Goal: Information Seeking & Learning: Learn about a topic

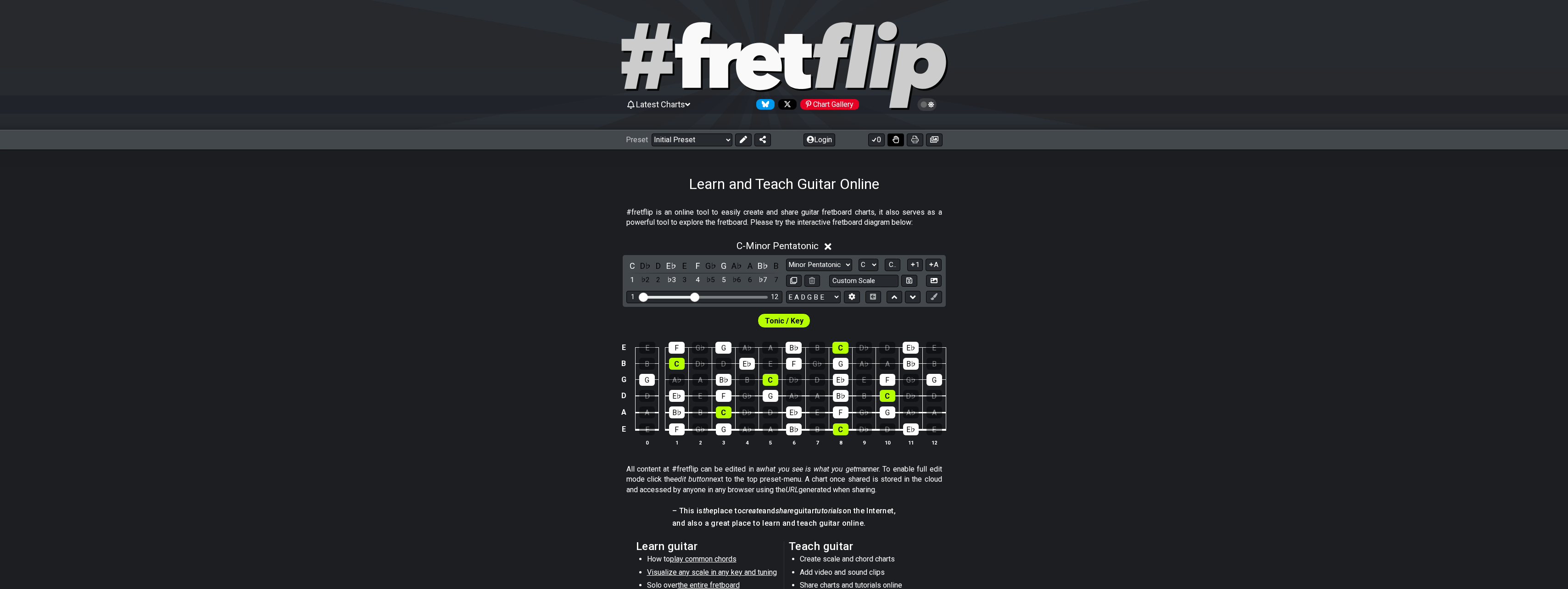
click at [897, 139] on icon at bounding box center [896, 139] width 7 height 7
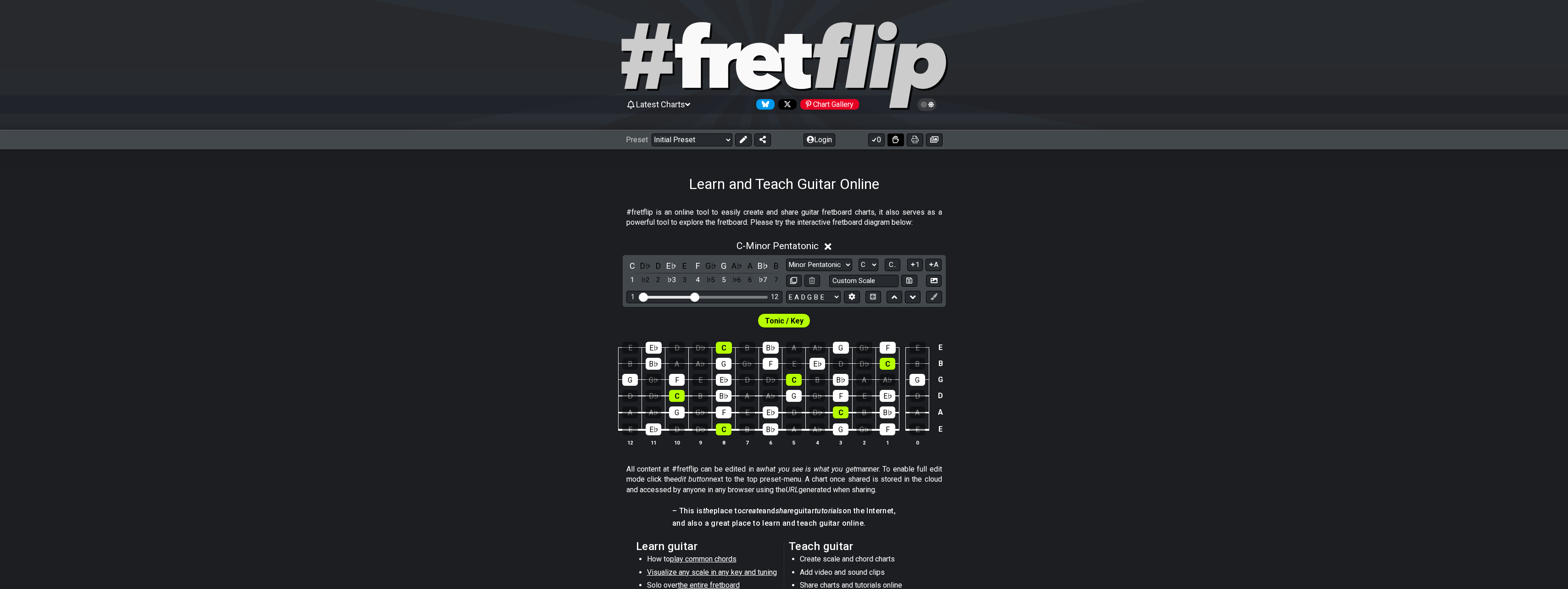
click at [895, 142] on icon at bounding box center [896, 139] width 7 height 7
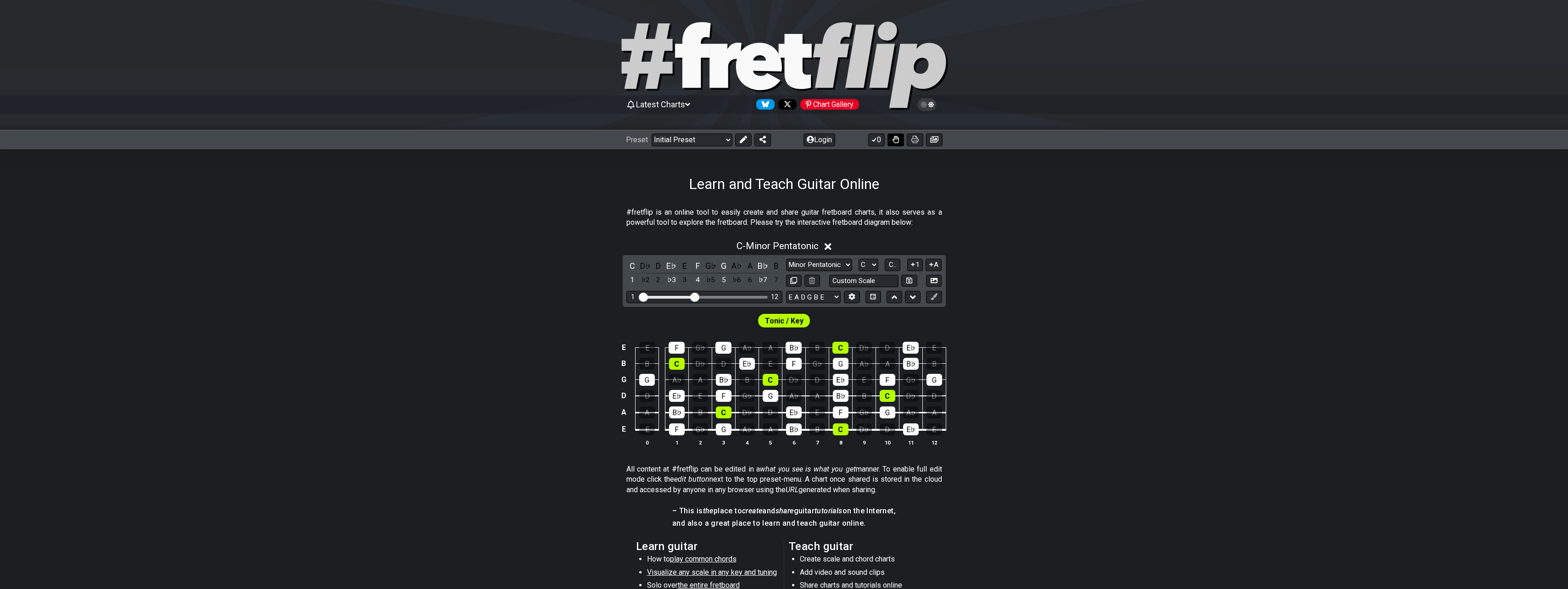
click at [895, 142] on icon at bounding box center [896, 139] width 7 height 7
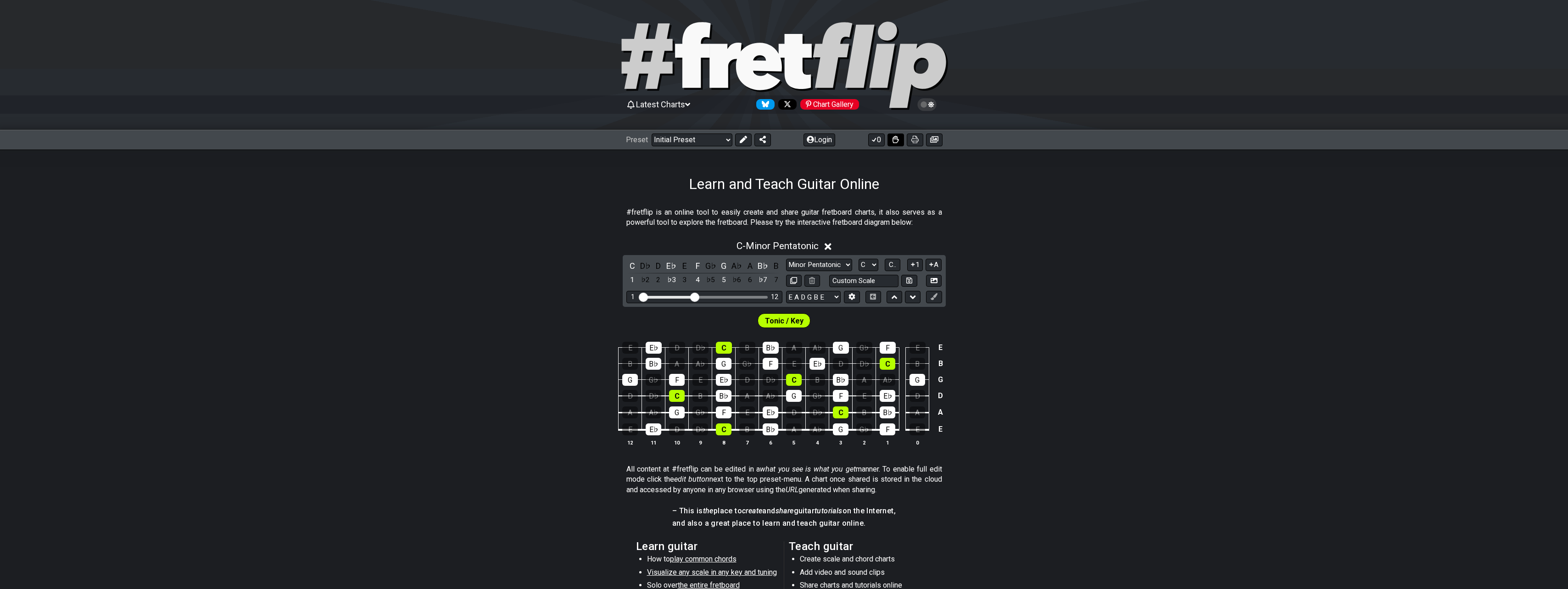
click at [895, 142] on icon at bounding box center [896, 139] width 7 height 7
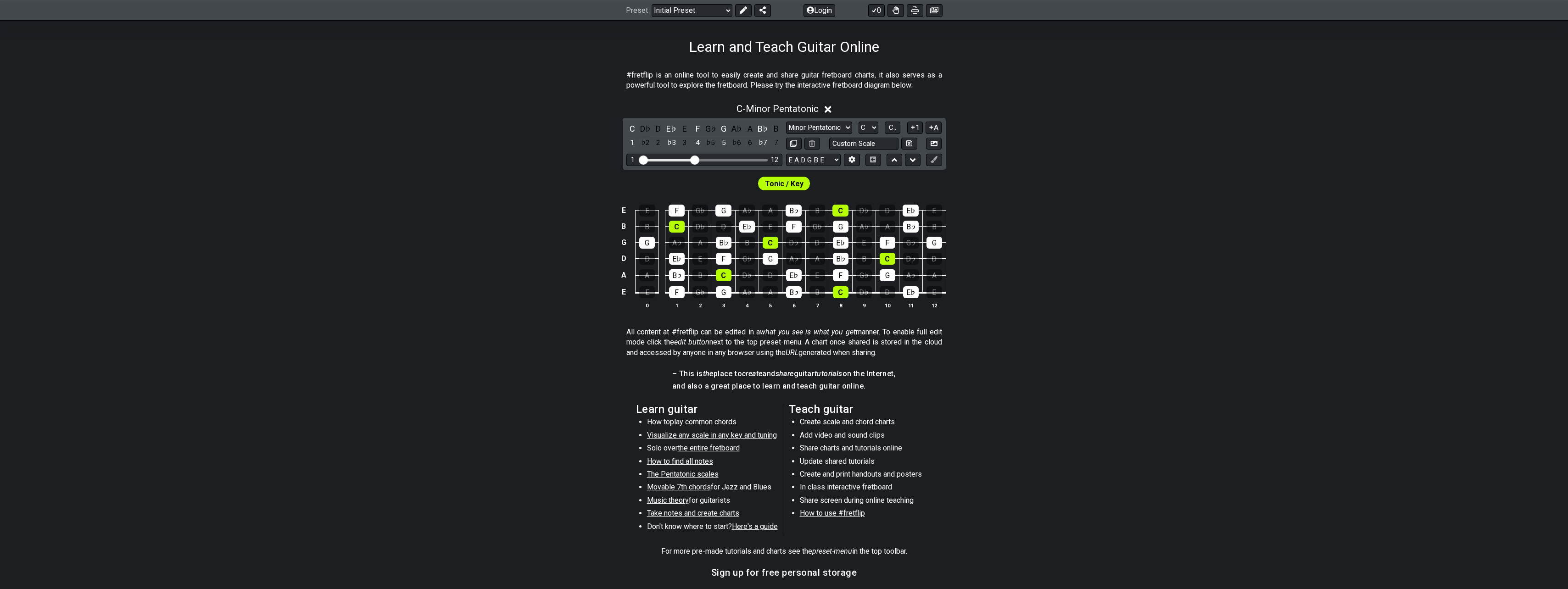
scroll to position [137, 0]
click at [984, 442] on section "Learn guitar How to play common chords Visualize any scale in any key and tunin…" at bounding box center [784, 471] width 1568 height 142
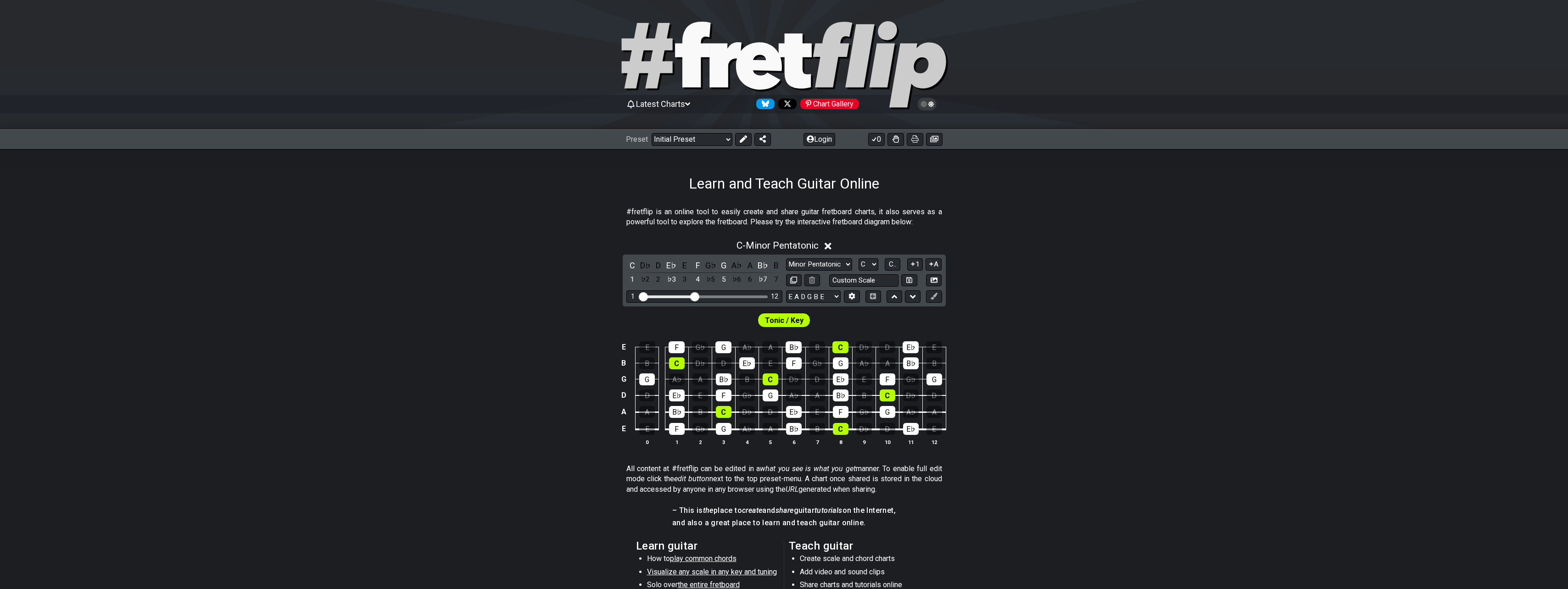
scroll to position [0, 0]
click at [716, 139] on select "Welcome to #fretflip! Initial Preset Custom Preset Minor Pentatonic Major Penta…" at bounding box center [692, 139] width 81 height 13
click at [652, 133] on select "Welcome to #fretflip! Initial Preset Custom Preset Minor Pentatonic Major Penta…" at bounding box center [692, 139] width 81 height 13
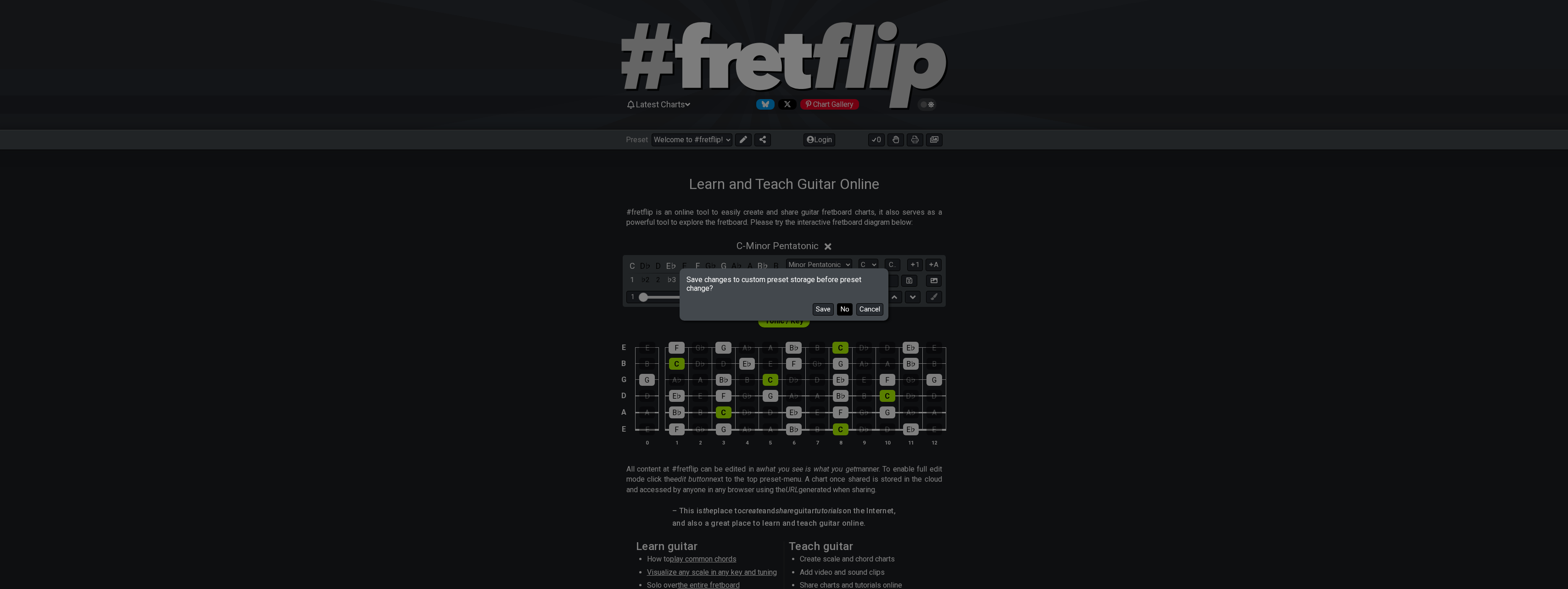
click at [845, 308] on button "No" at bounding box center [845, 309] width 16 height 12
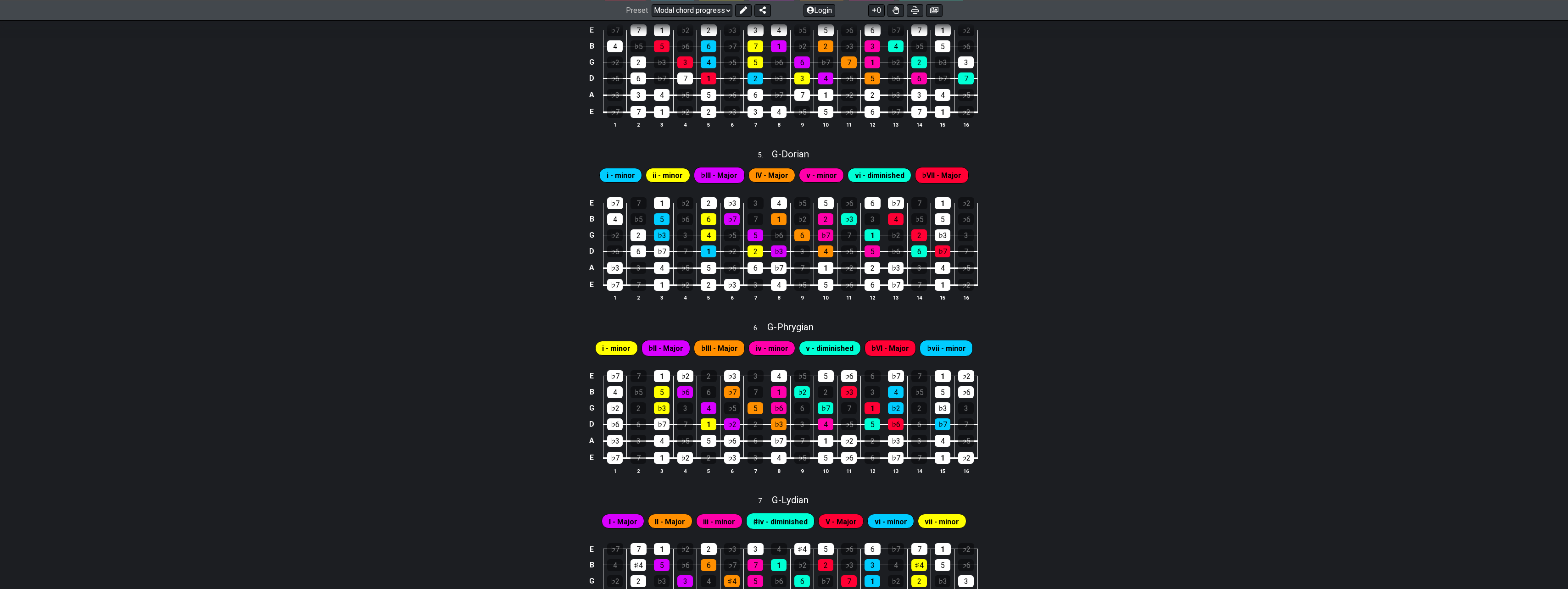
scroll to position [629, 0]
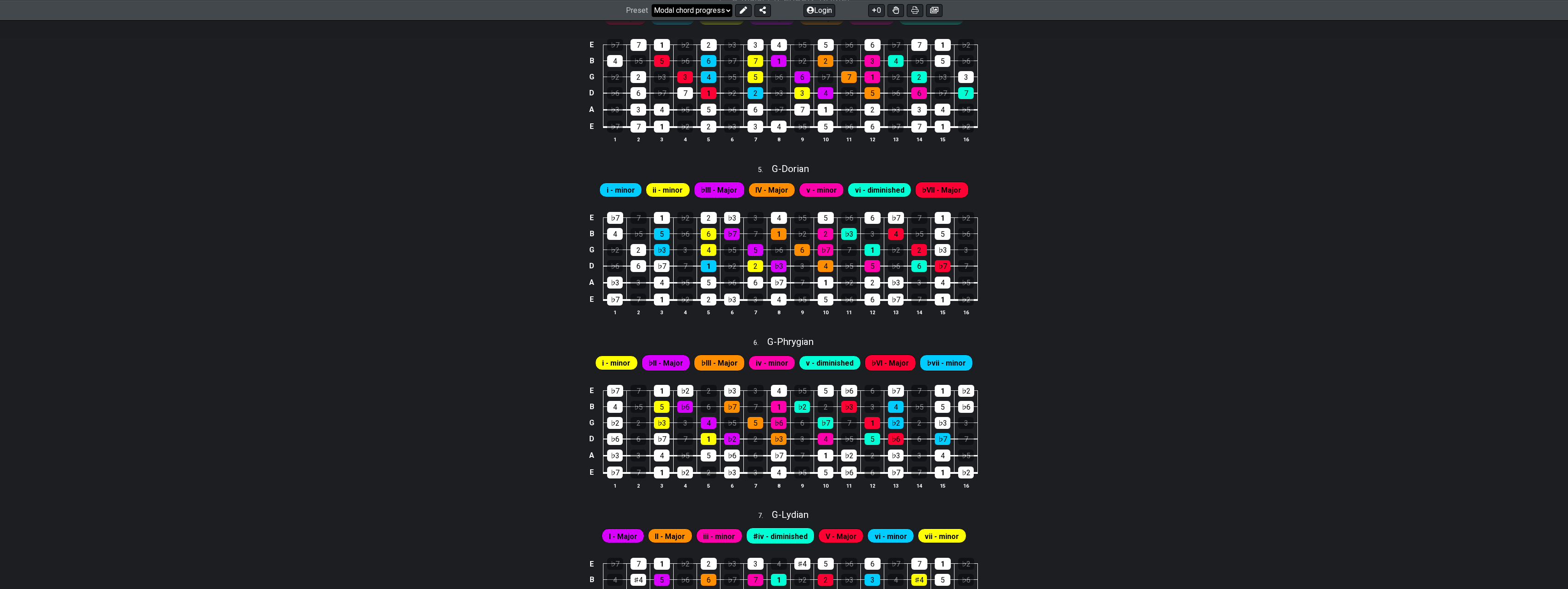
click at [716, 13] on select "Welcome to #fretflip! Initial Preset Custom Preset Minor Pentatonic Major Penta…" at bounding box center [692, 10] width 81 height 13
click at [652, 16] on select "Welcome to #fretflip! Initial Preset Custom Preset Minor Pentatonic Major Penta…" at bounding box center [692, 10] width 81 height 13
select select "/template"
select select "A"
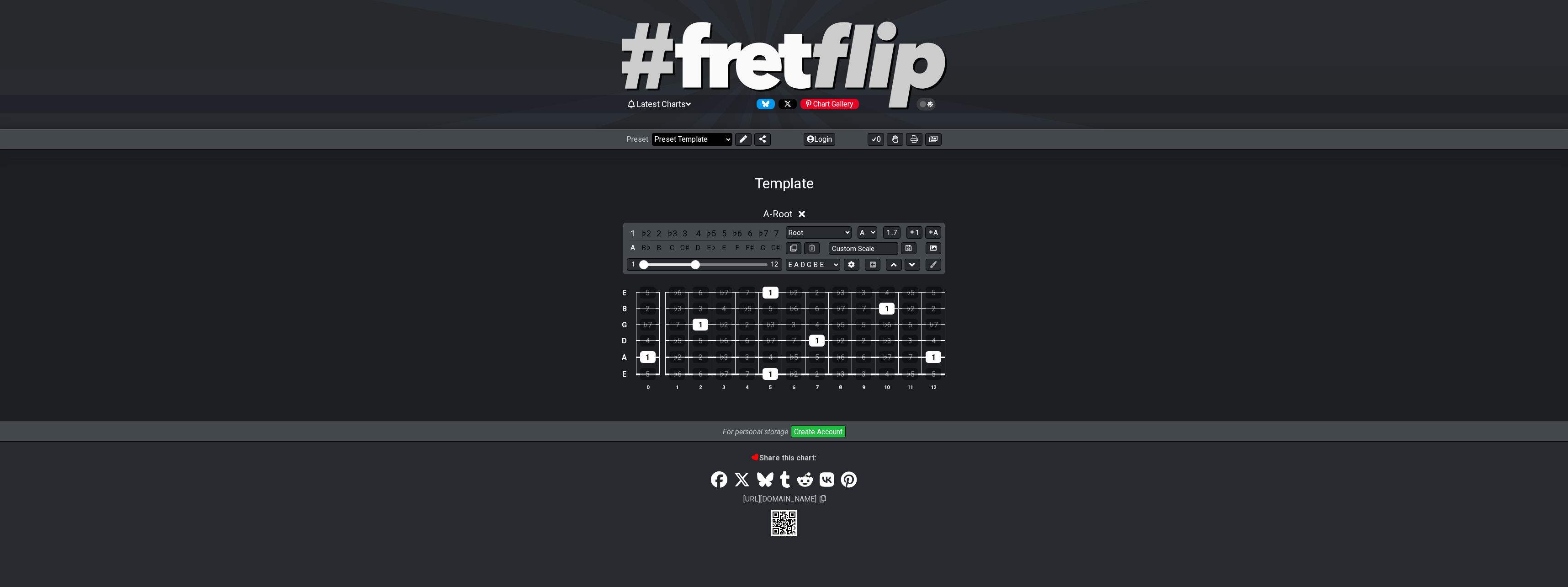
click at [726, 136] on select "Welcome to #fretflip! Initial Preset Custom Preset Minor Pentatonic Major Penta…" at bounding box center [692, 139] width 80 height 13
click at [652, 133] on select "Welcome to #fretflip! Initial Preset Custom Preset Minor Pentatonic Major Penta…" at bounding box center [692, 139] width 80 height 13
select select "/guitar-scales"
select select "C"
select select "Minor Pentatonic"
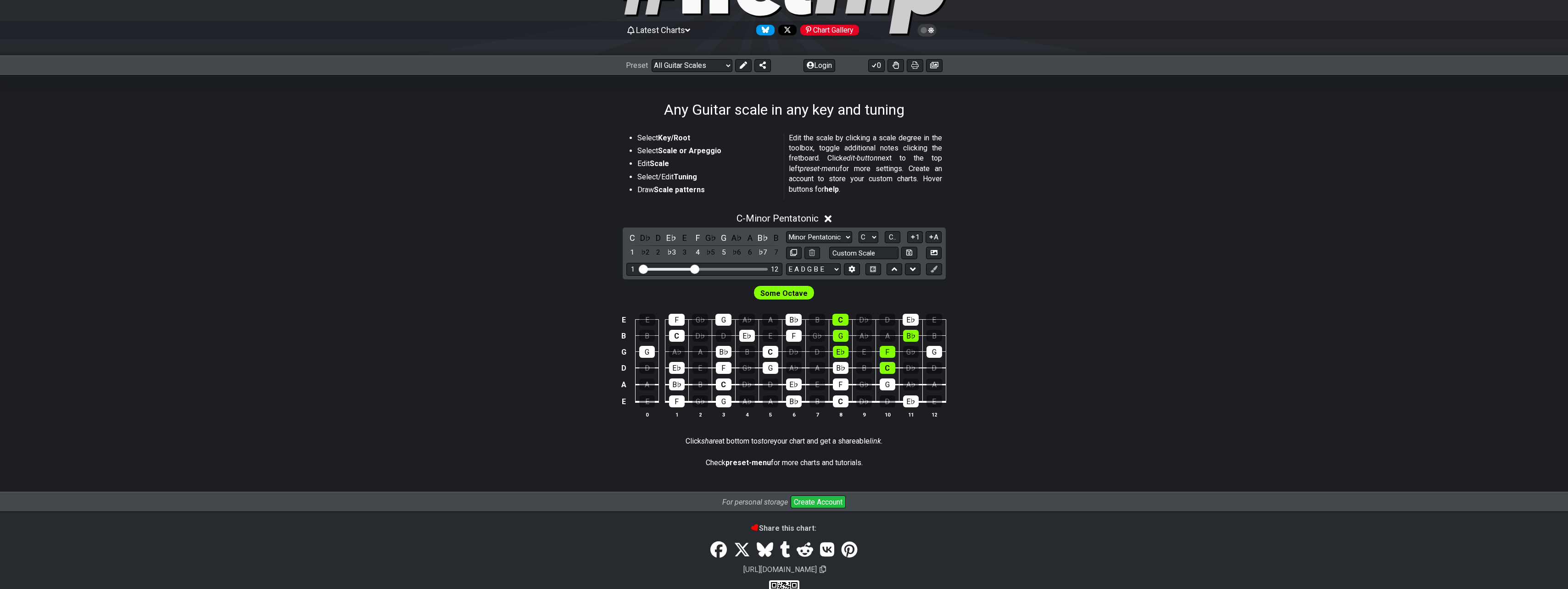
scroll to position [92, 0]
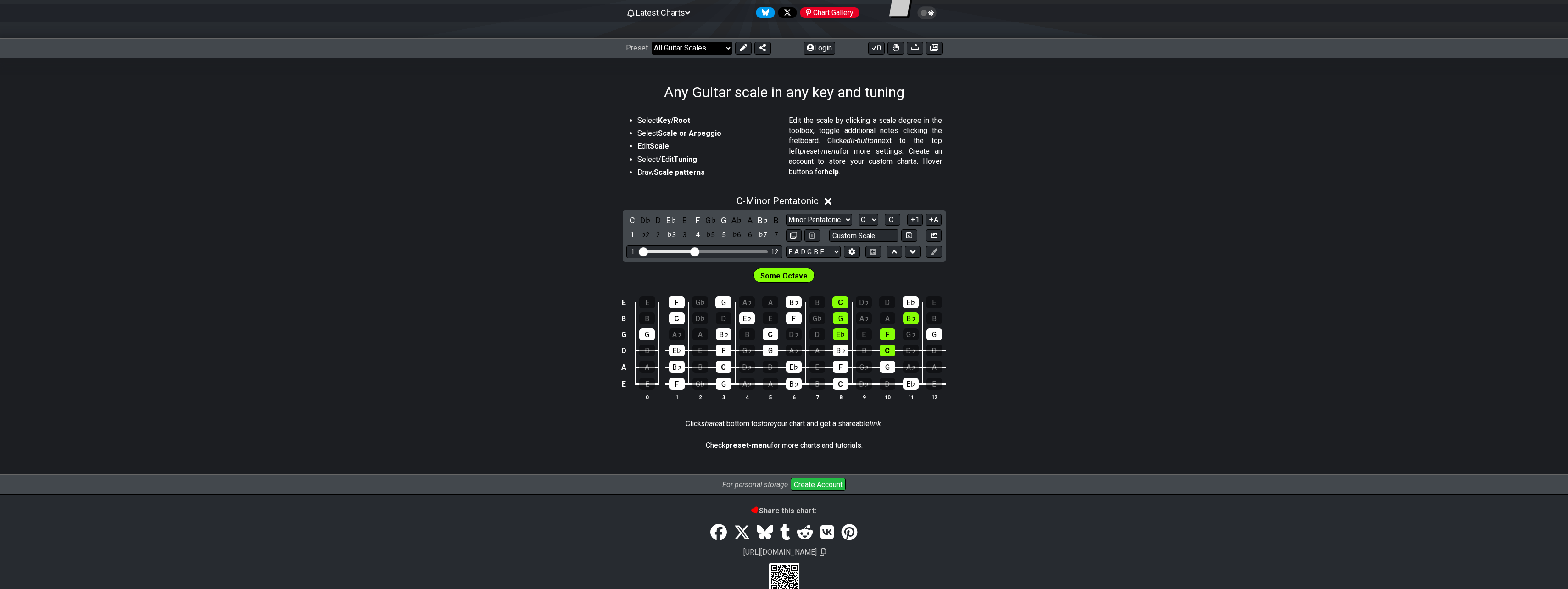
click at [704, 51] on select "Welcome to #fretflip! Initial Preset Custom Preset Minor Pentatonic Major Penta…" at bounding box center [692, 48] width 81 height 13
click at [652, 42] on select "Welcome to #fretflip! Initial Preset Custom Preset Minor Pentatonic Major Penta…" at bounding box center [692, 48] width 81 height 13
select select "/guitar-scales"
select select "C"
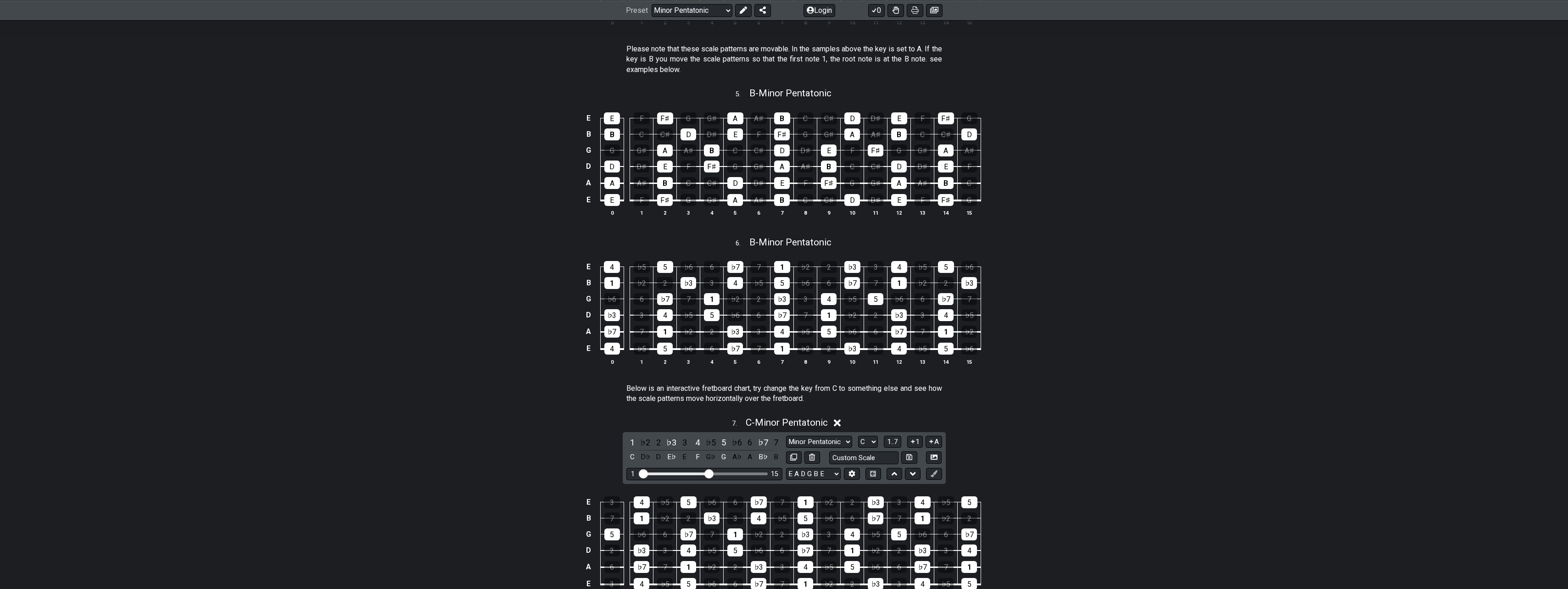
scroll to position [1100, 0]
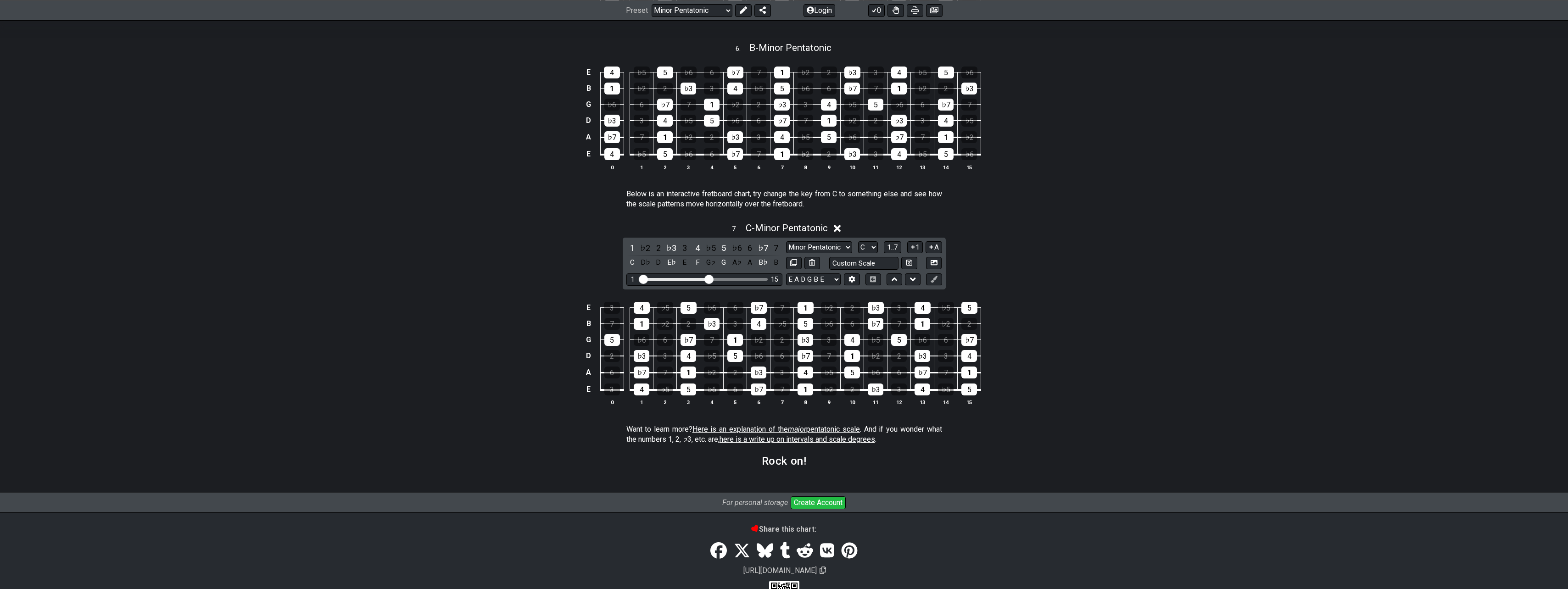
click at [825, 426] on span "Here is an explanation of the major pentatonic scale" at bounding box center [776, 429] width 167 height 9
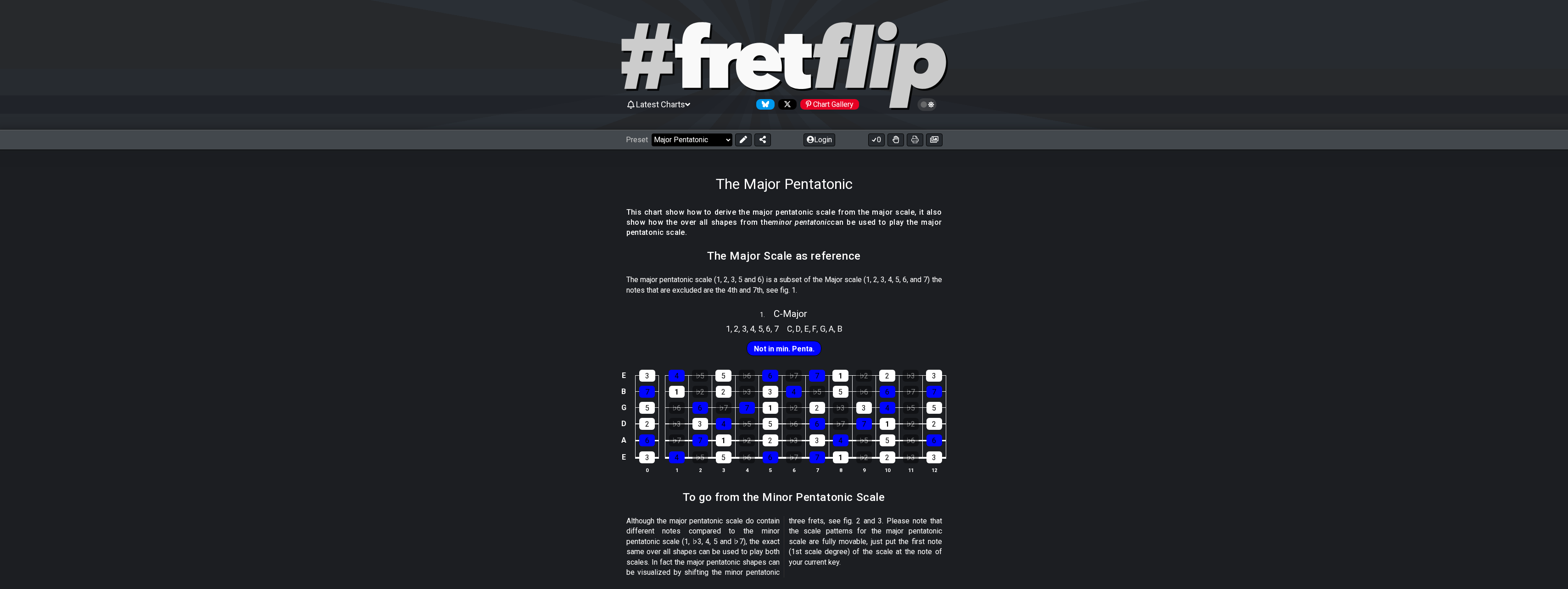
click at [713, 138] on select "Welcome to #fretflip! Initial Preset Custom Preset Minor Pentatonic Major Penta…" at bounding box center [692, 139] width 81 height 13
click at [652, 133] on select "Welcome to #fretflip! Initial Preset Custom Preset Minor Pentatonic Major Penta…" at bounding box center [692, 139] width 81 height 13
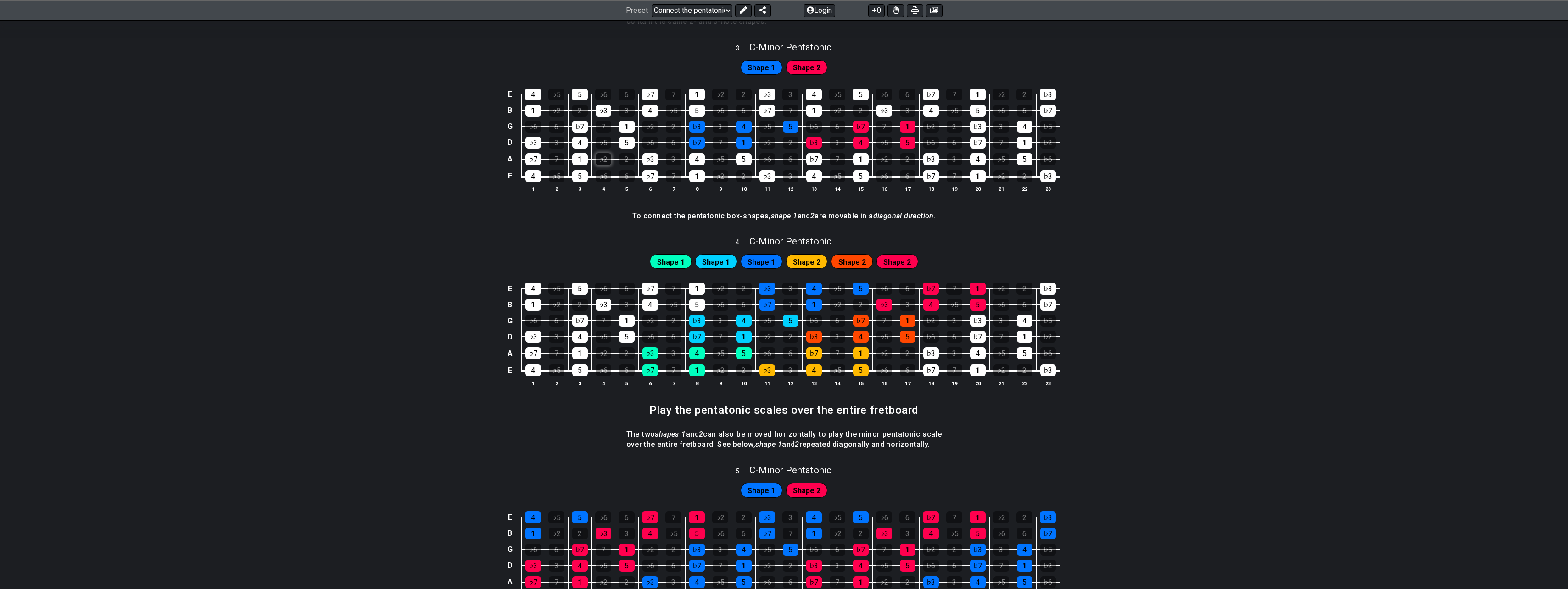
scroll to position [596, 0]
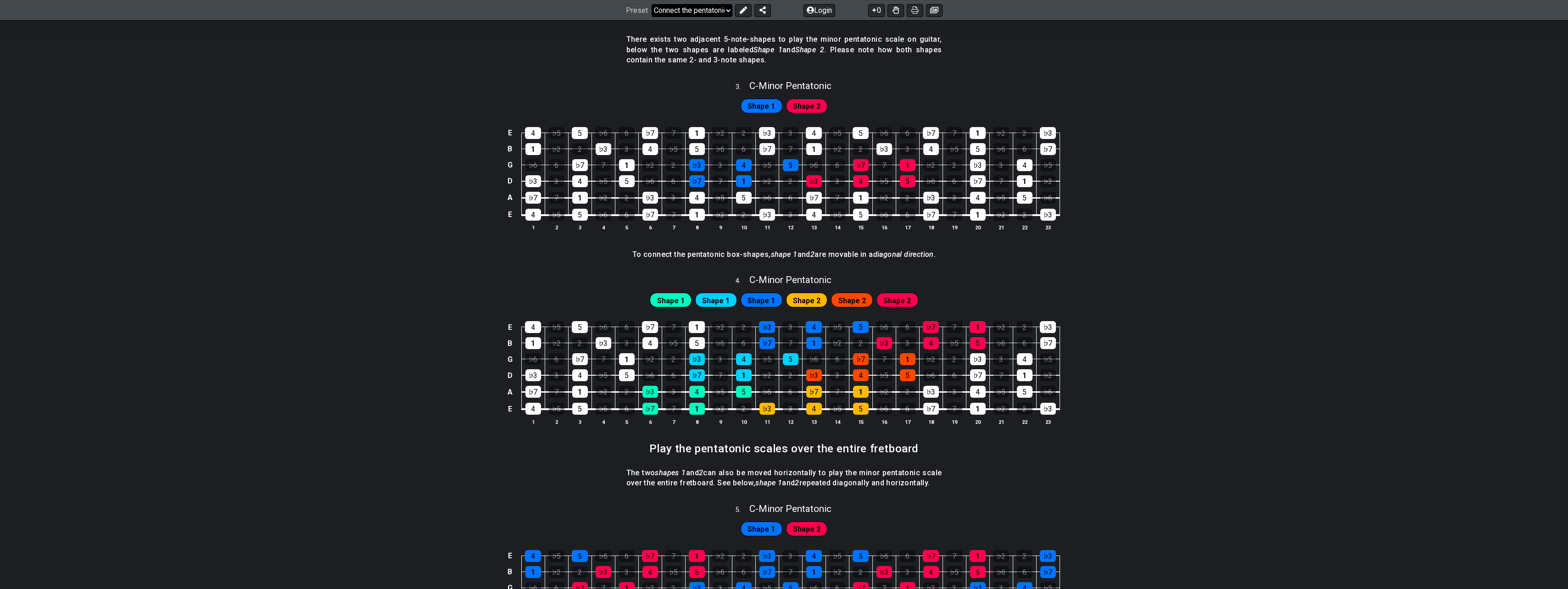
click at [704, 8] on select "Welcome to #fretflip! Initial Preset Custom Preset Minor Pentatonic Major Penta…" at bounding box center [692, 10] width 81 height 13
click at [652, 16] on select "Welcome to #fretflip! Initial Preset Custom Preset Minor Pentatonic Major Penta…" at bounding box center [692, 10] width 81 height 13
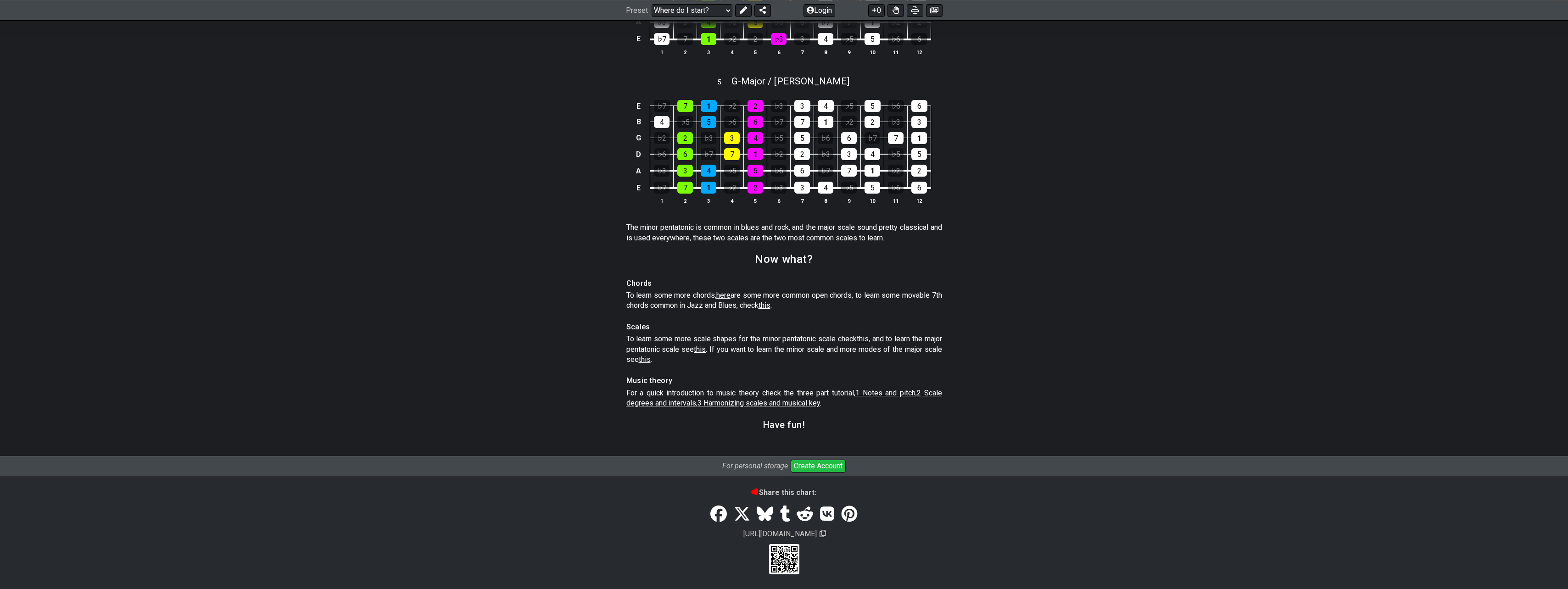
scroll to position [1173, 0]
click at [764, 400] on span "3 Harmonizing scales and musical key" at bounding box center [759, 403] width 122 height 9
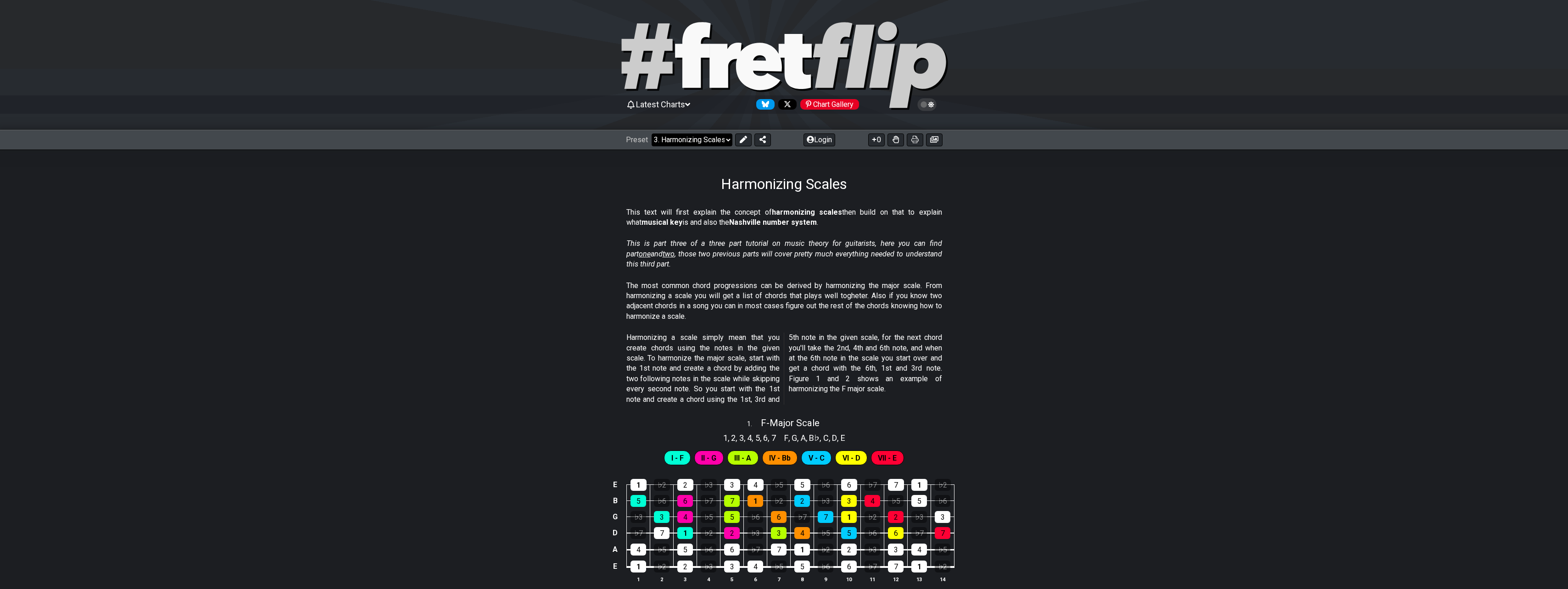
click at [703, 139] on select "Welcome to #fretflip! Initial Preset Custom Preset Minor Pentatonic Major Penta…" at bounding box center [692, 139] width 81 height 13
click at [652, 133] on select "Welcome to #fretflip! Initial Preset Custom Preset Minor Pentatonic Major Penta…" at bounding box center [692, 139] width 81 height 13
select select "/minor-pentatonic"
select select "C"
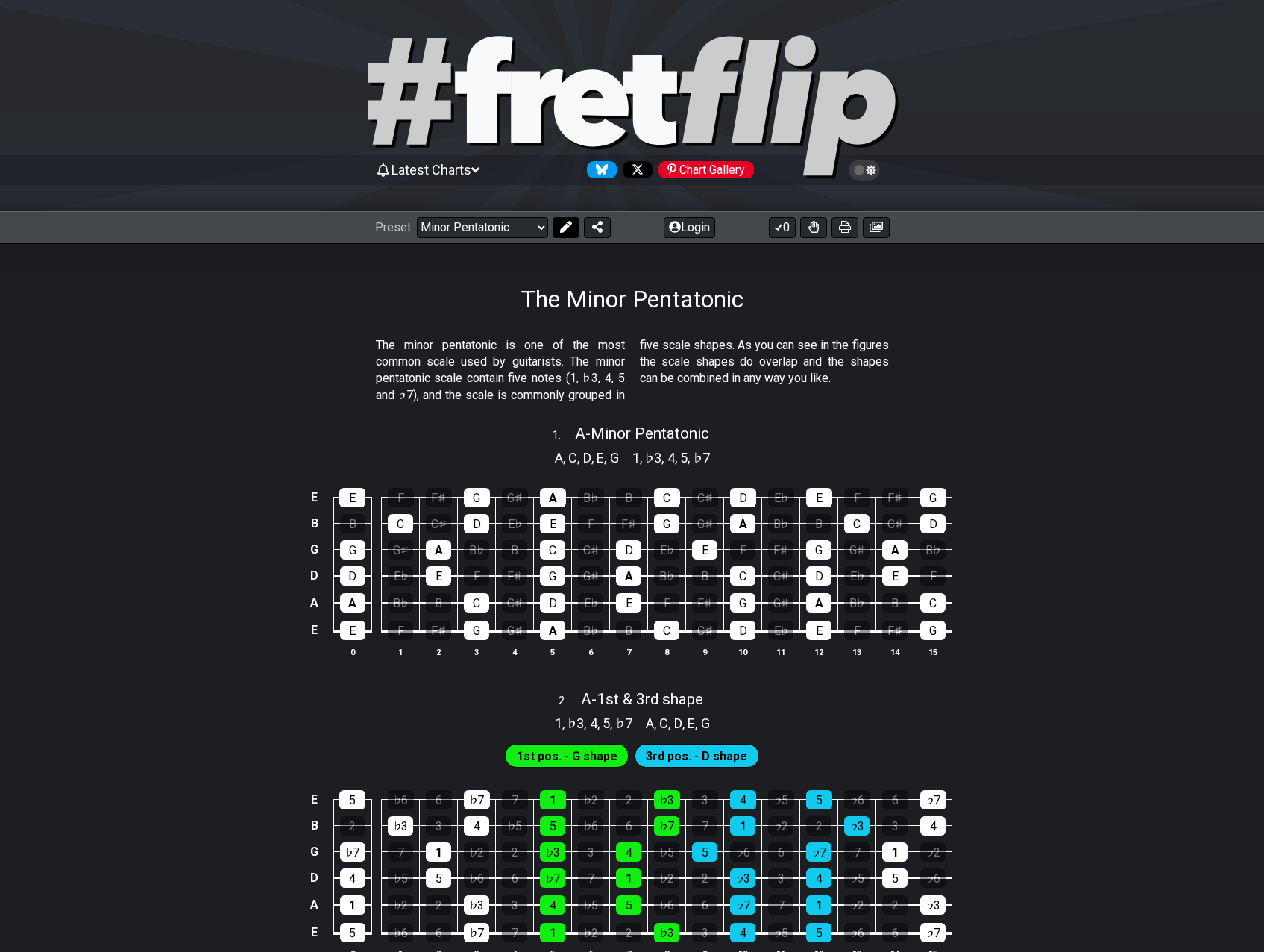
click at [570, 225] on button at bounding box center [565, 227] width 27 height 21
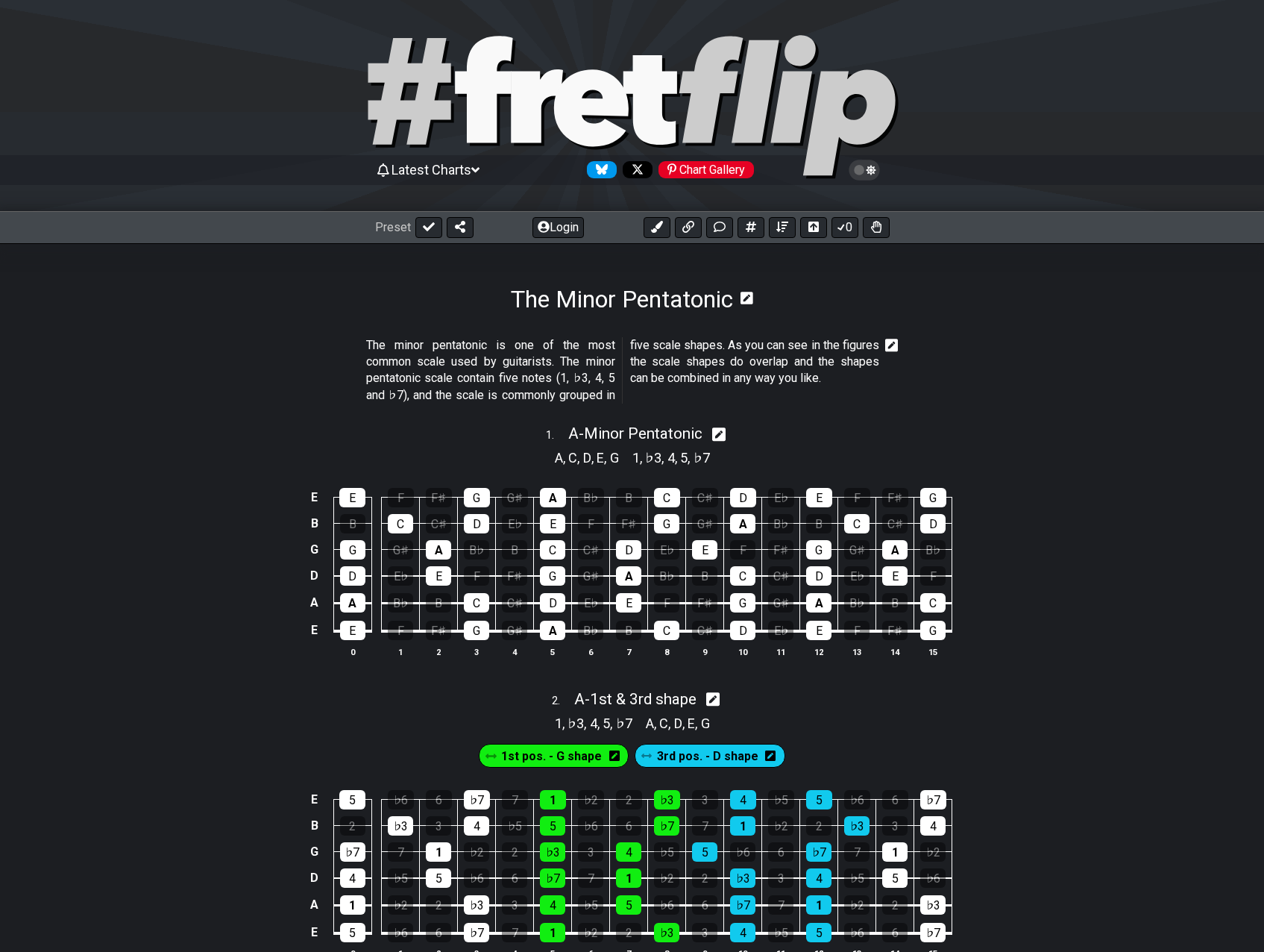
click at [537, 303] on h1 "The Minor Pentatonic" at bounding box center [622, 299] width 223 height 29
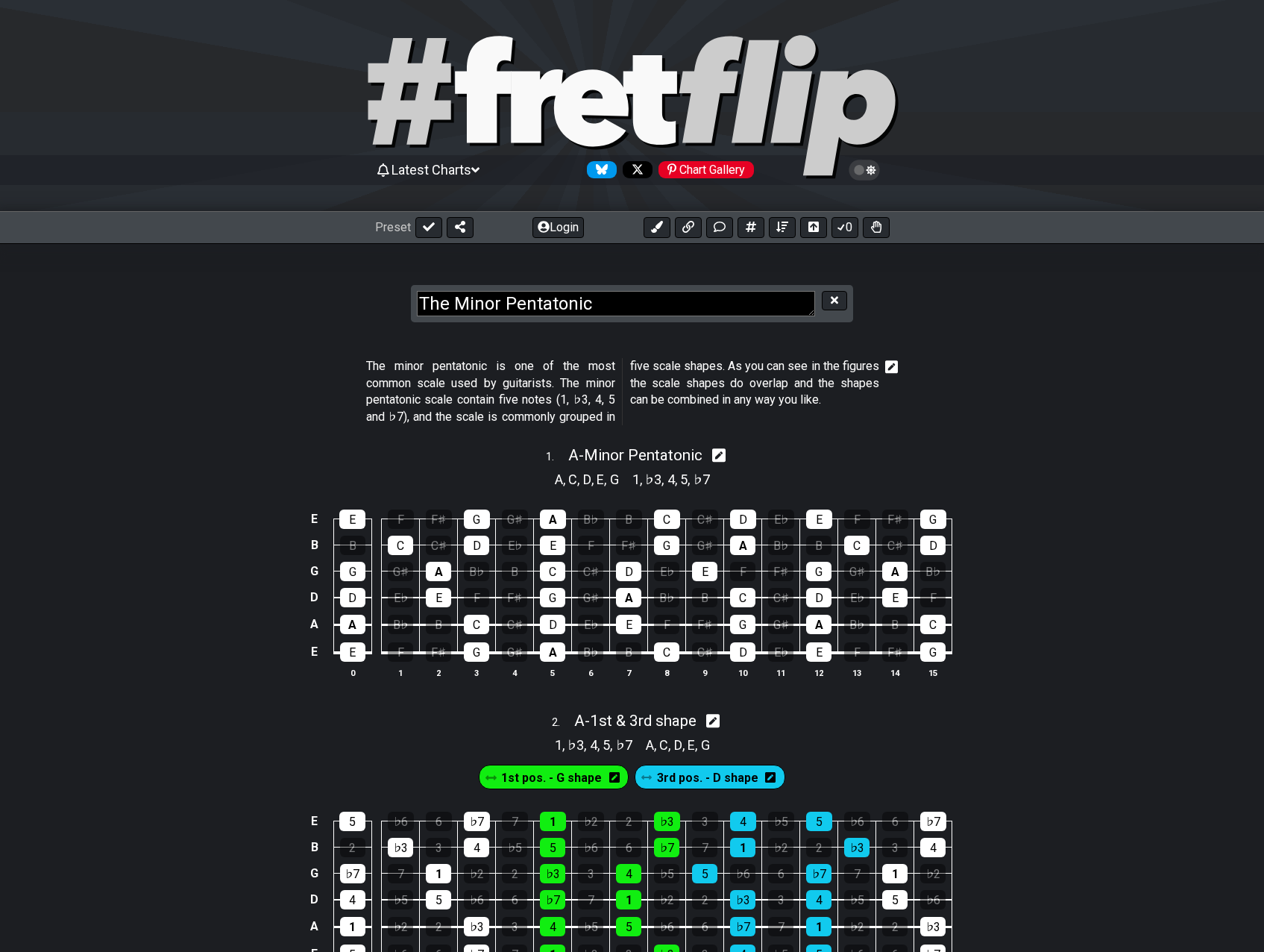
click at [441, 301] on textarea "The Minor Pentatonic" at bounding box center [616, 304] width 398 height 26
type textarea "A A Minor Pentatonic"
click at [986, 387] on section "The minor pentatonic is one of the most common scale used by guitarists. The mi…" at bounding box center [632, 395] width 1264 height 85
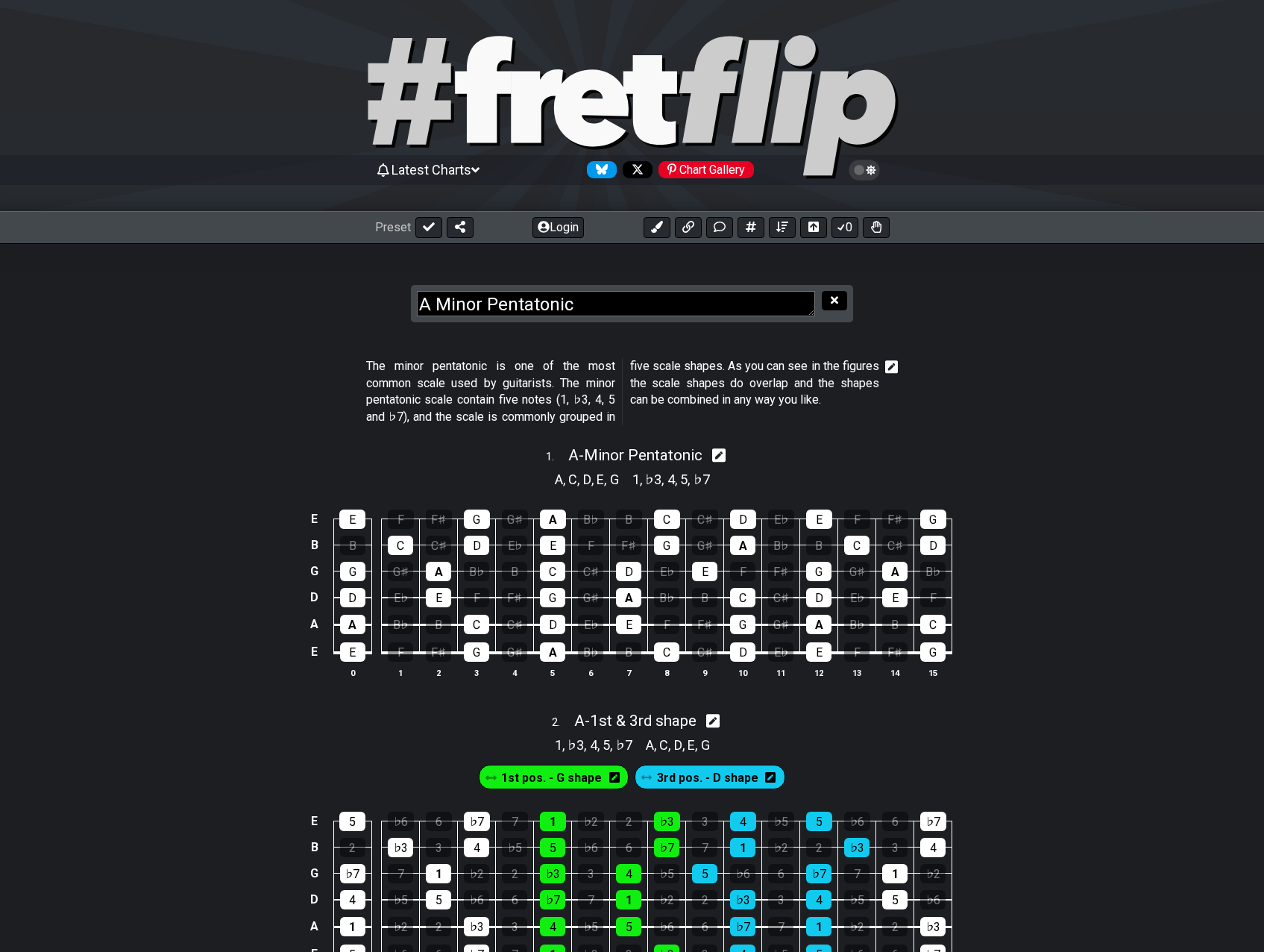
click at [833, 299] on icon at bounding box center [835, 300] width 8 height 8
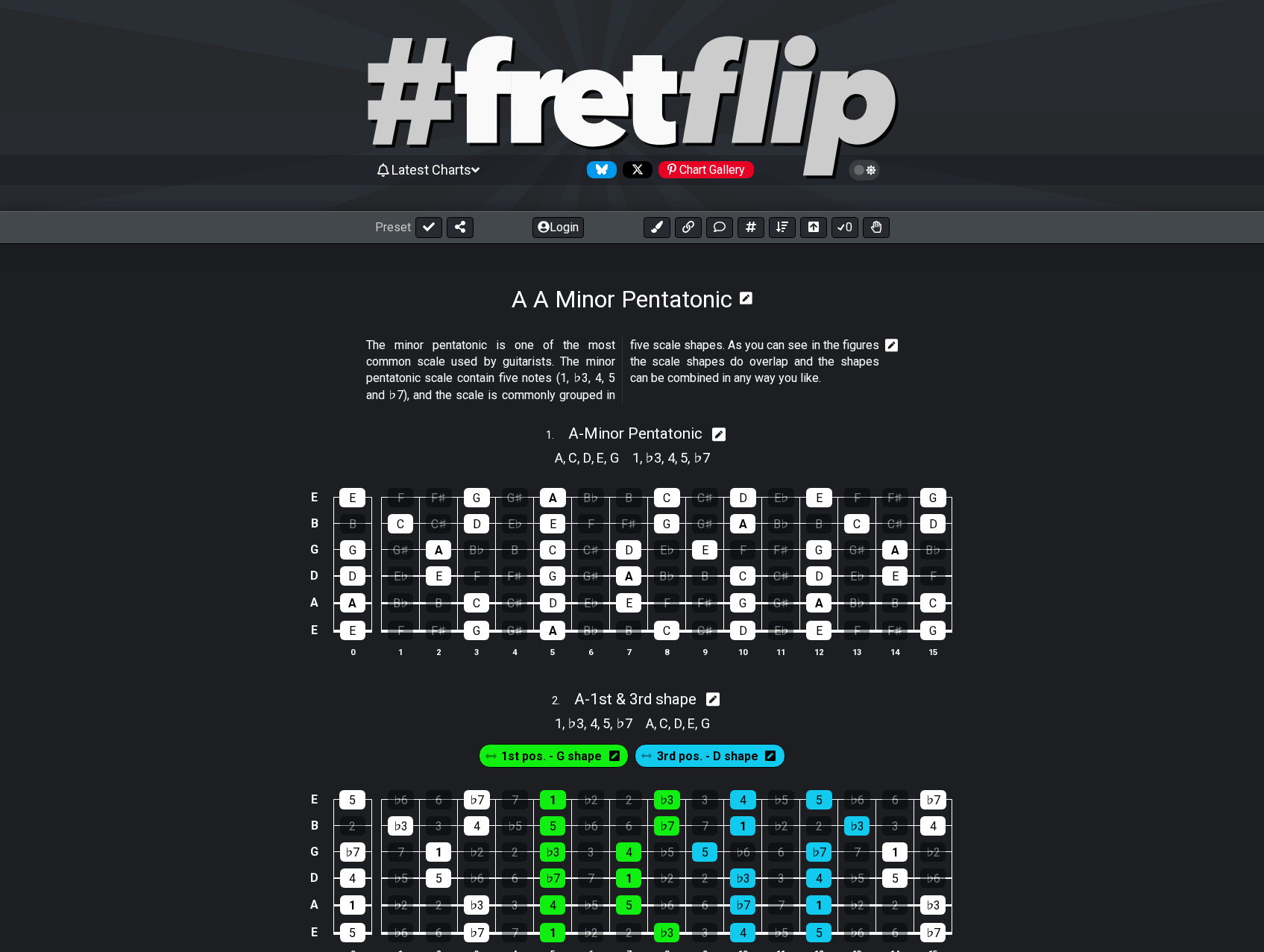
click at [537, 300] on h1 "A A Minor Pentatonic" at bounding box center [622, 299] width 221 height 29
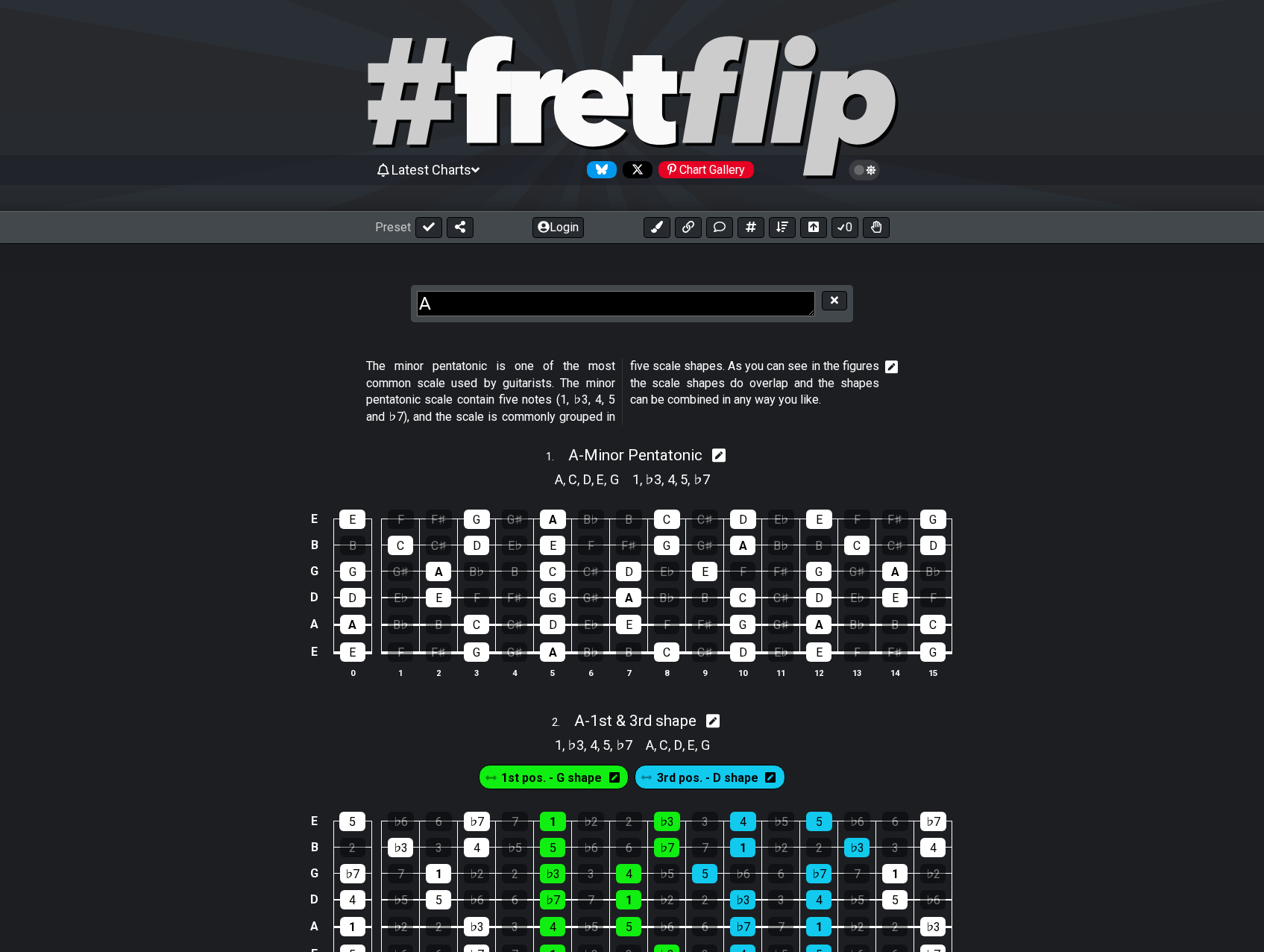
click at [537, 300] on textarea "A A Minor Pentatonic" at bounding box center [616, 304] width 398 height 26
type textarea "A Minor Pentatonic"
click at [982, 411] on section "The minor pentatonic is one of the most common scale used by guitarists. The mi…" at bounding box center [632, 395] width 1264 height 85
click at [986, 420] on section "The minor pentatonic is one of the most common scale used by guitarists. The mi…" at bounding box center [632, 395] width 1264 height 85
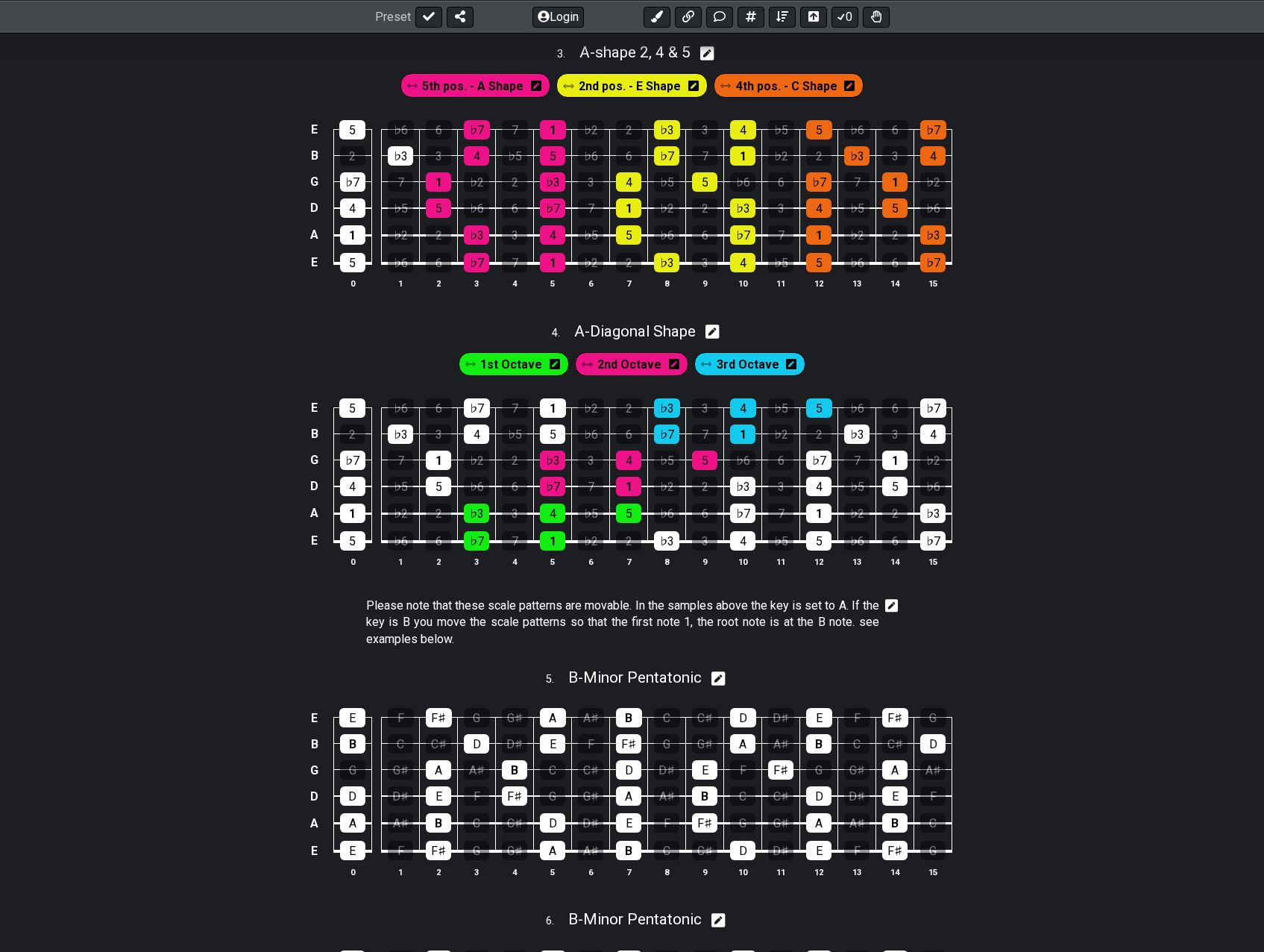
scroll to position [1044, 0]
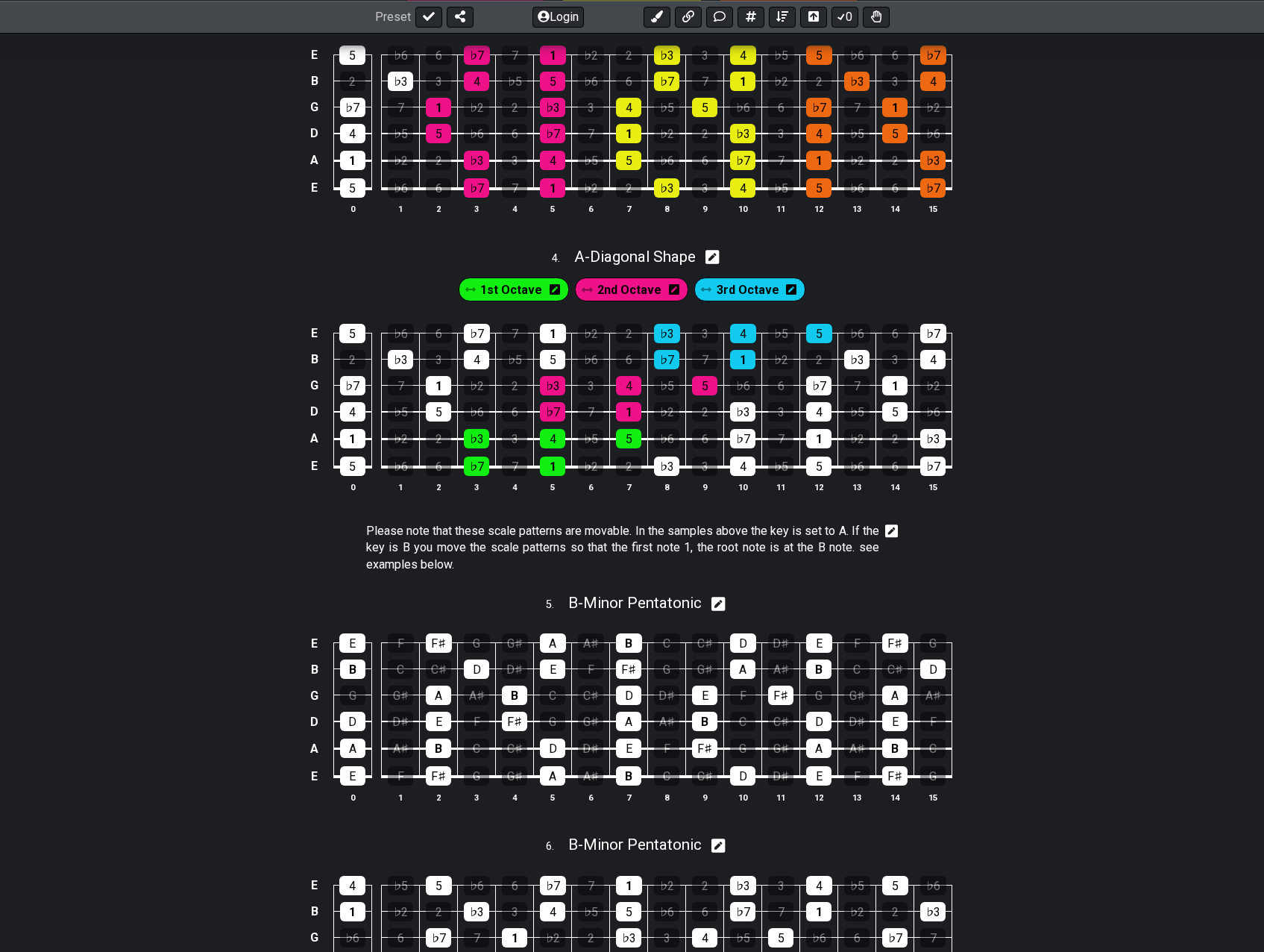
click at [893, 535] on icon at bounding box center [892, 532] width 14 height 14
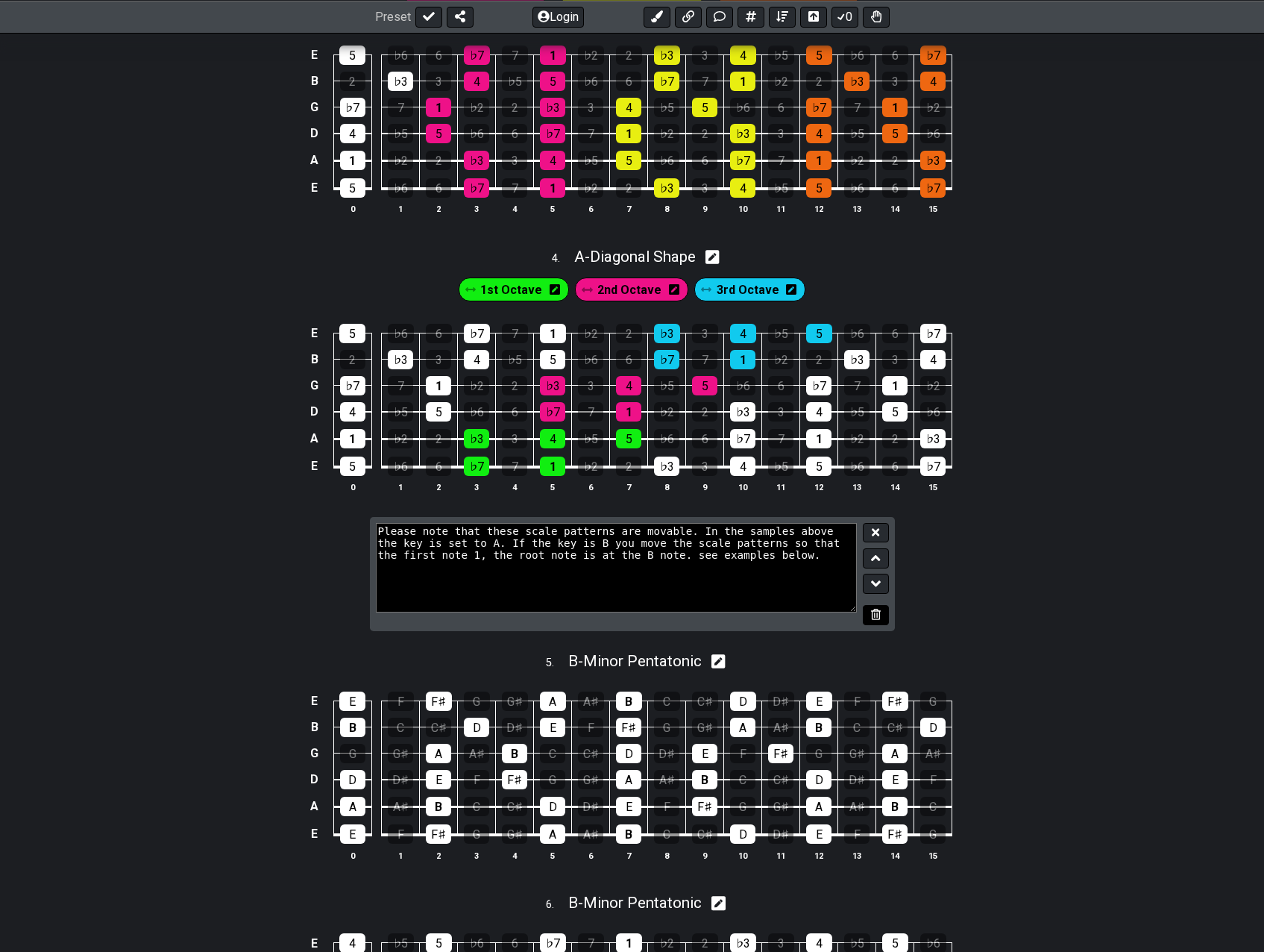
click at [874, 611] on icon at bounding box center [876, 613] width 10 height 11
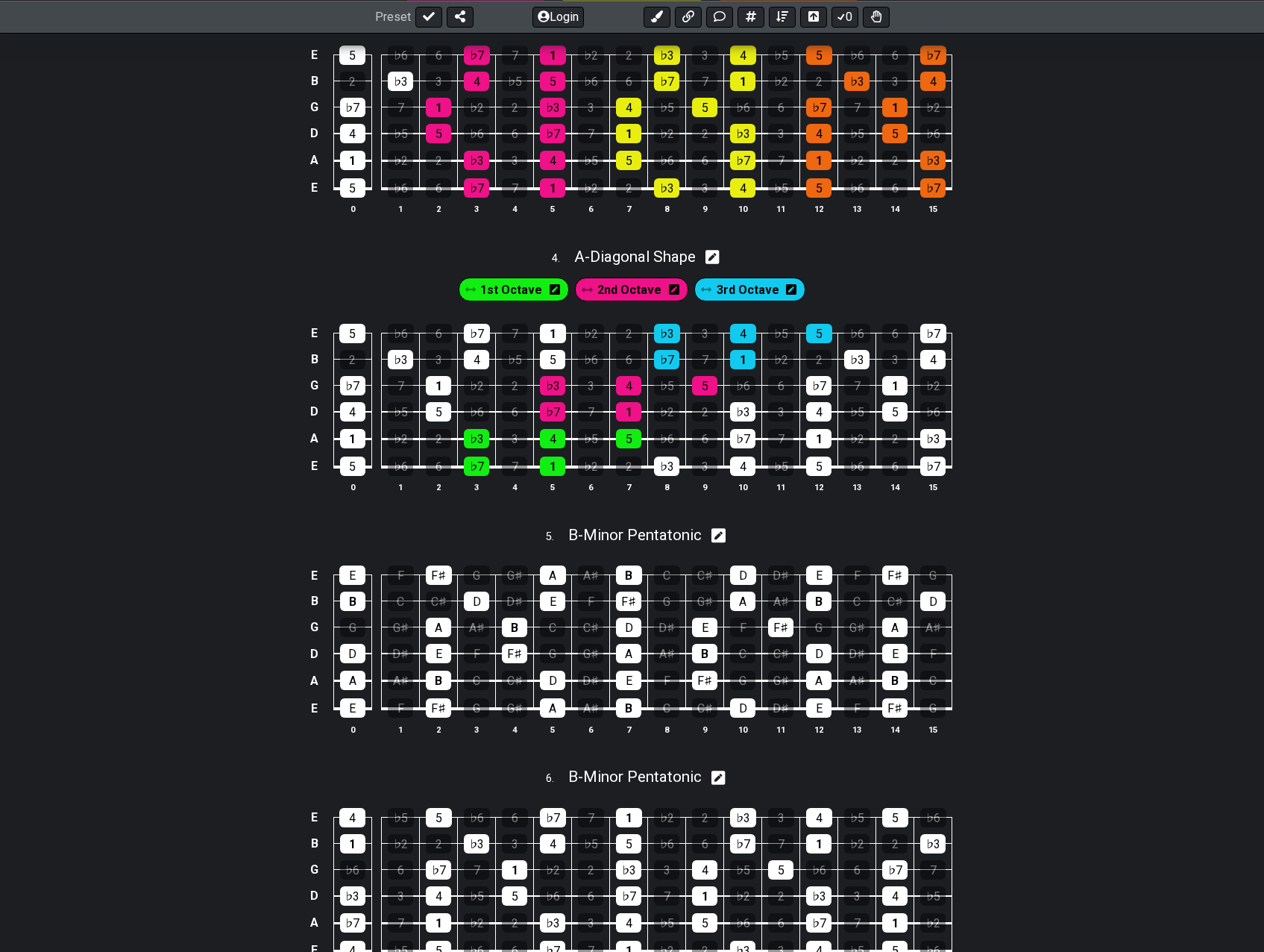
click at [724, 779] on icon at bounding box center [718, 777] width 14 height 14
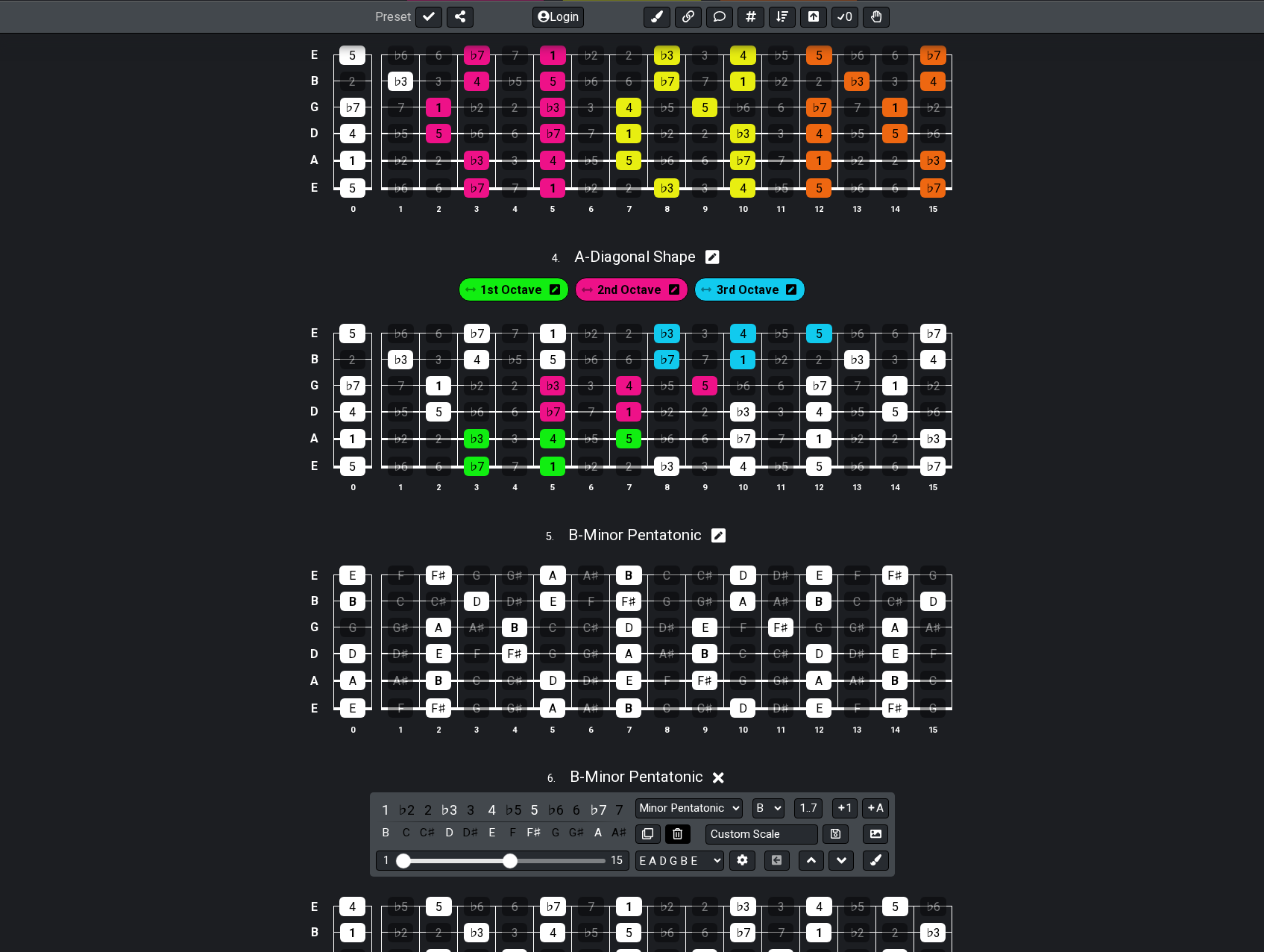
click at [681, 830] on icon at bounding box center [678, 833] width 10 height 11
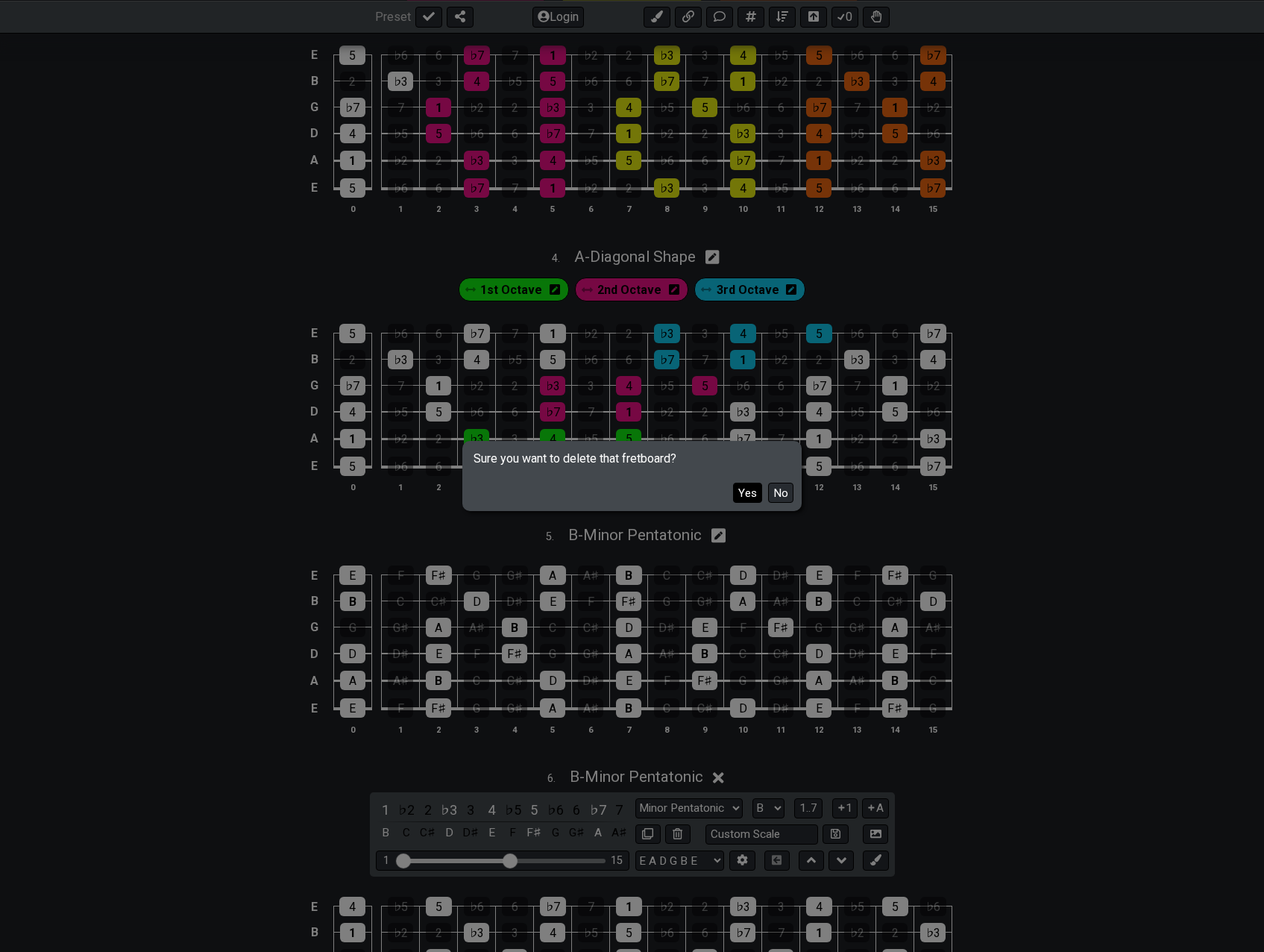
click at [745, 492] on button "Yes" at bounding box center [747, 493] width 29 height 20
select select "C"
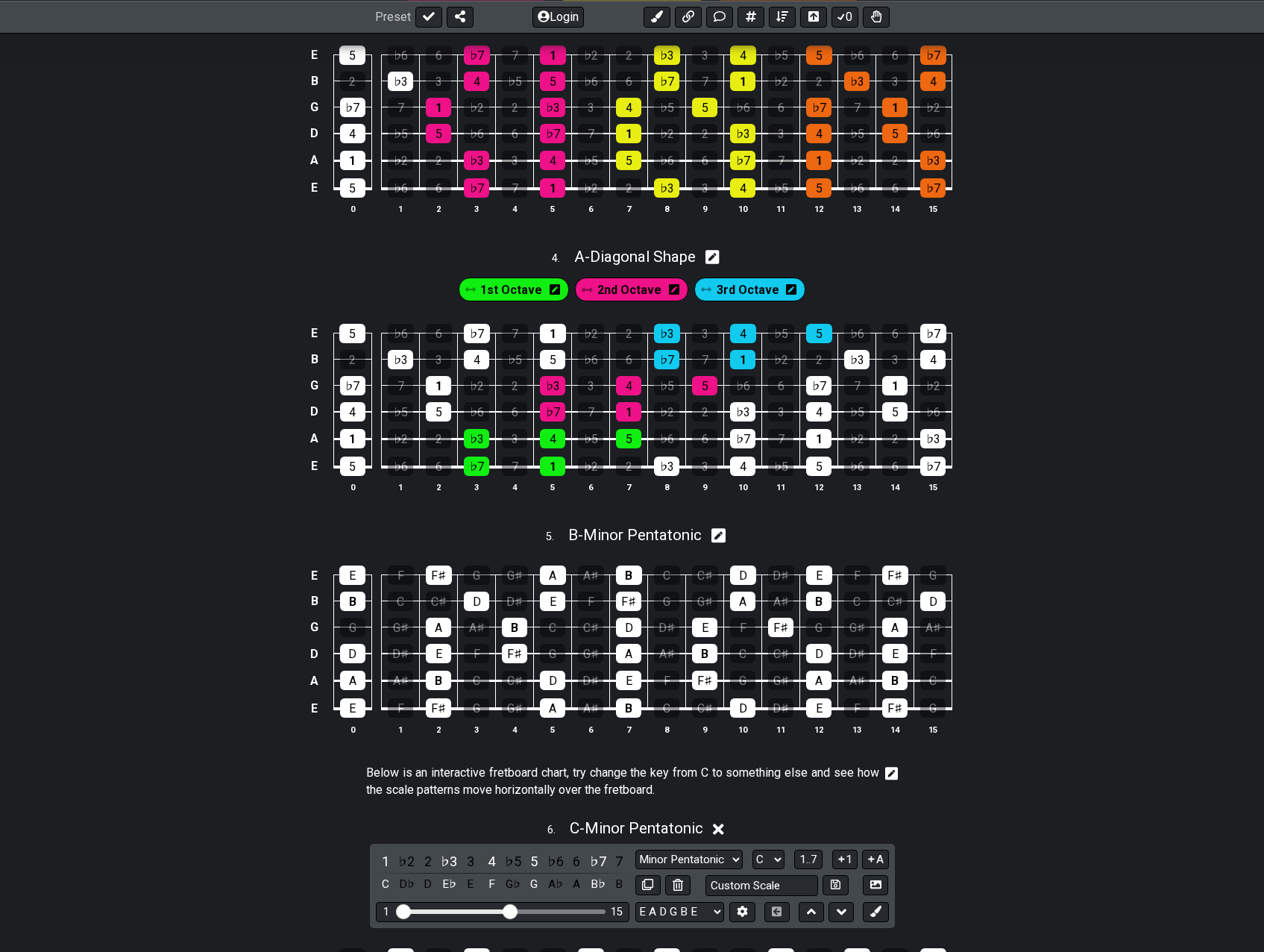
click at [722, 535] on icon at bounding box center [718, 536] width 14 height 16
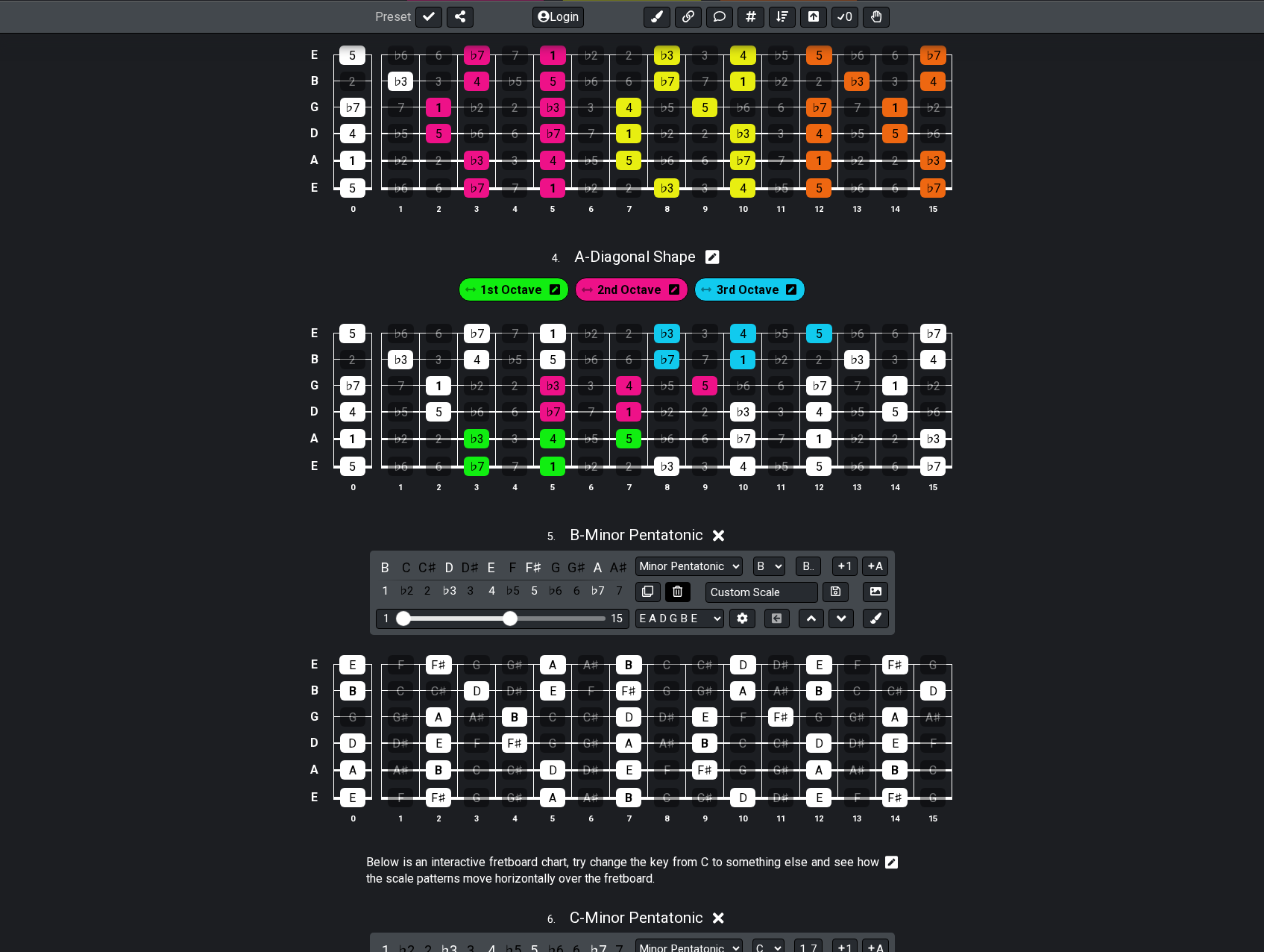
click at [679, 589] on icon at bounding box center [678, 590] width 10 height 11
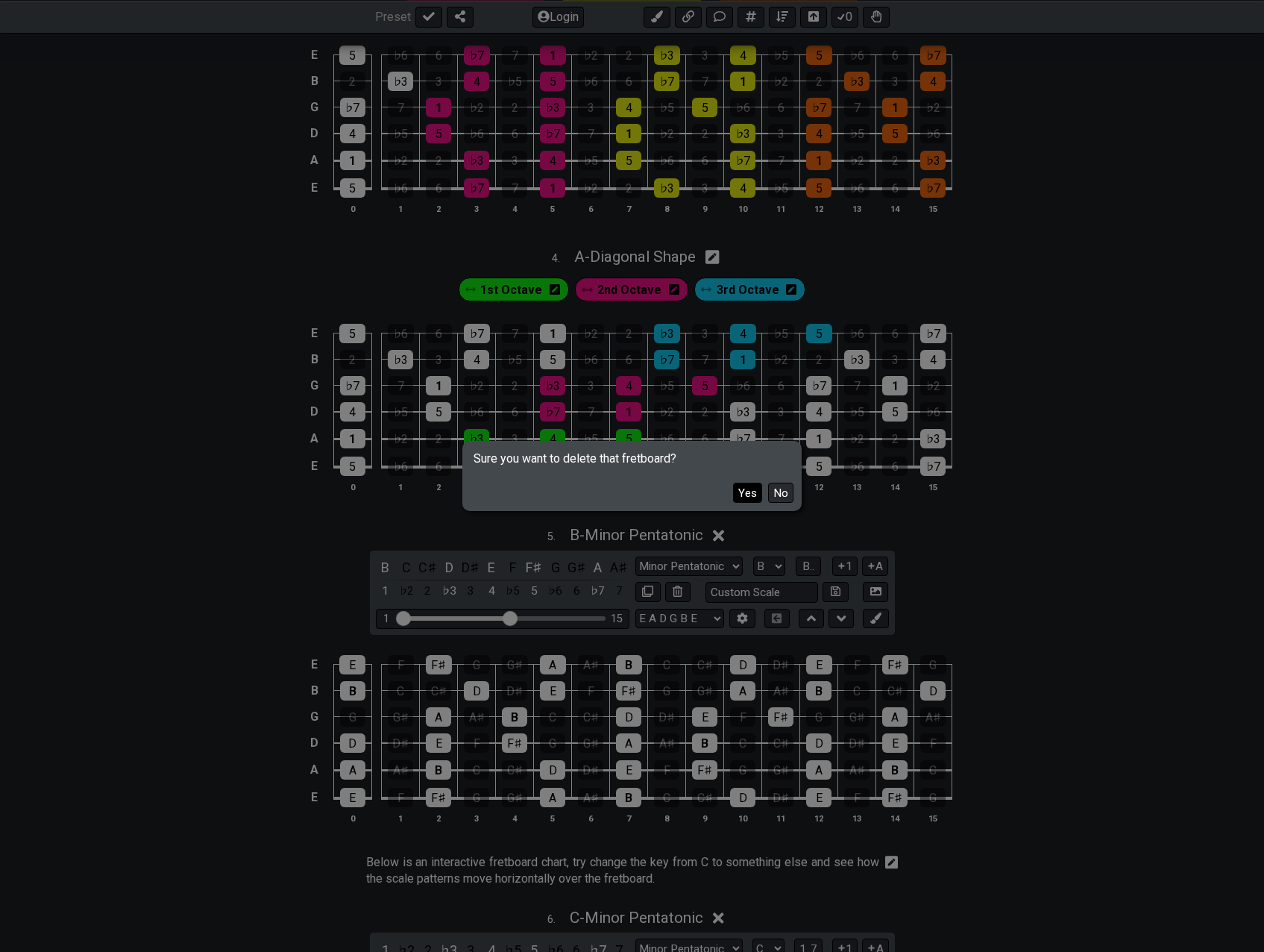
click at [741, 500] on button "Yes" at bounding box center [747, 493] width 29 height 20
select select "C"
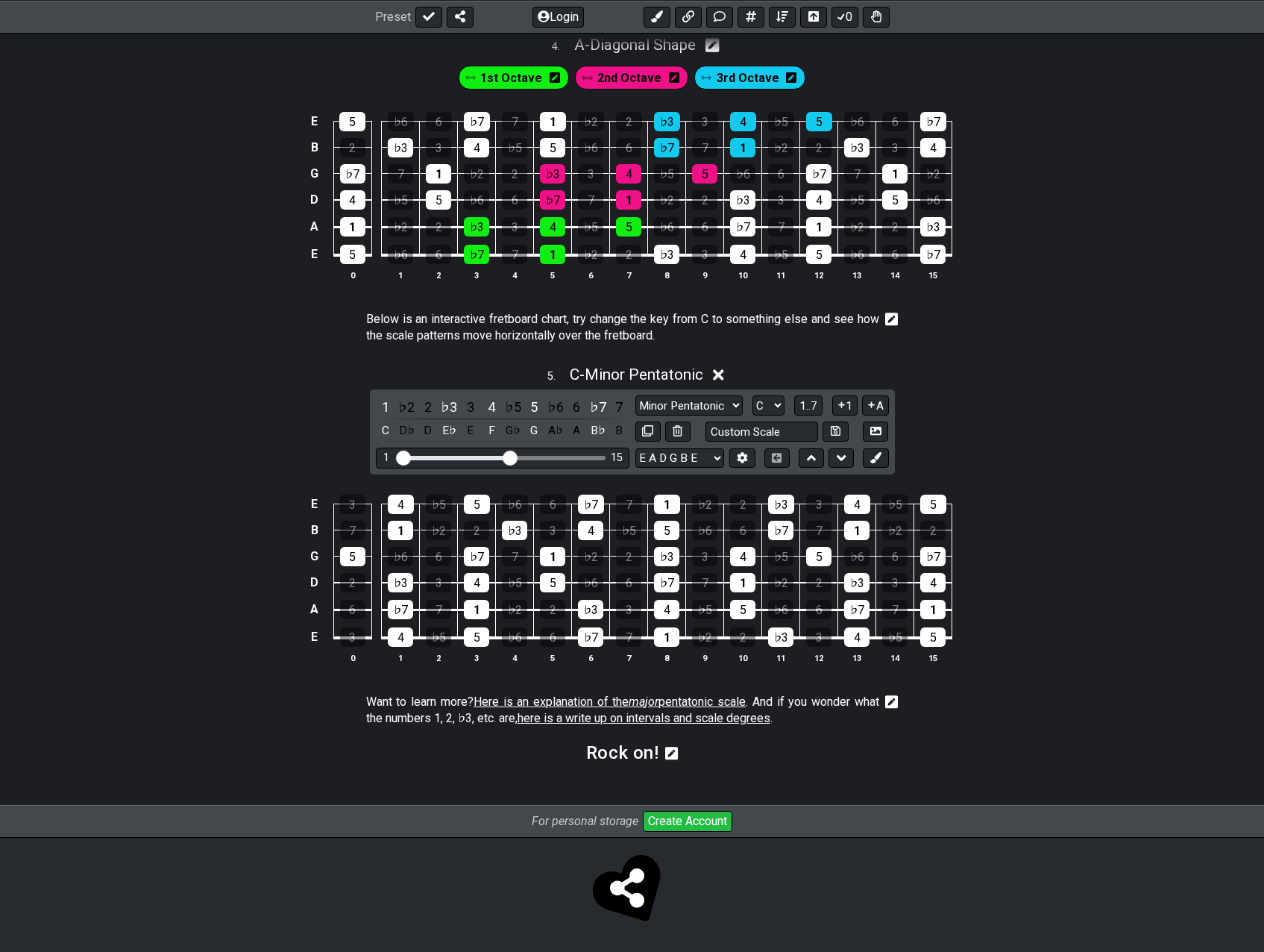
scroll to position [1257, 0]
click at [718, 372] on icon at bounding box center [718, 374] width 11 height 11
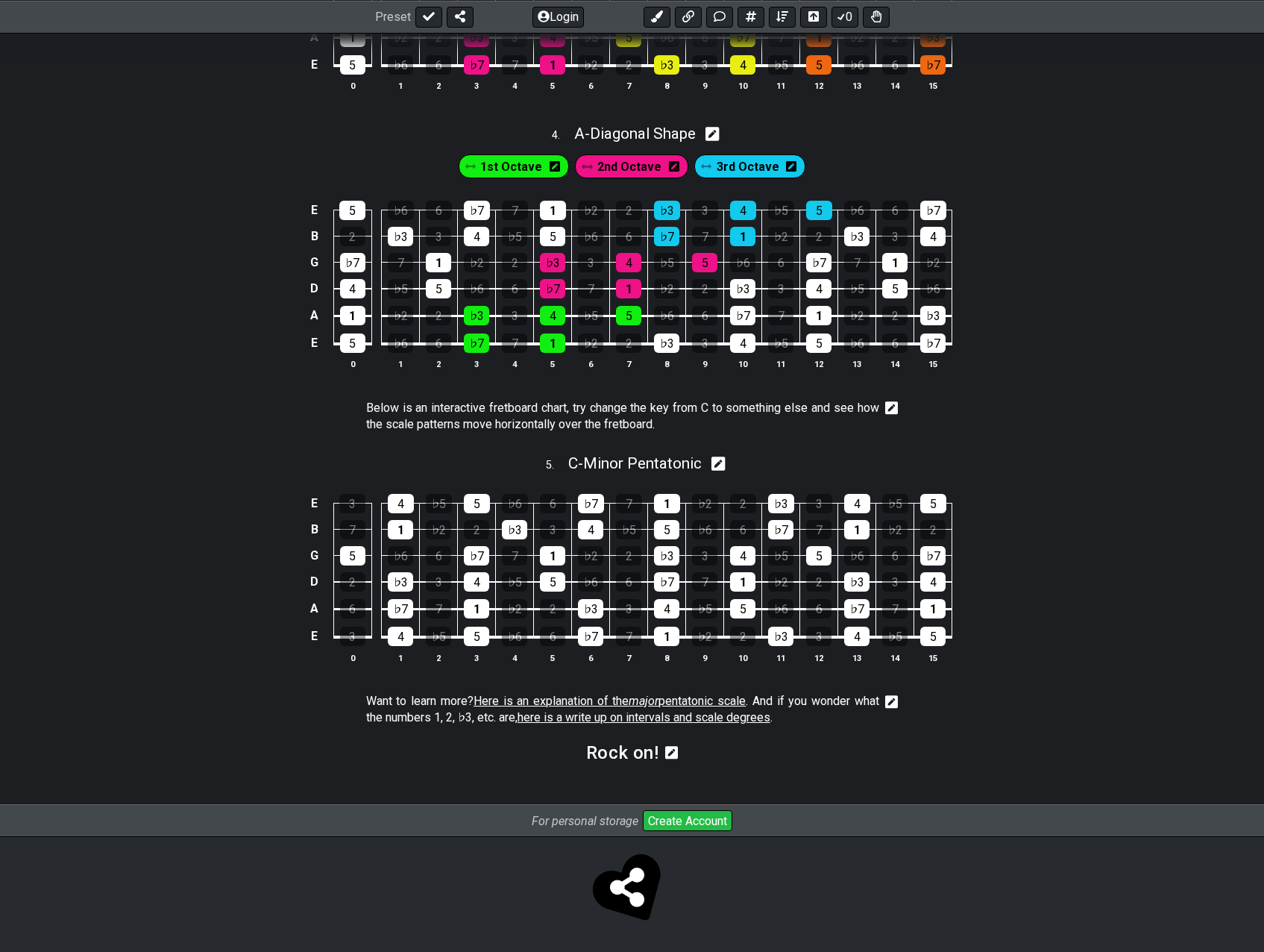
click at [887, 408] on icon at bounding box center [892, 409] width 14 height 14
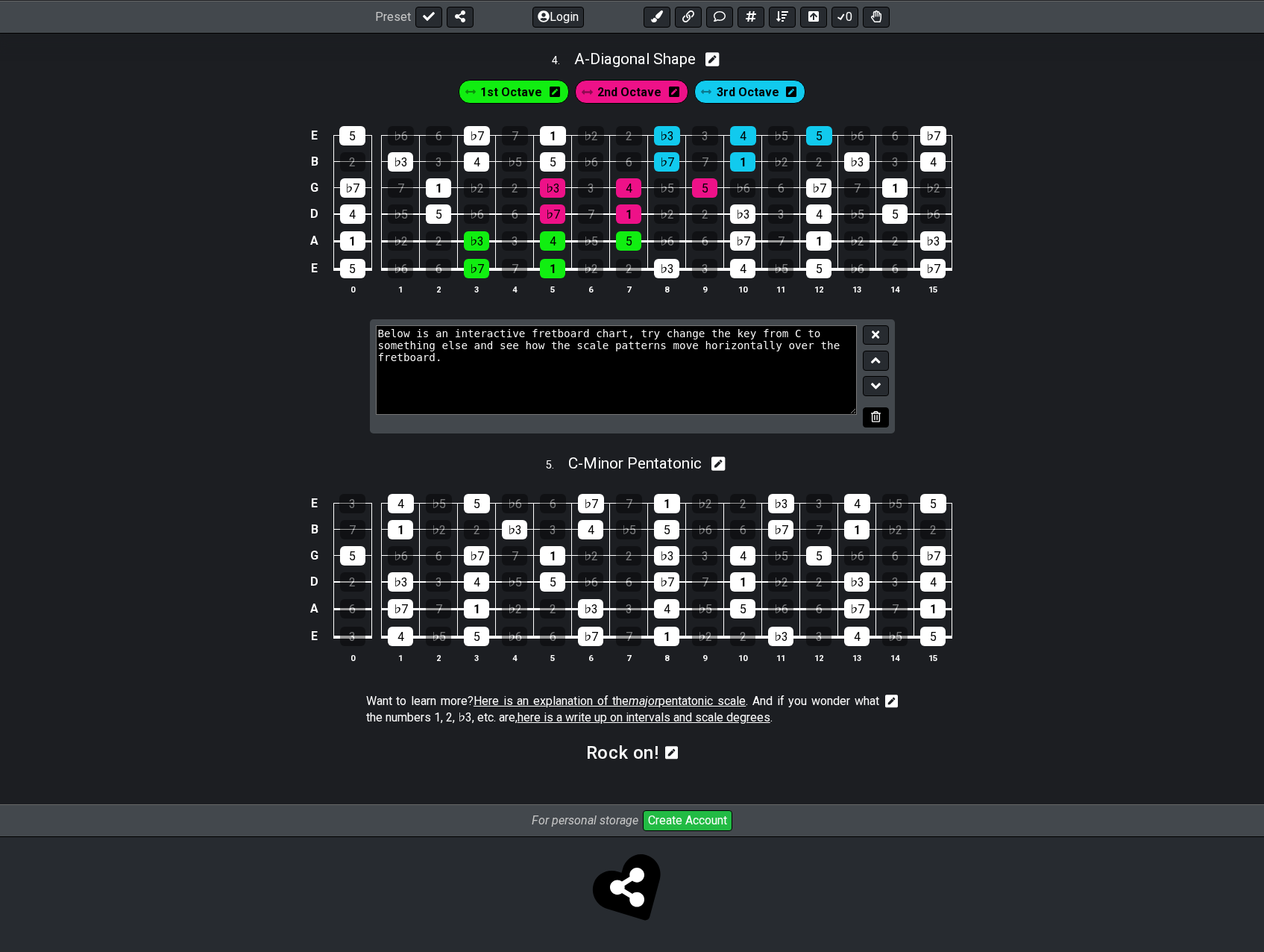
click at [880, 417] on icon at bounding box center [876, 416] width 10 height 11
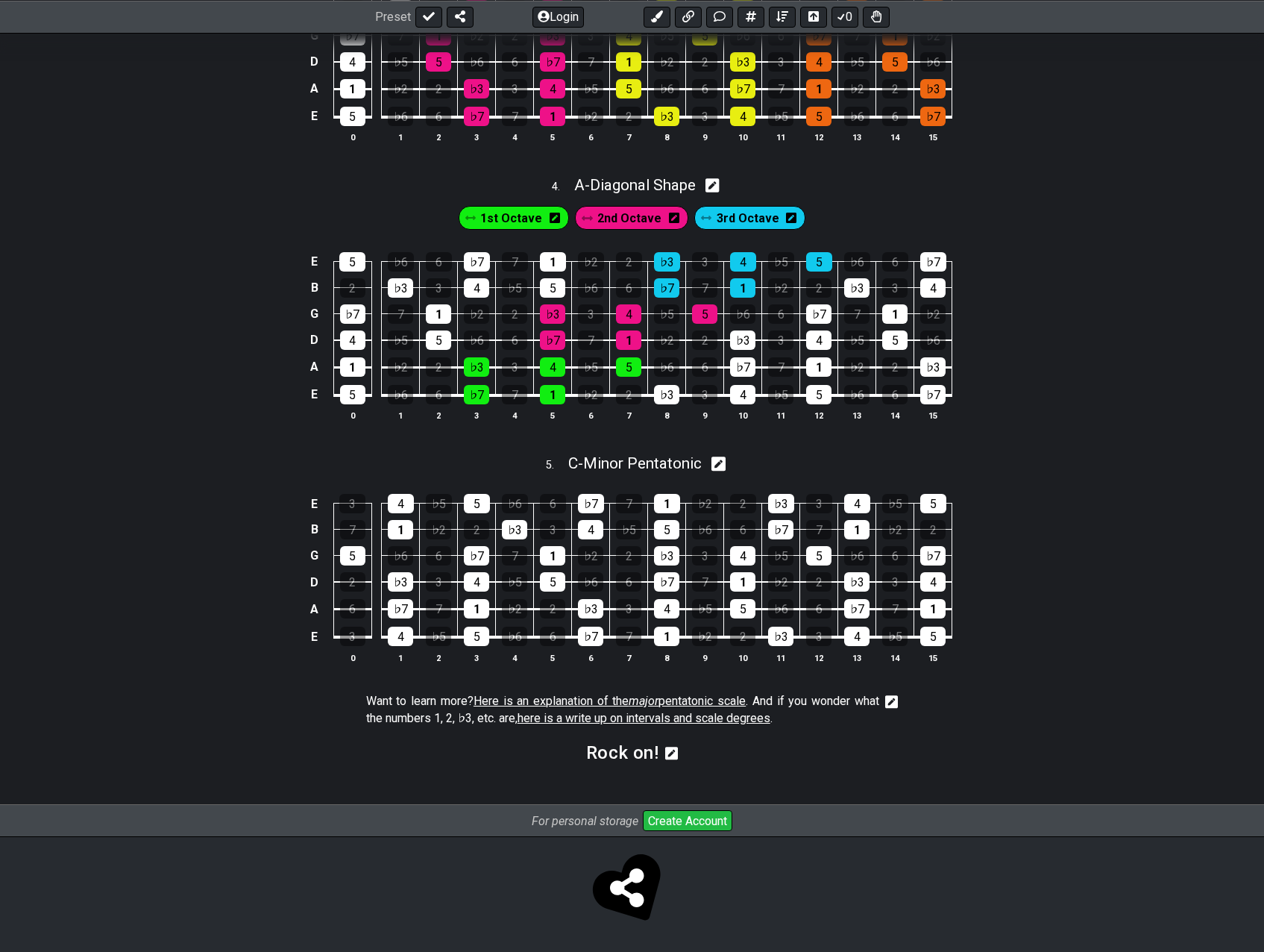
scroll to position [1116, 0]
click at [725, 461] on icon at bounding box center [718, 464] width 14 height 14
select select "C"
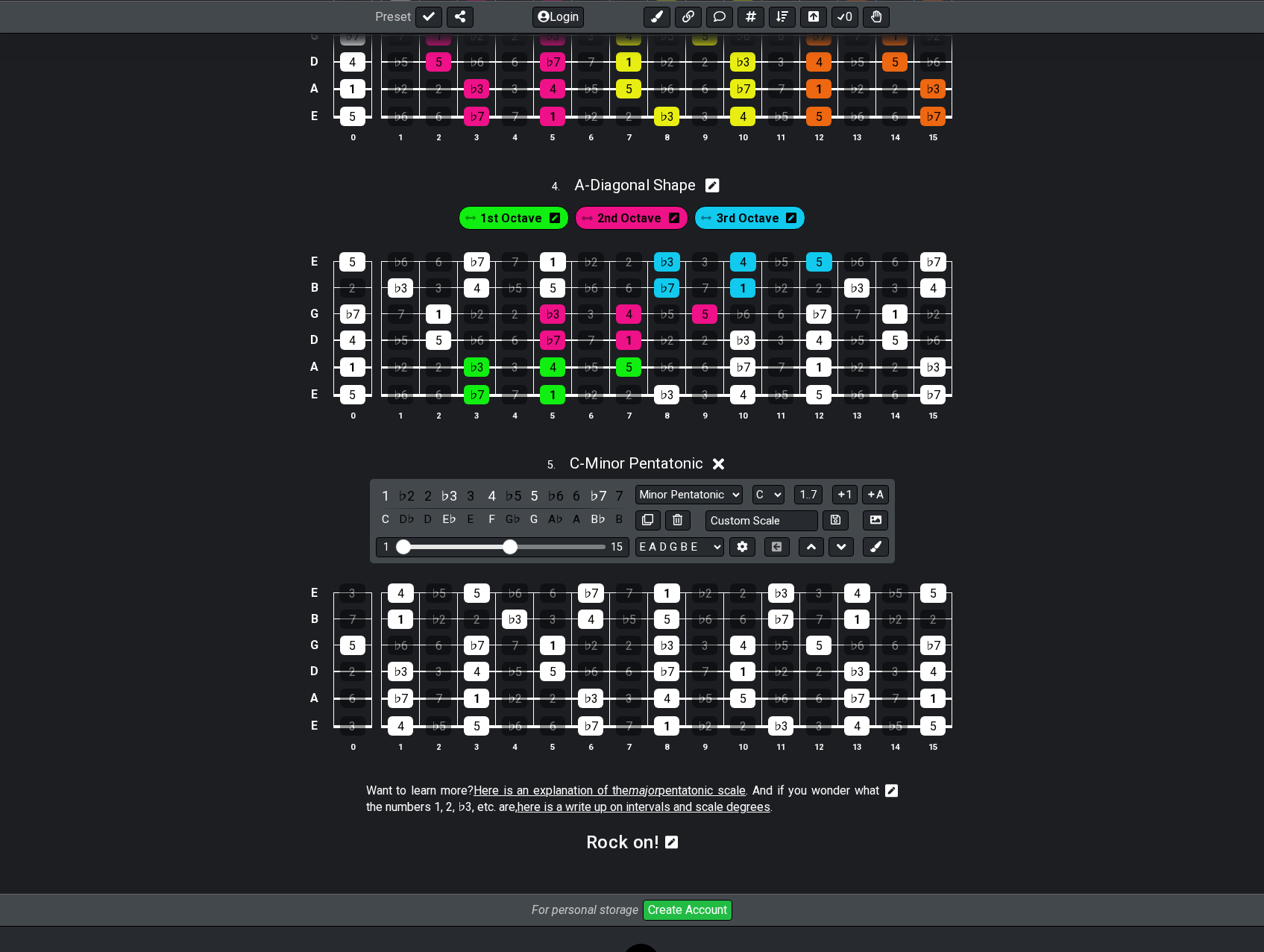
scroll to position [1205, 0]
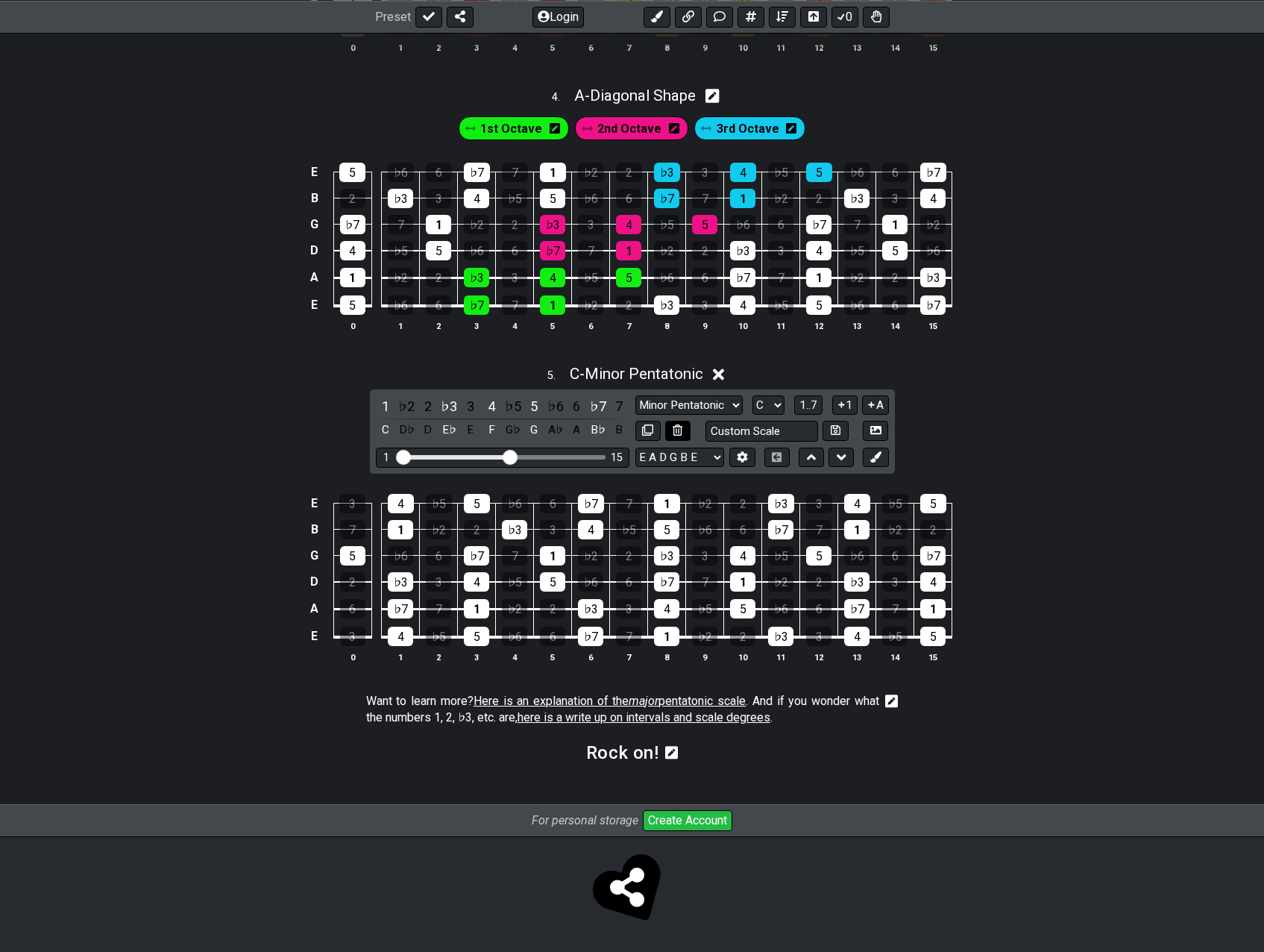
click at [681, 427] on icon at bounding box center [678, 429] width 10 height 11
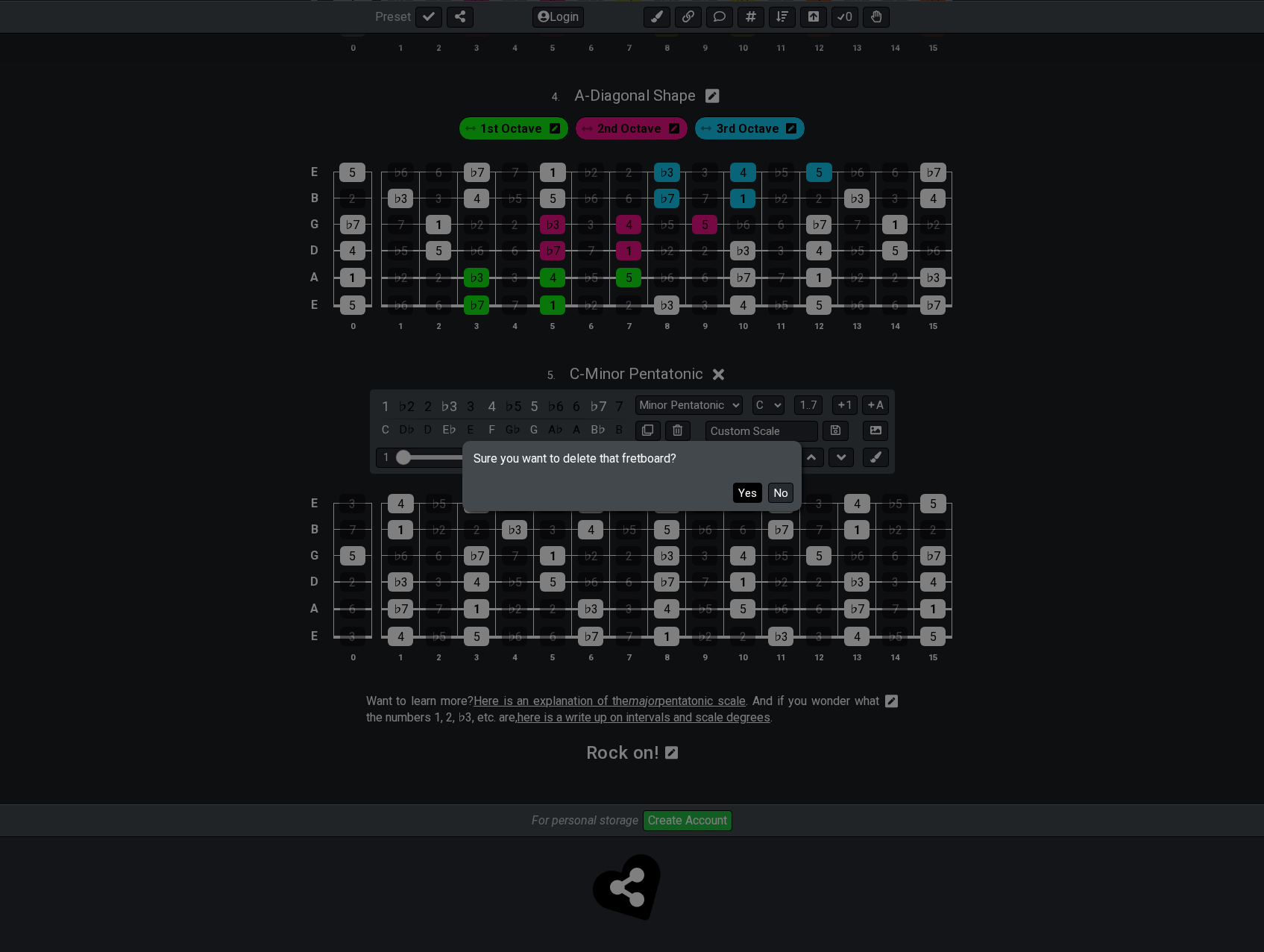
click at [746, 488] on button "Yes" at bounding box center [747, 493] width 29 height 20
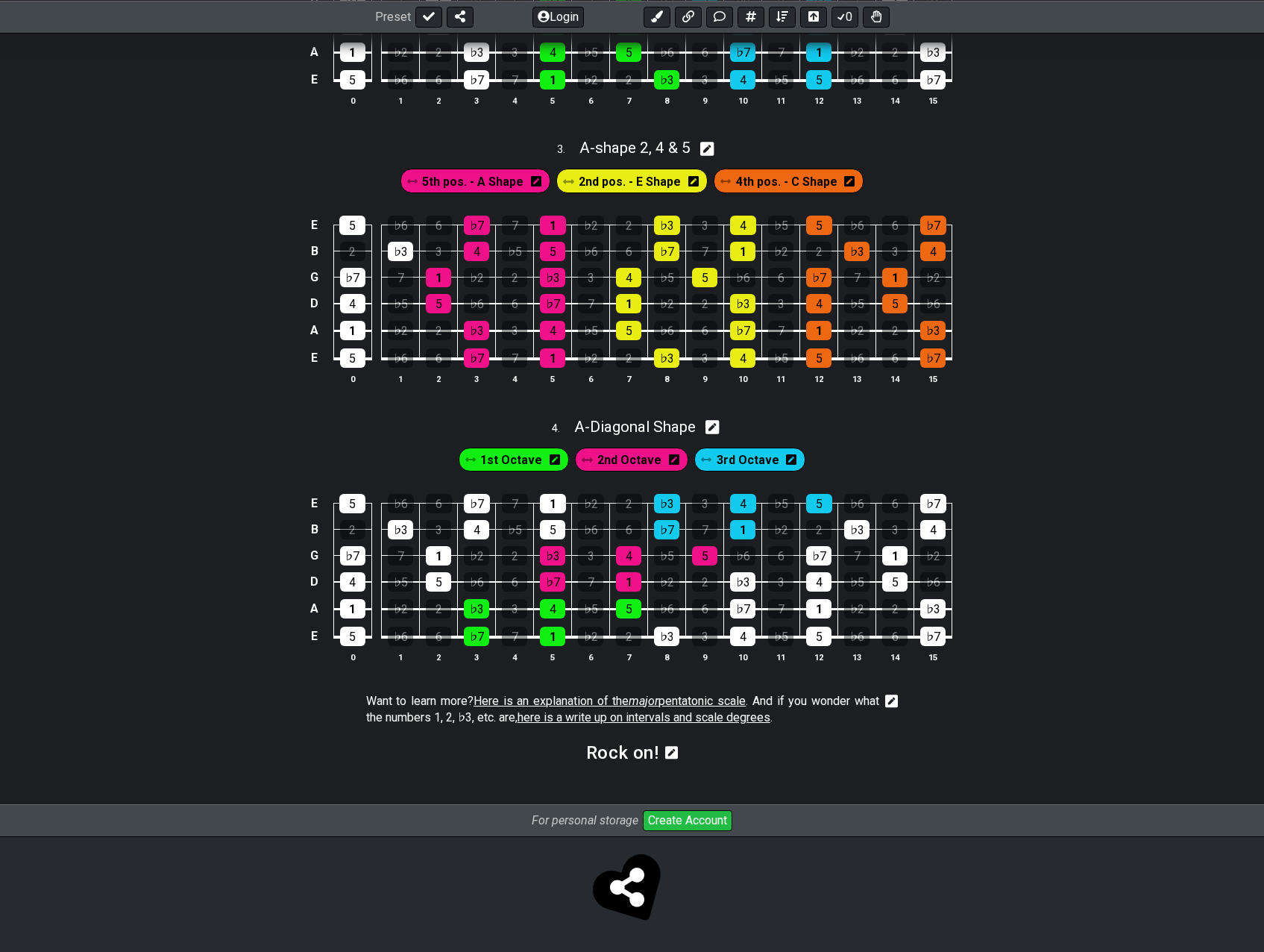
scroll to position [874, 0]
click at [888, 698] on icon at bounding box center [892, 703] width 14 height 14
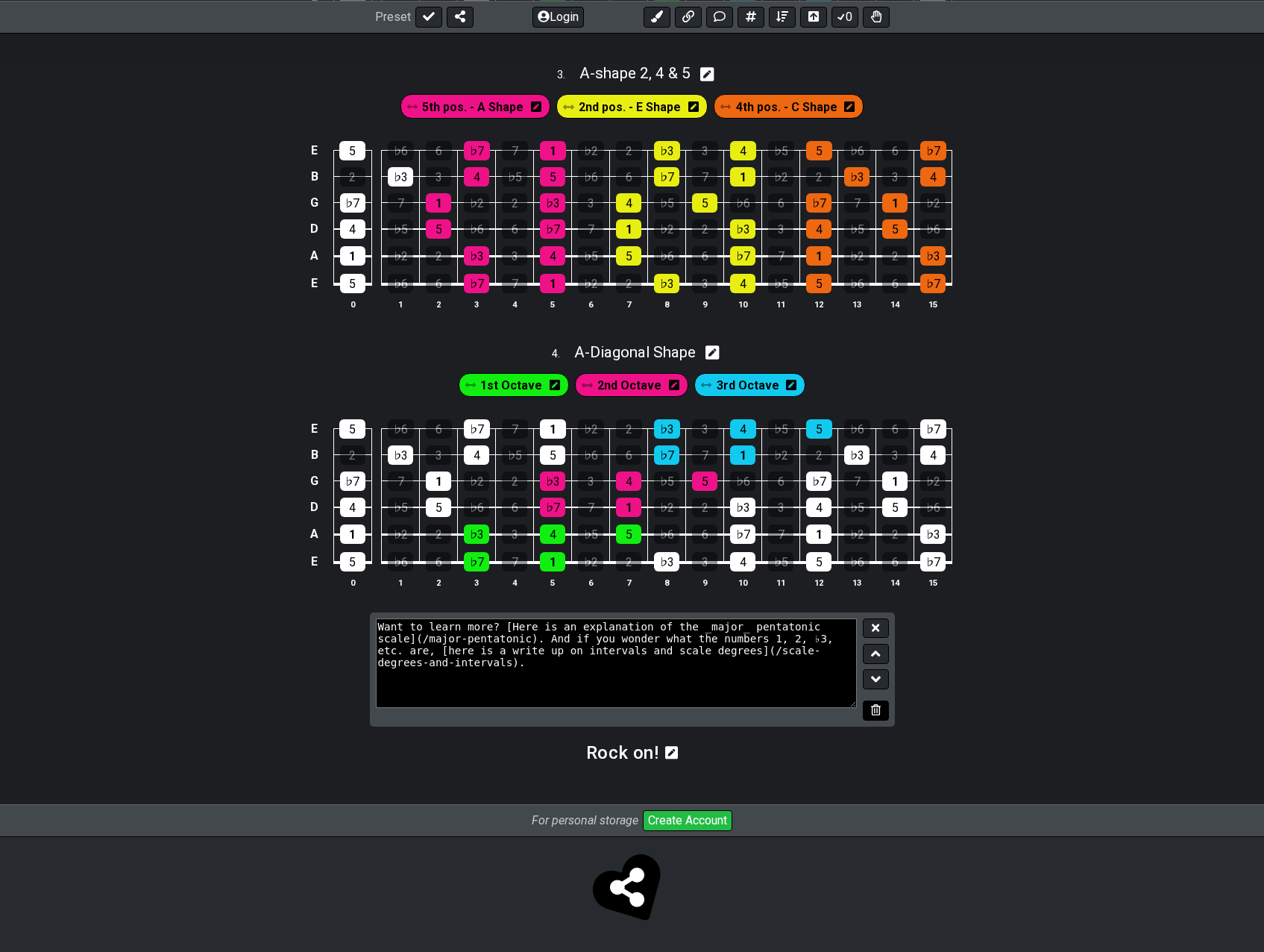
click at [883, 708] on button at bounding box center [875, 711] width 26 height 20
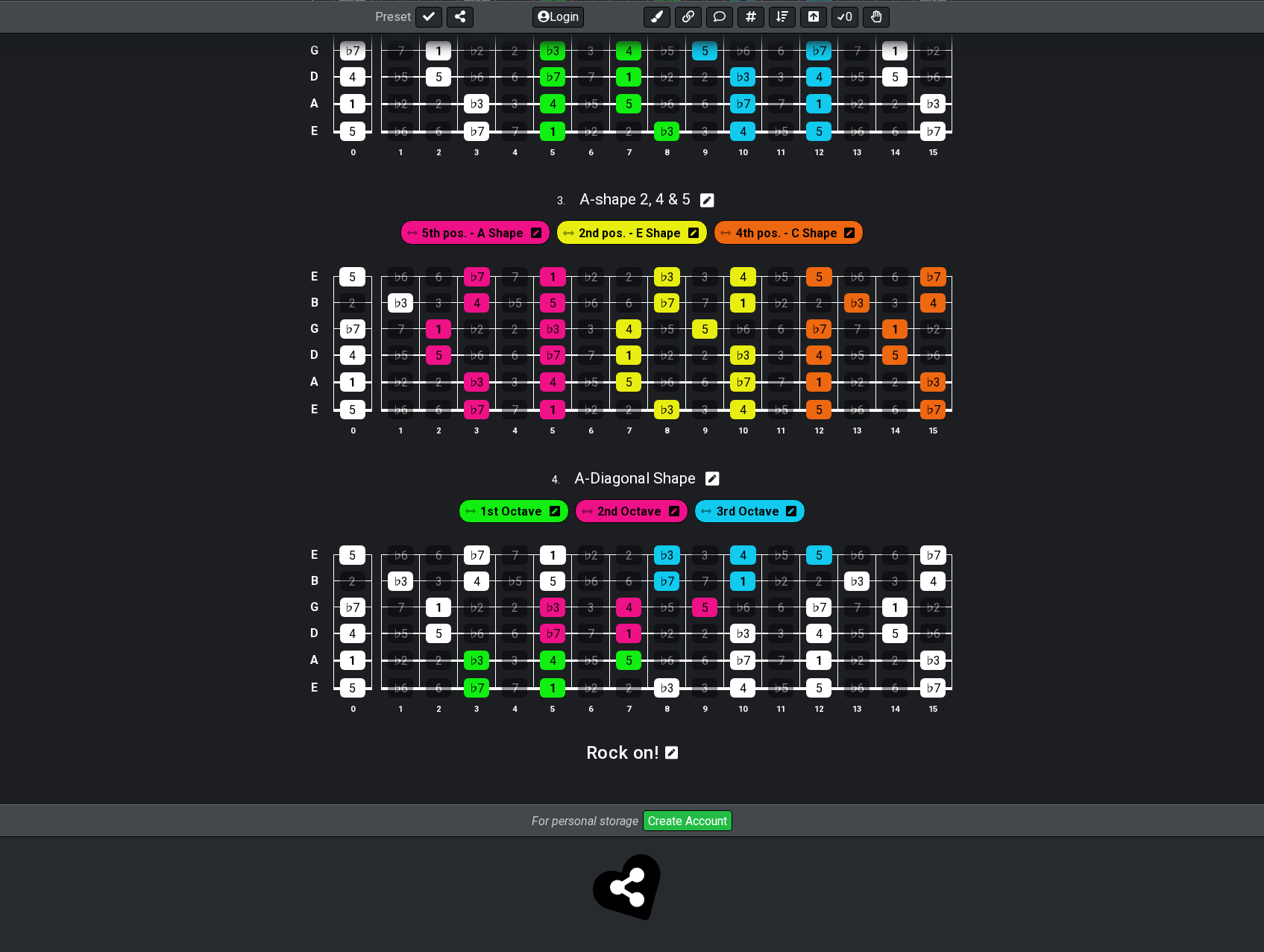
click at [672, 751] on icon at bounding box center [673, 752] width 14 height 15
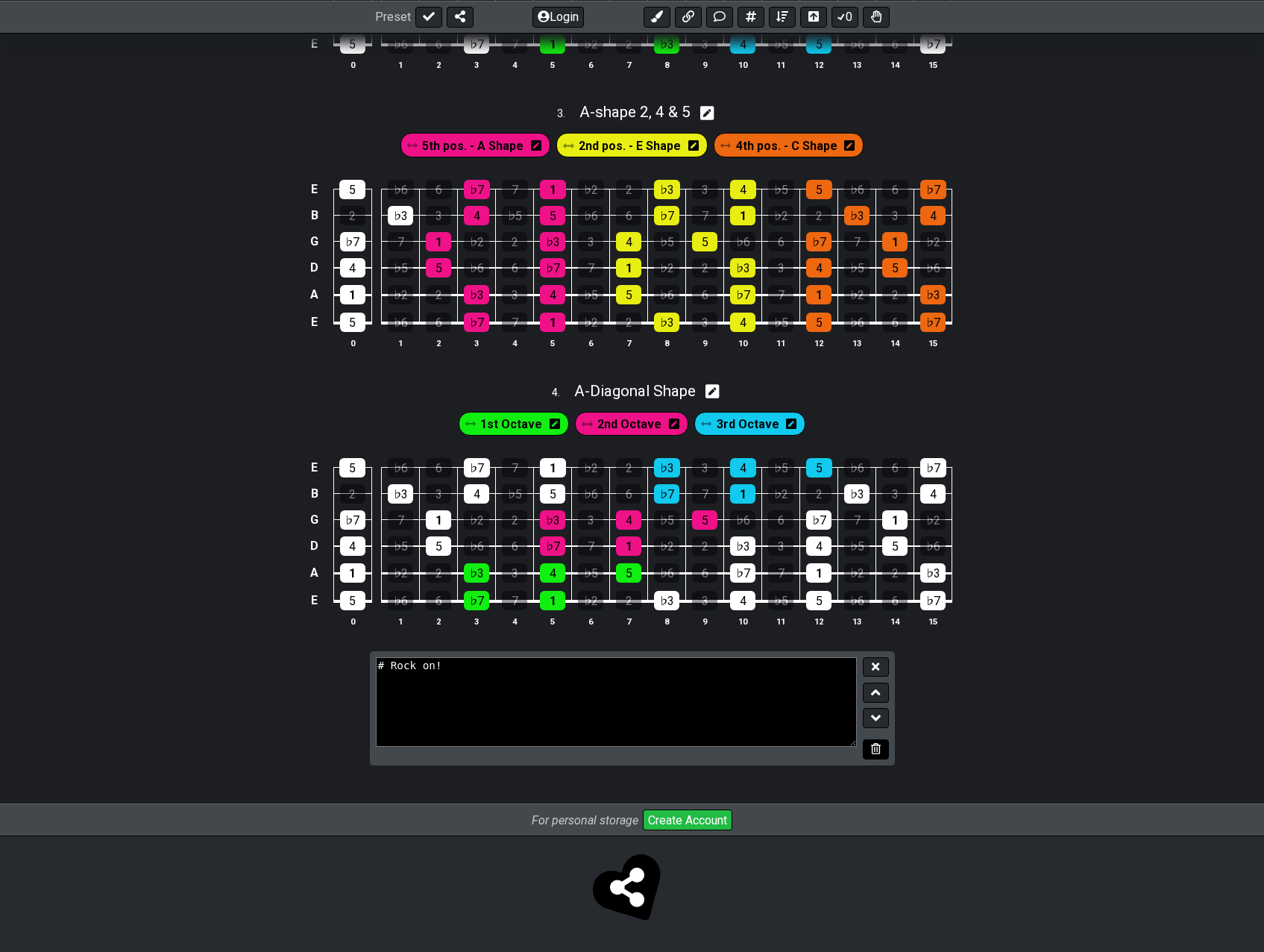
click at [874, 754] on icon at bounding box center [876, 748] width 10 height 11
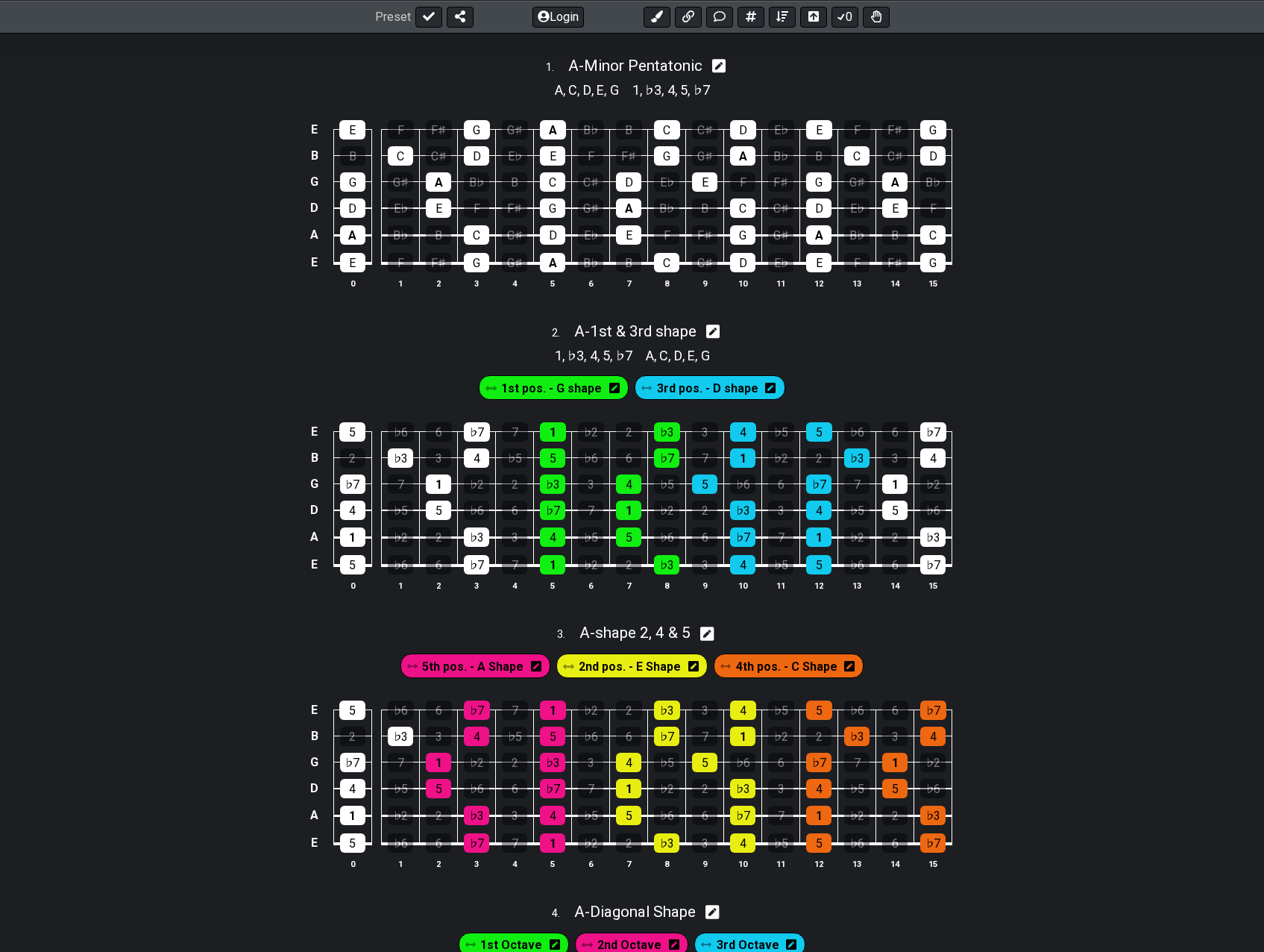
scroll to position [337, 0]
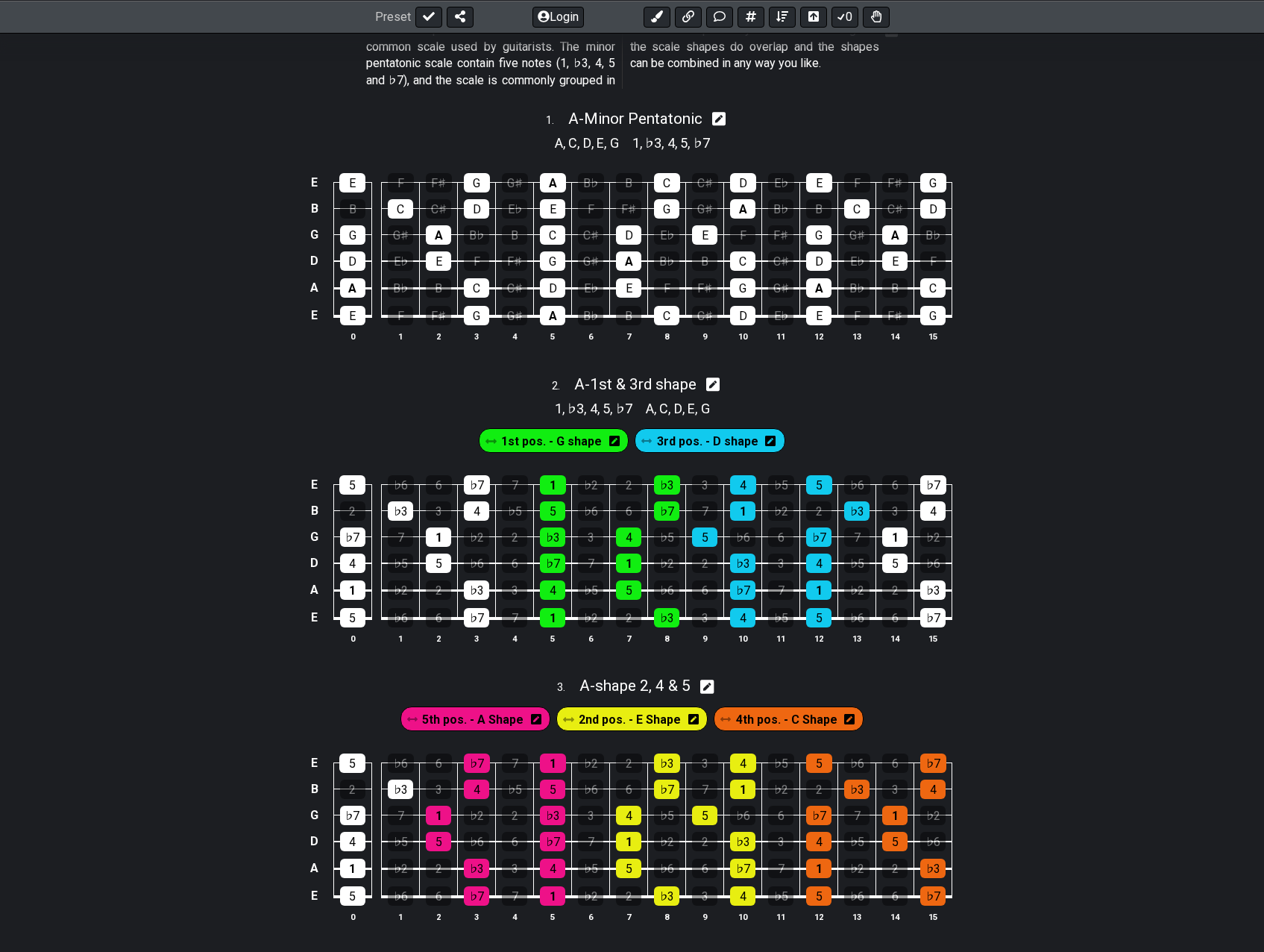
click at [725, 115] on icon at bounding box center [719, 119] width 14 height 14
select select "A"
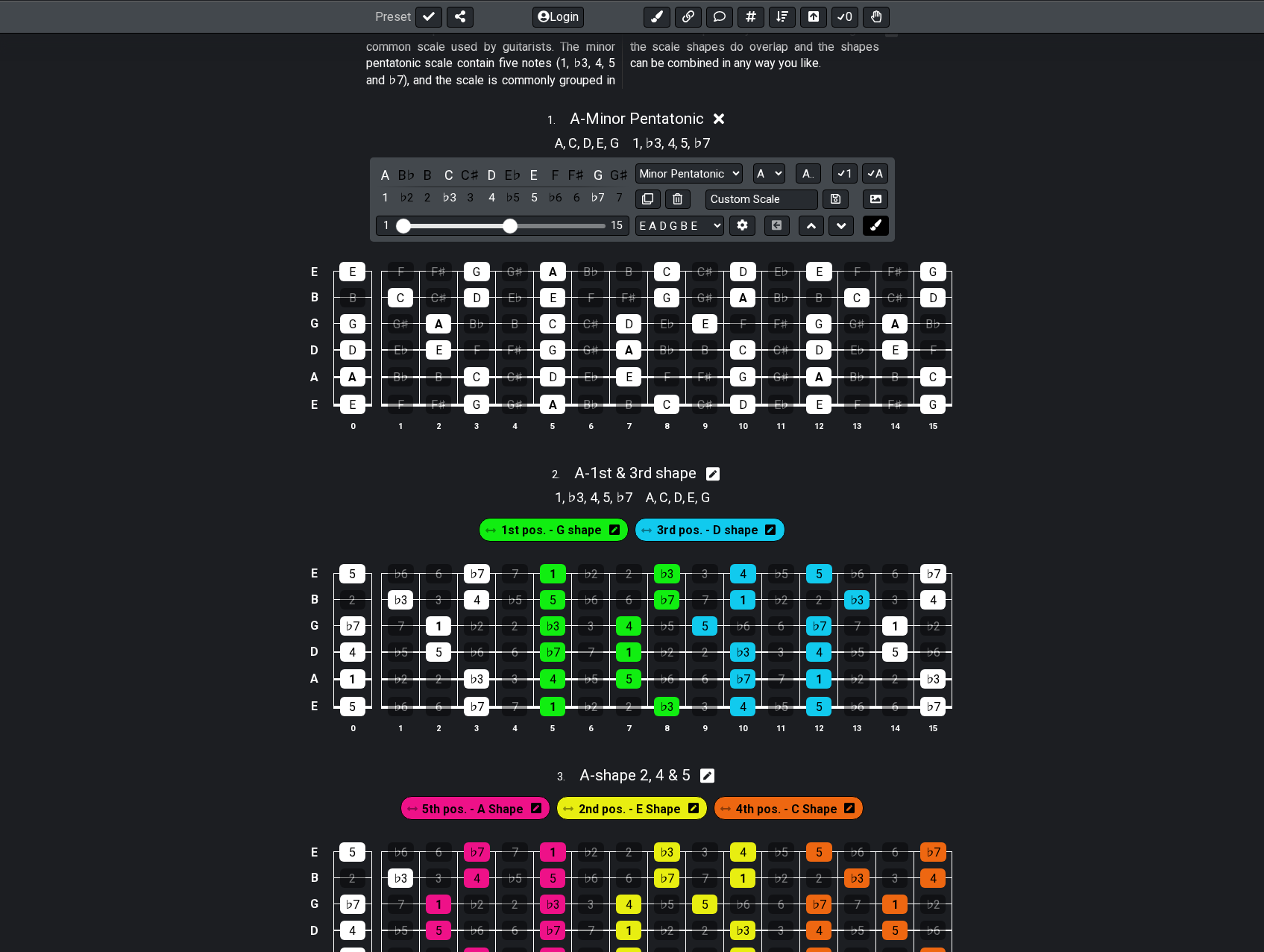
click at [877, 225] on icon at bounding box center [875, 225] width 11 height 11
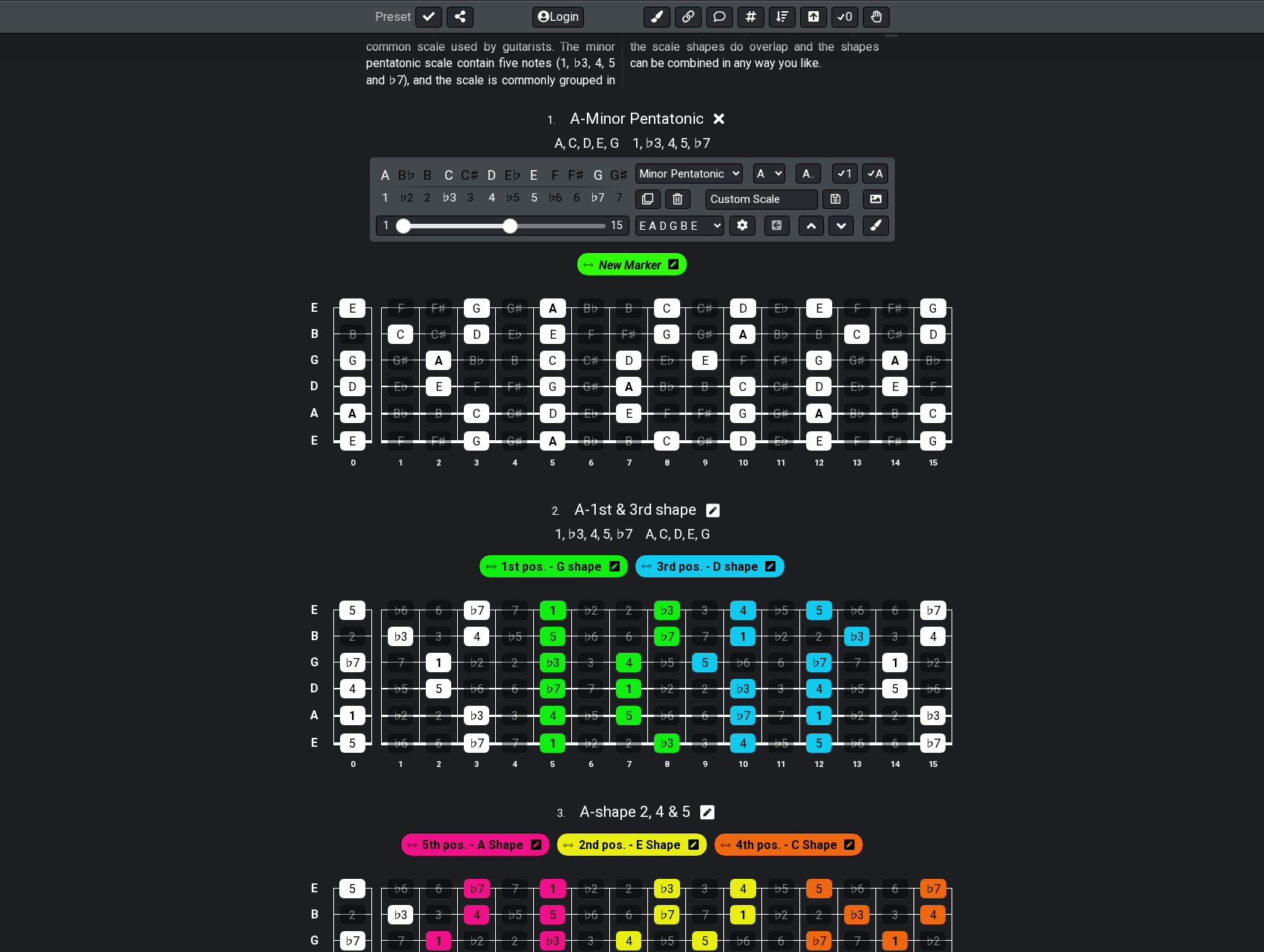
click at [672, 262] on icon at bounding box center [674, 263] width 11 height 11
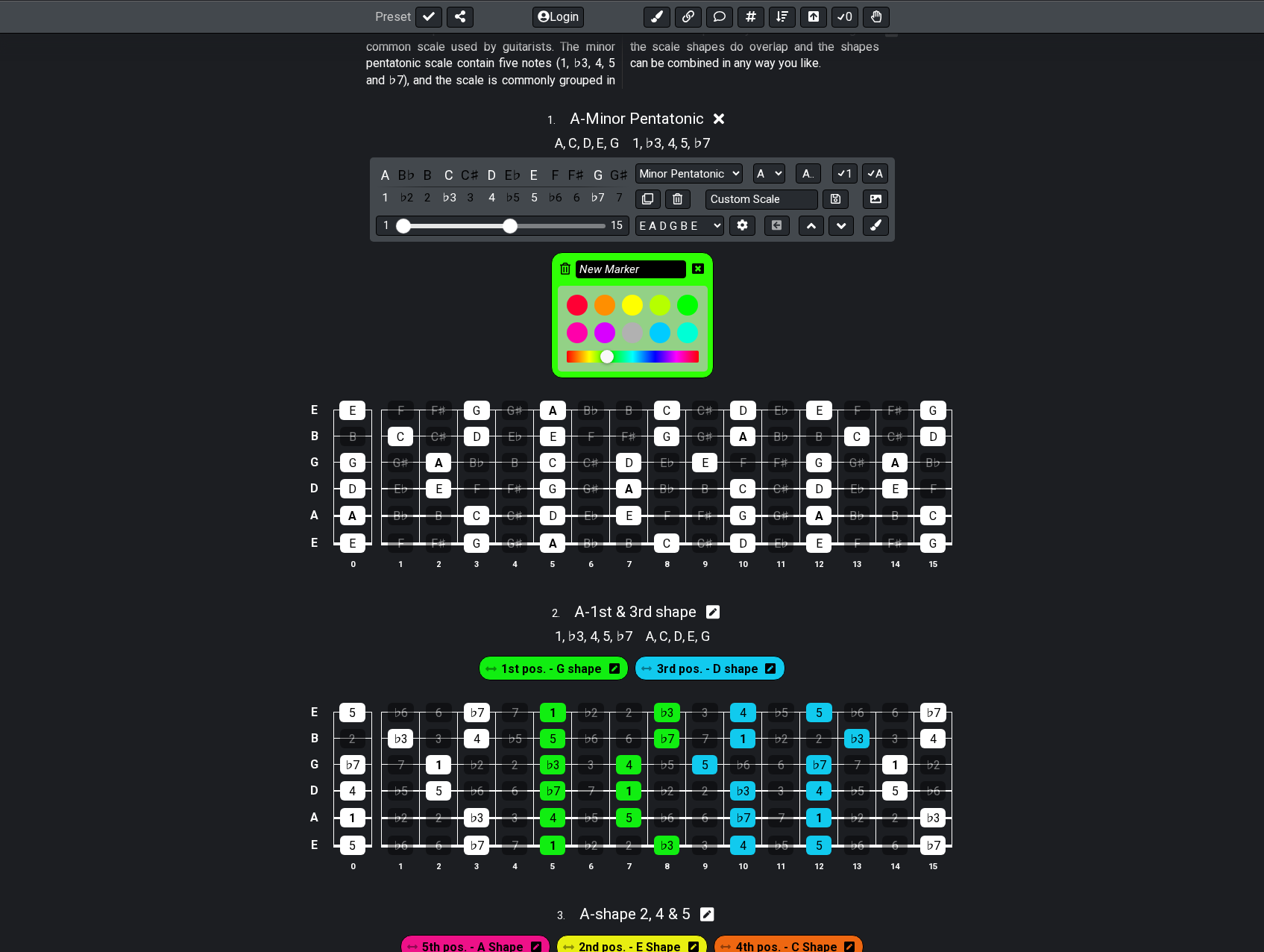
click at [635, 264] on input "New Marker" at bounding box center [630, 269] width 110 height 19
type input "N"
type input "Root"
click at [578, 298] on div at bounding box center [577, 305] width 26 height 26
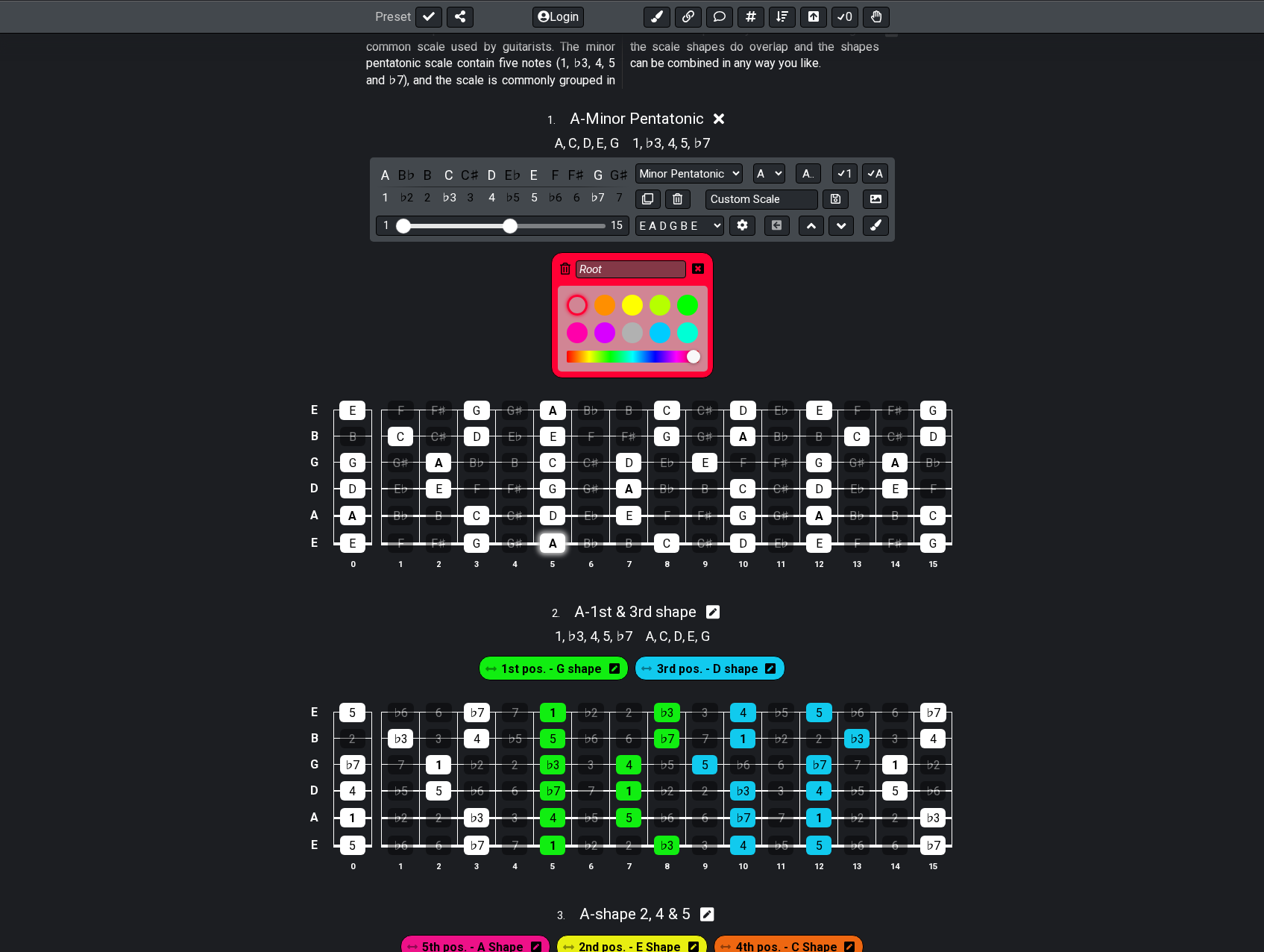
click at [554, 543] on div "A" at bounding box center [553, 544] width 26 height 20
click at [631, 484] on div "A" at bounding box center [629, 489] width 26 height 20
click at [355, 519] on div "A" at bounding box center [353, 516] width 26 height 20
click at [443, 459] on div "A" at bounding box center [439, 463] width 26 height 20
click at [751, 446] on td "F" at bounding box center [743, 448] width 38 height 26
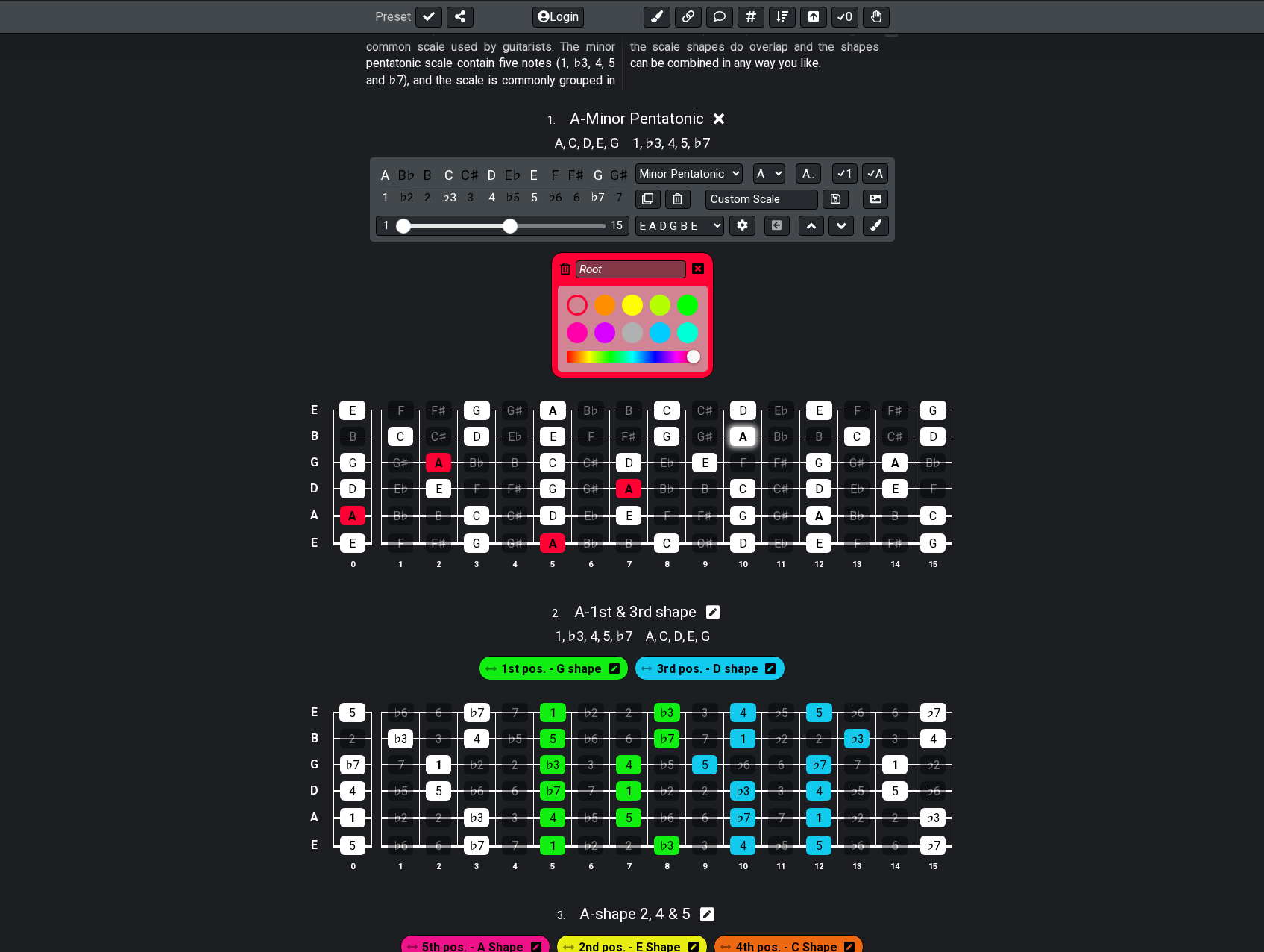
click at [742, 439] on div "A" at bounding box center [743, 436] width 26 height 20
click at [554, 408] on div "A" at bounding box center [553, 410] width 26 height 20
click at [891, 458] on div "A" at bounding box center [895, 463] width 26 height 20
click at [820, 517] on div "A" at bounding box center [819, 516] width 26 height 20
click at [699, 270] on icon at bounding box center [699, 268] width 12 height 11
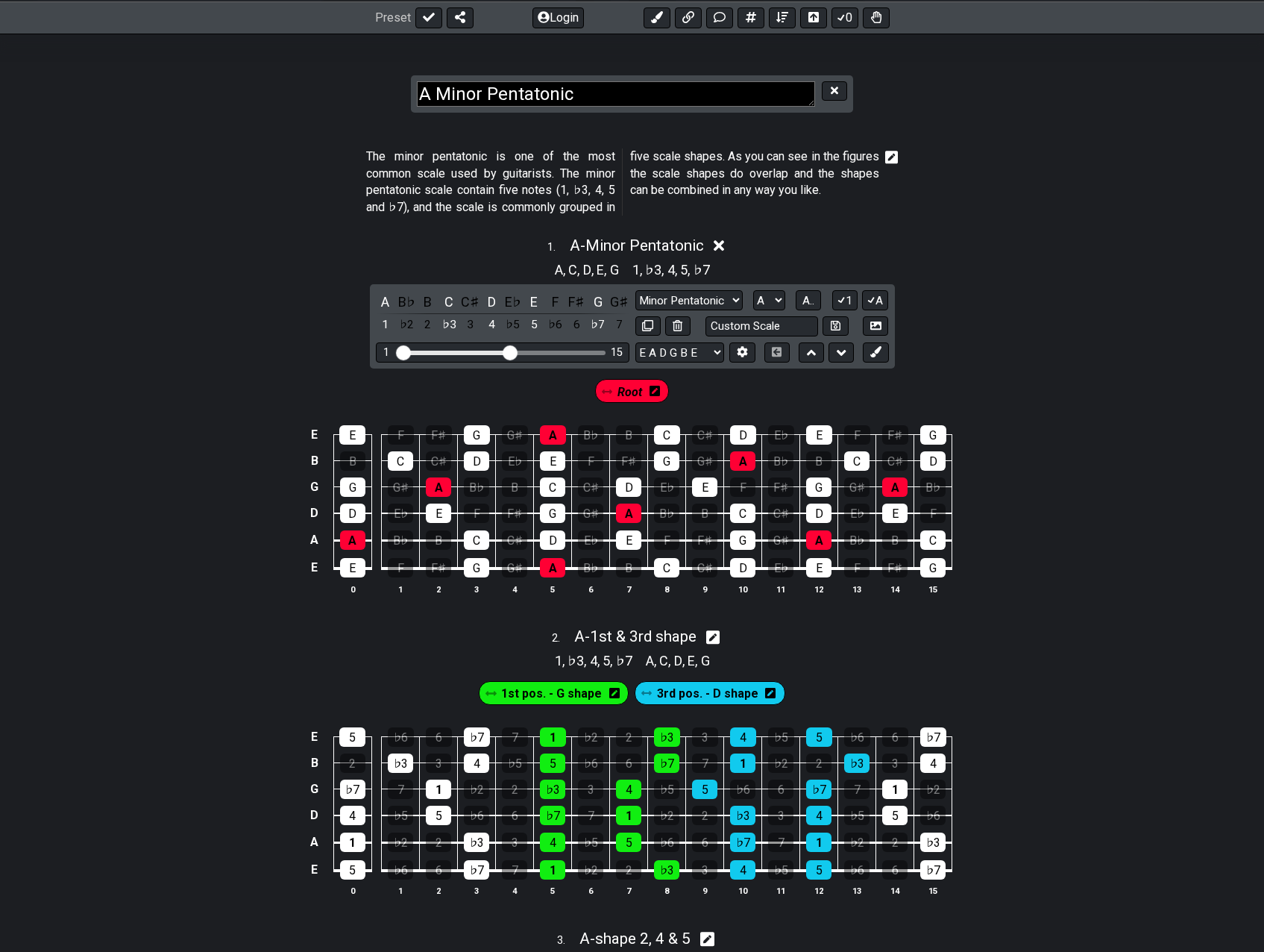
scroll to position [187, 0]
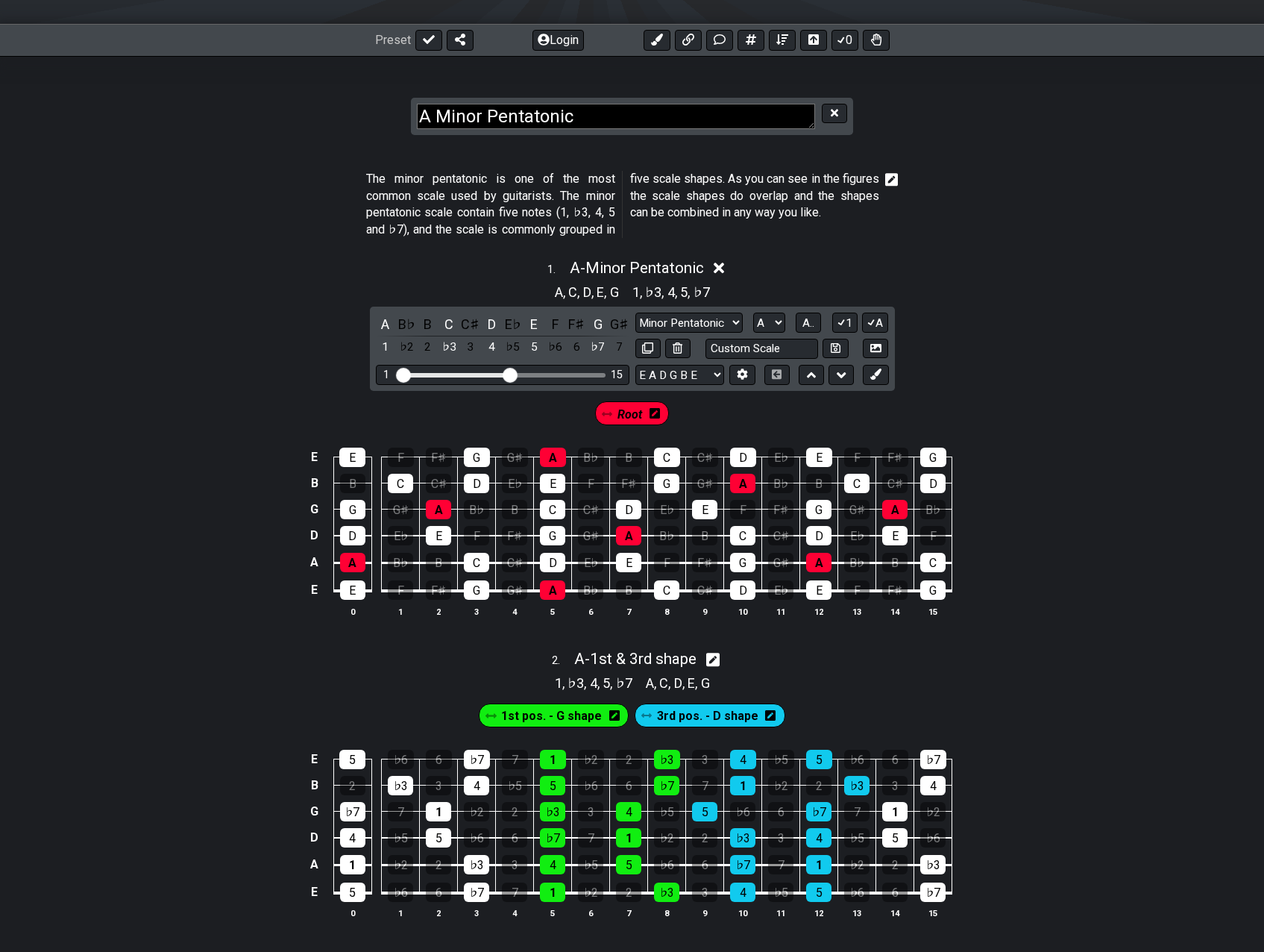
click at [894, 179] on icon at bounding box center [892, 180] width 14 height 14
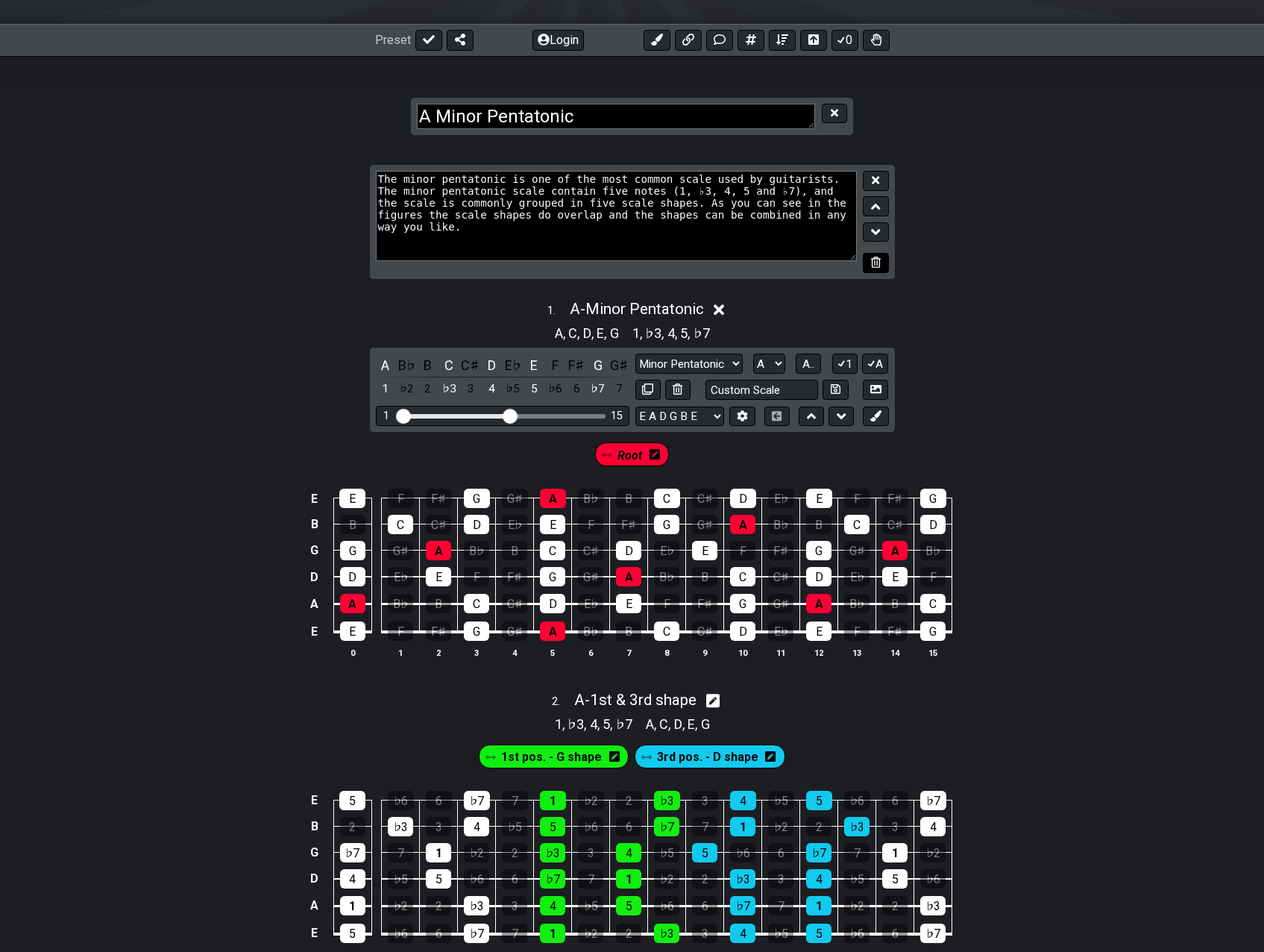
click at [878, 255] on button at bounding box center [875, 262] width 26 height 20
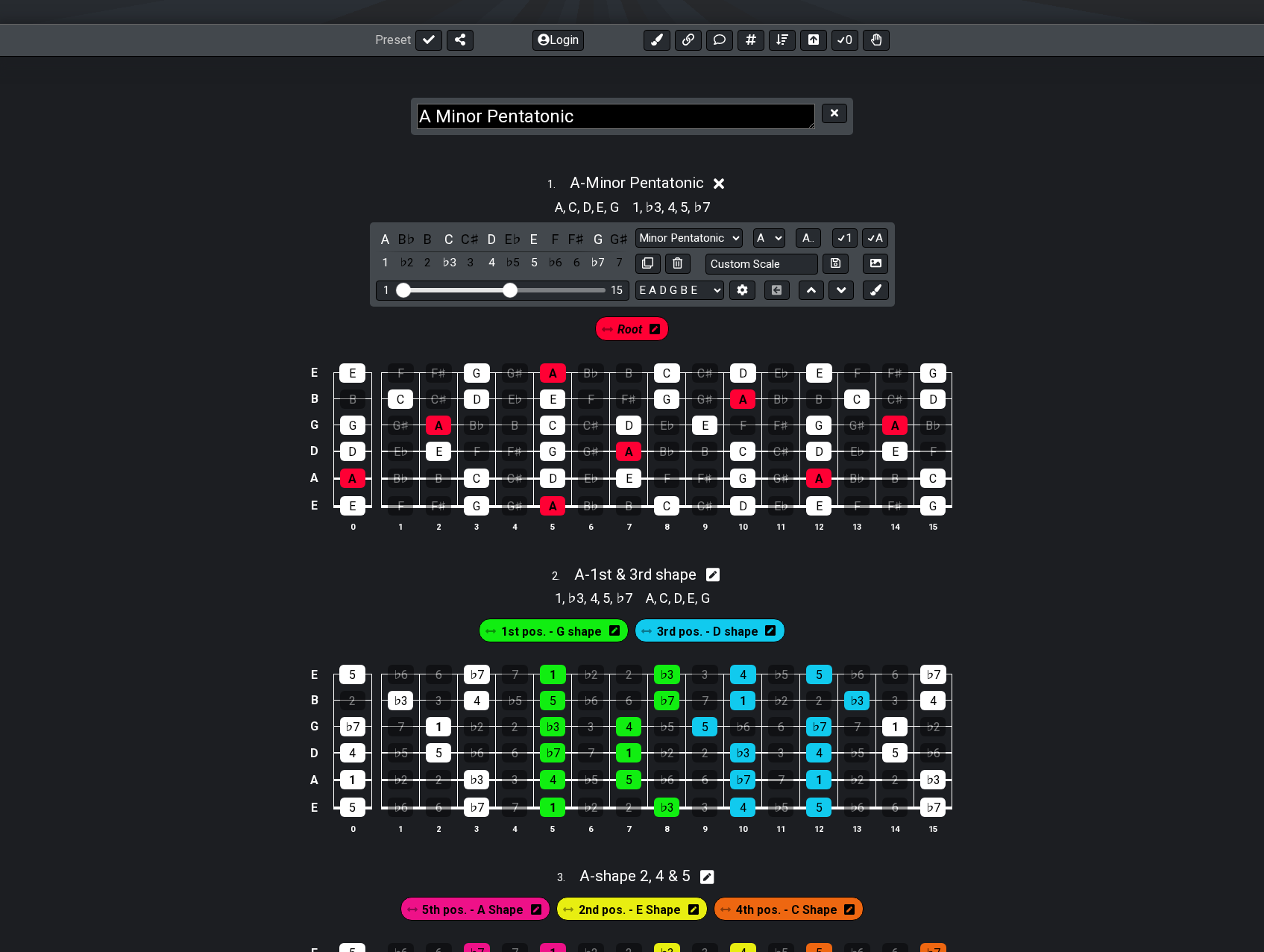
click at [646, 202] on span "♭3" at bounding box center [653, 207] width 17 height 20
click at [834, 115] on icon at bounding box center [835, 113] width 8 height 8
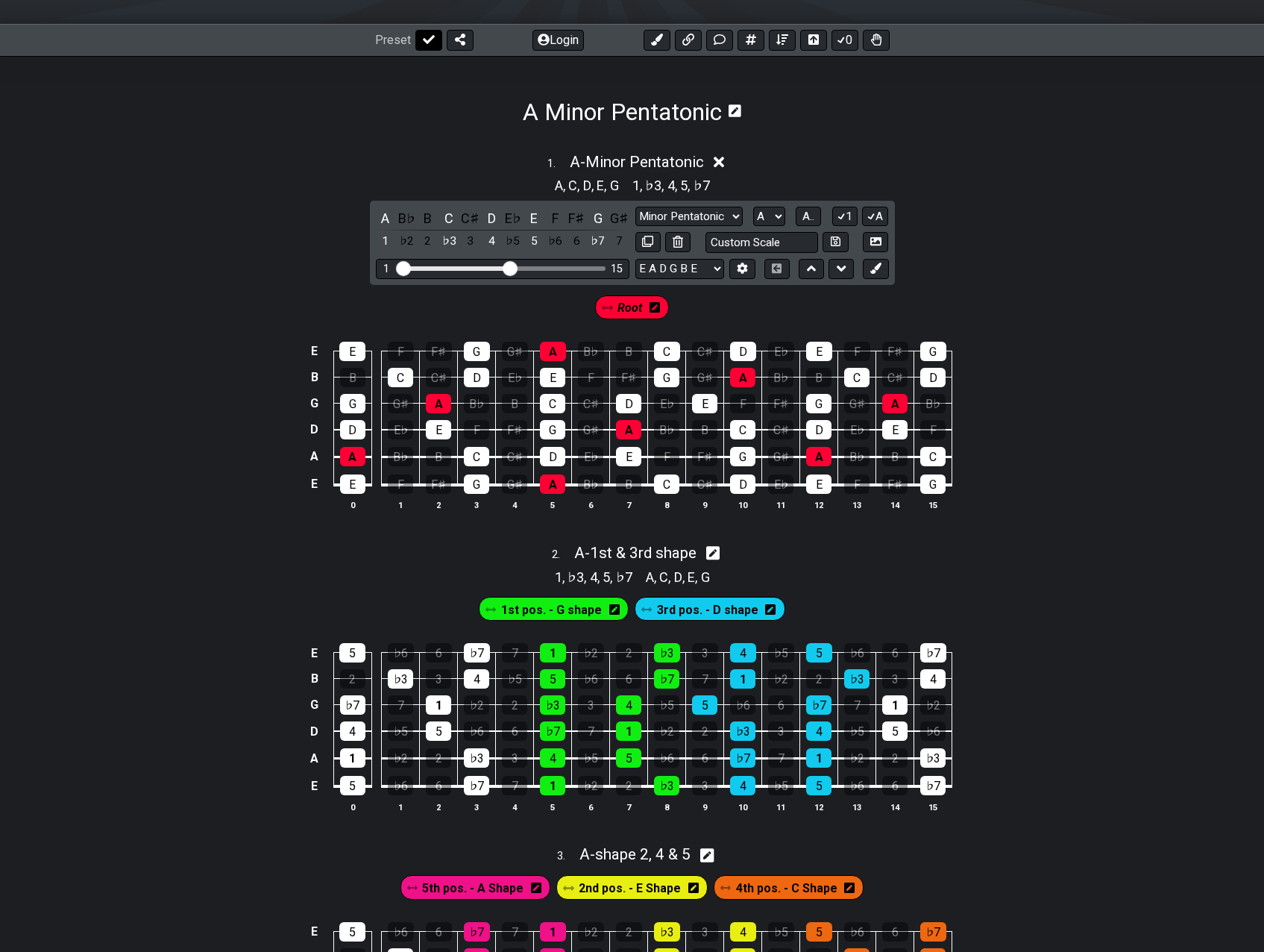
click at [425, 35] on icon at bounding box center [429, 40] width 12 height 12
select select "/minor-pentatonic"
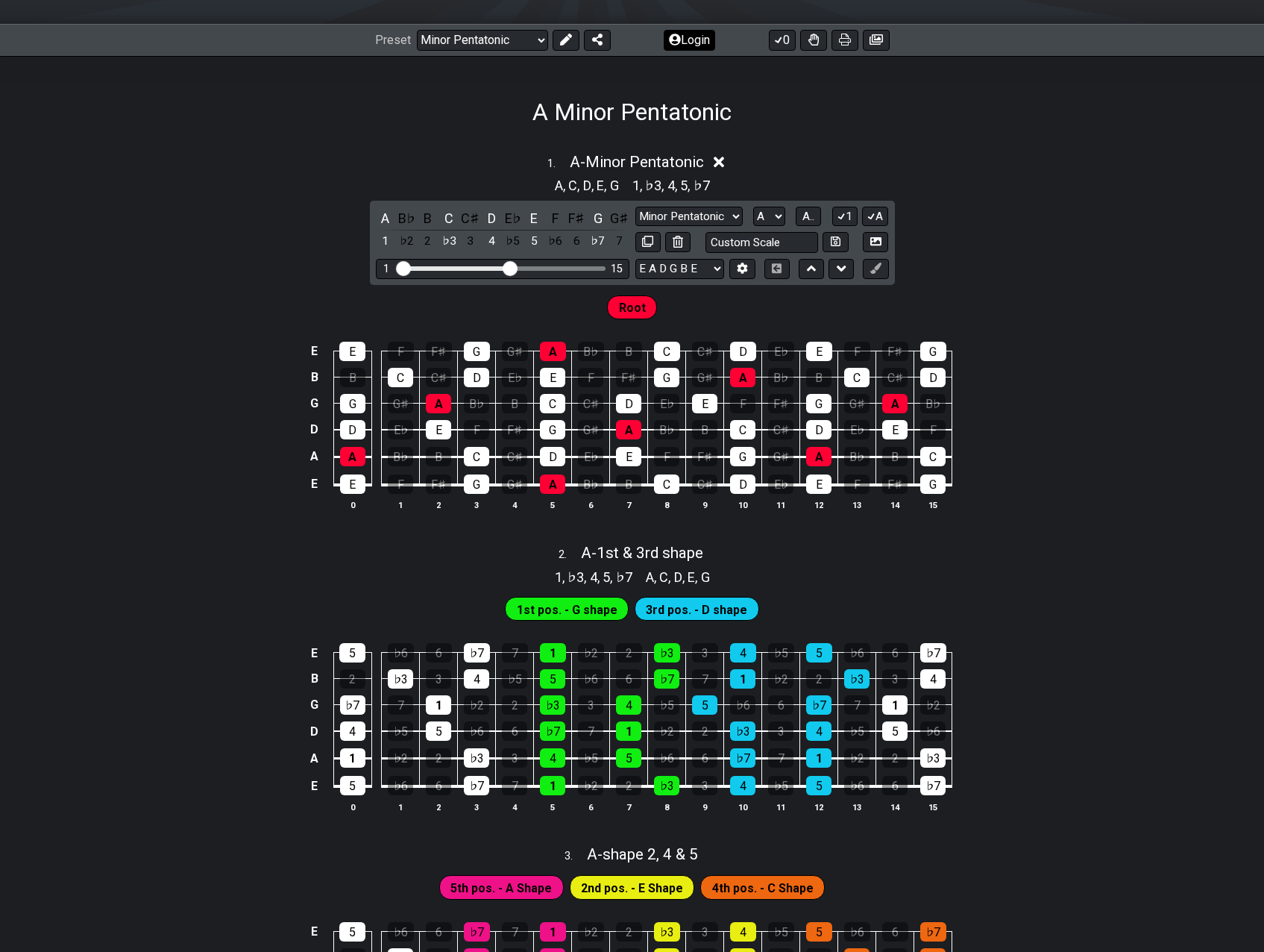
click at [693, 39] on button "Login" at bounding box center [690, 40] width 52 height 21
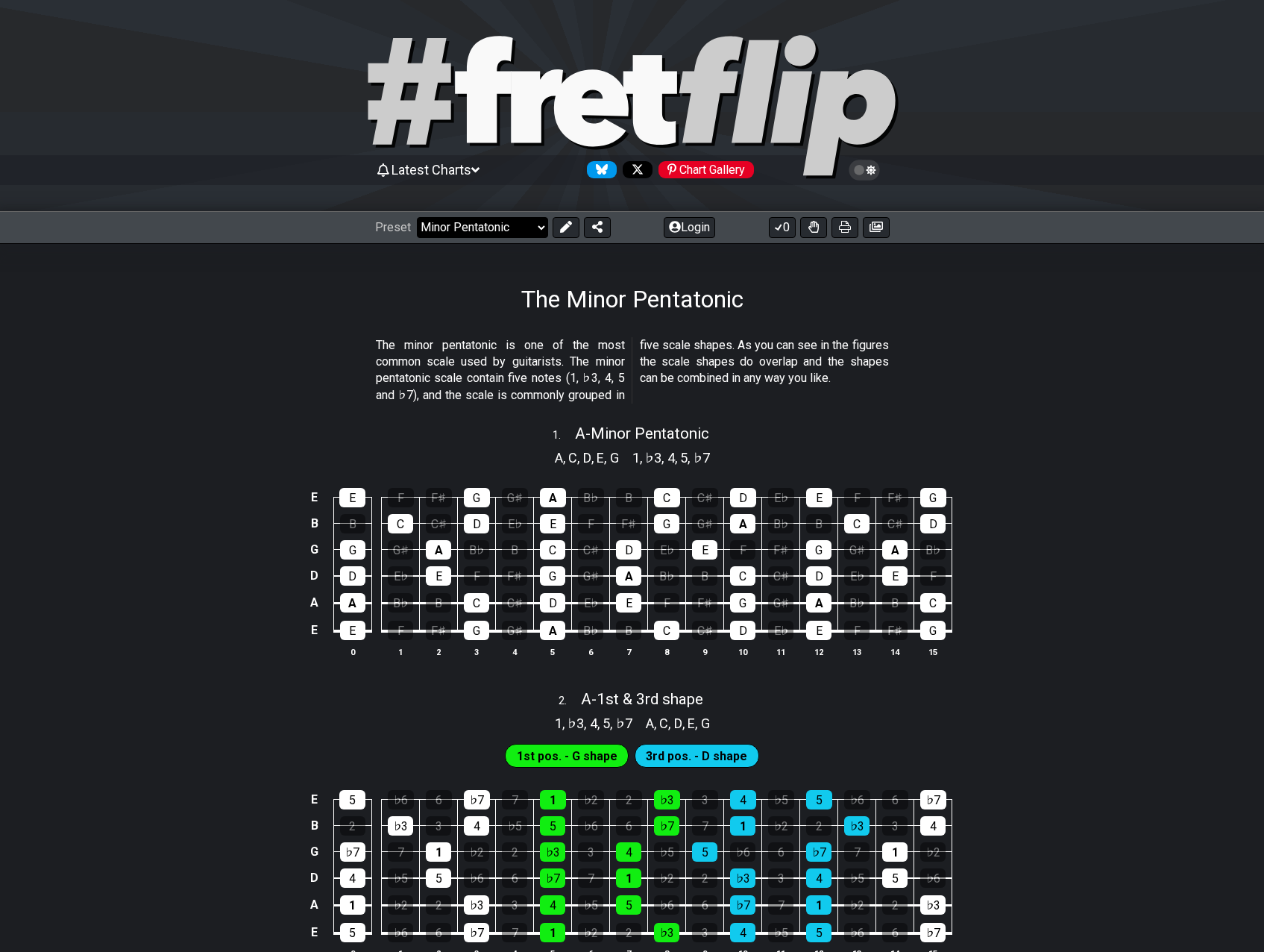
click at [498, 233] on select "Welcome to #fretflip! Initial Preset Custom Preset Minor Pentatonic Major Penta…" at bounding box center [483, 227] width 131 height 21
drag, startPoint x: 92, startPoint y: 124, endPoint x: 56, endPoint y: 62, distance: 71.7
click at [89, 118] on div at bounding box center [632, 108] width 1264 height 152
select select "/welcome"
select select "C"
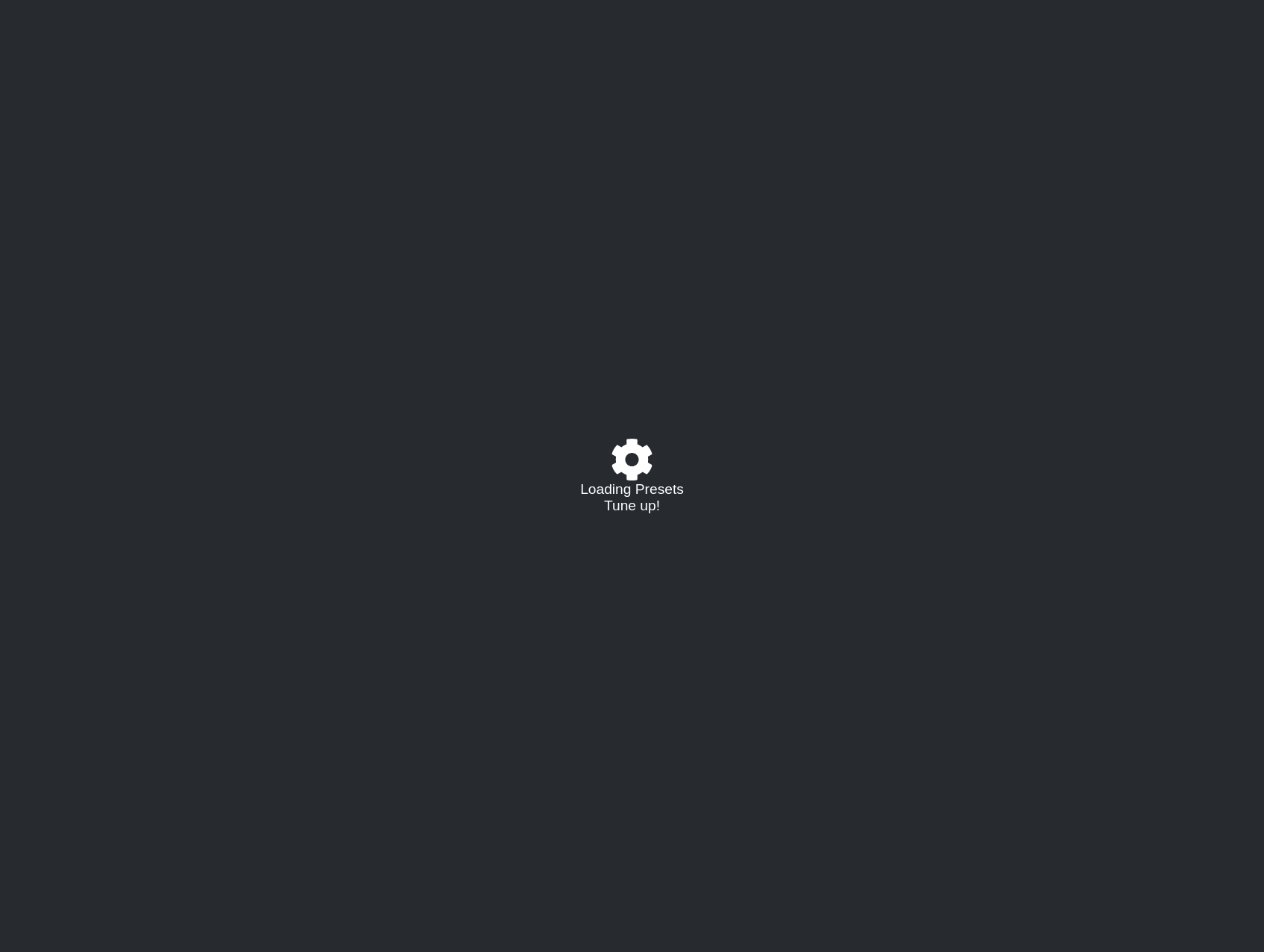
select select "/minor-pentatonic"
select select "A"
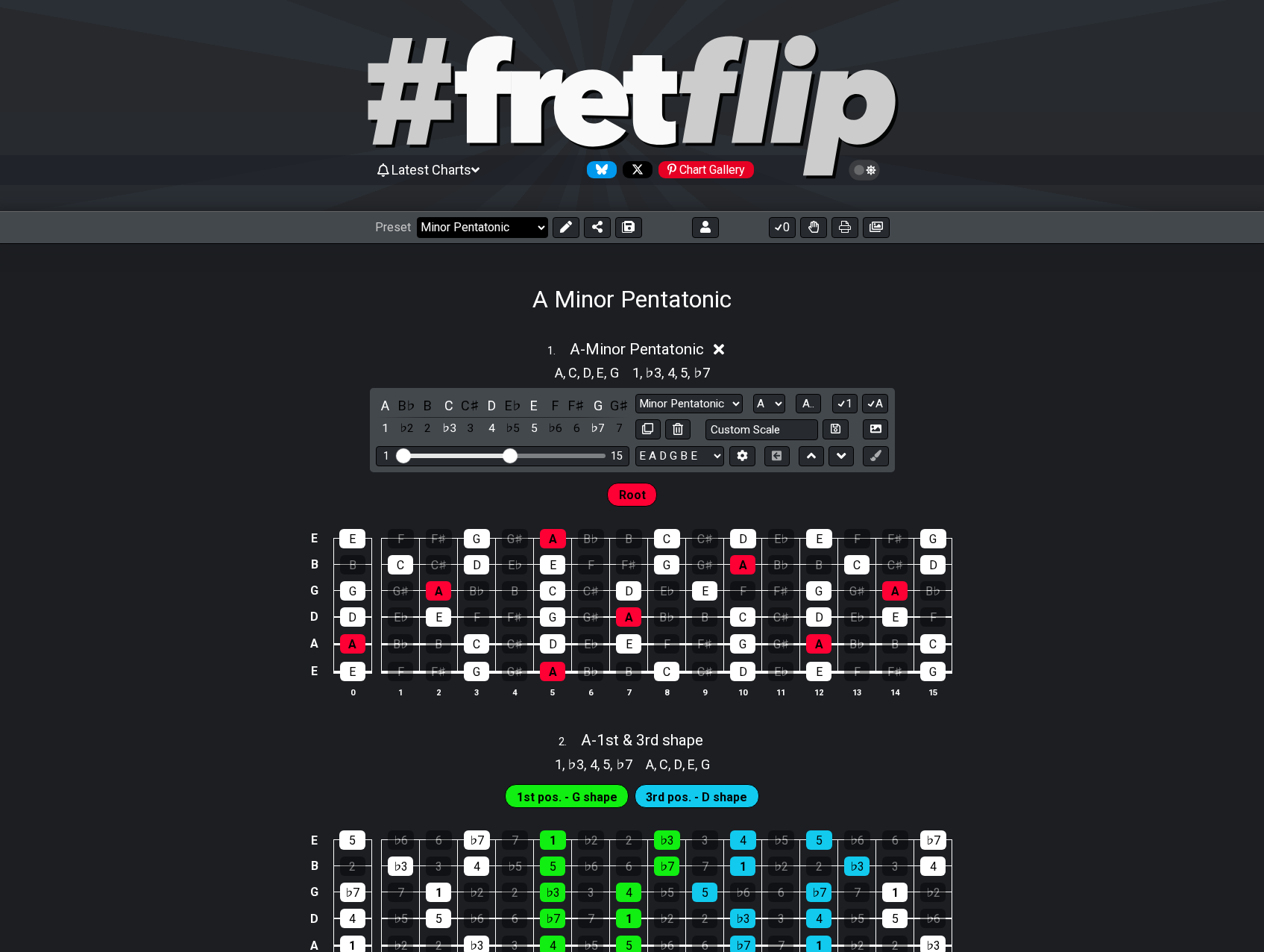
click at [546, 225] on select "Welcome to #fretflip! Initial Preset Custom Preset Minor Pentatonic Minor Penta…" at bounding box center [483, 227] width 131 height 21
click at [417, 217] on select "Welcome to #fretflip! Initial Preset Custom Preset Minor Pentatonic Minor Penta…" at bounding box center [483, 227] width 131 height 21
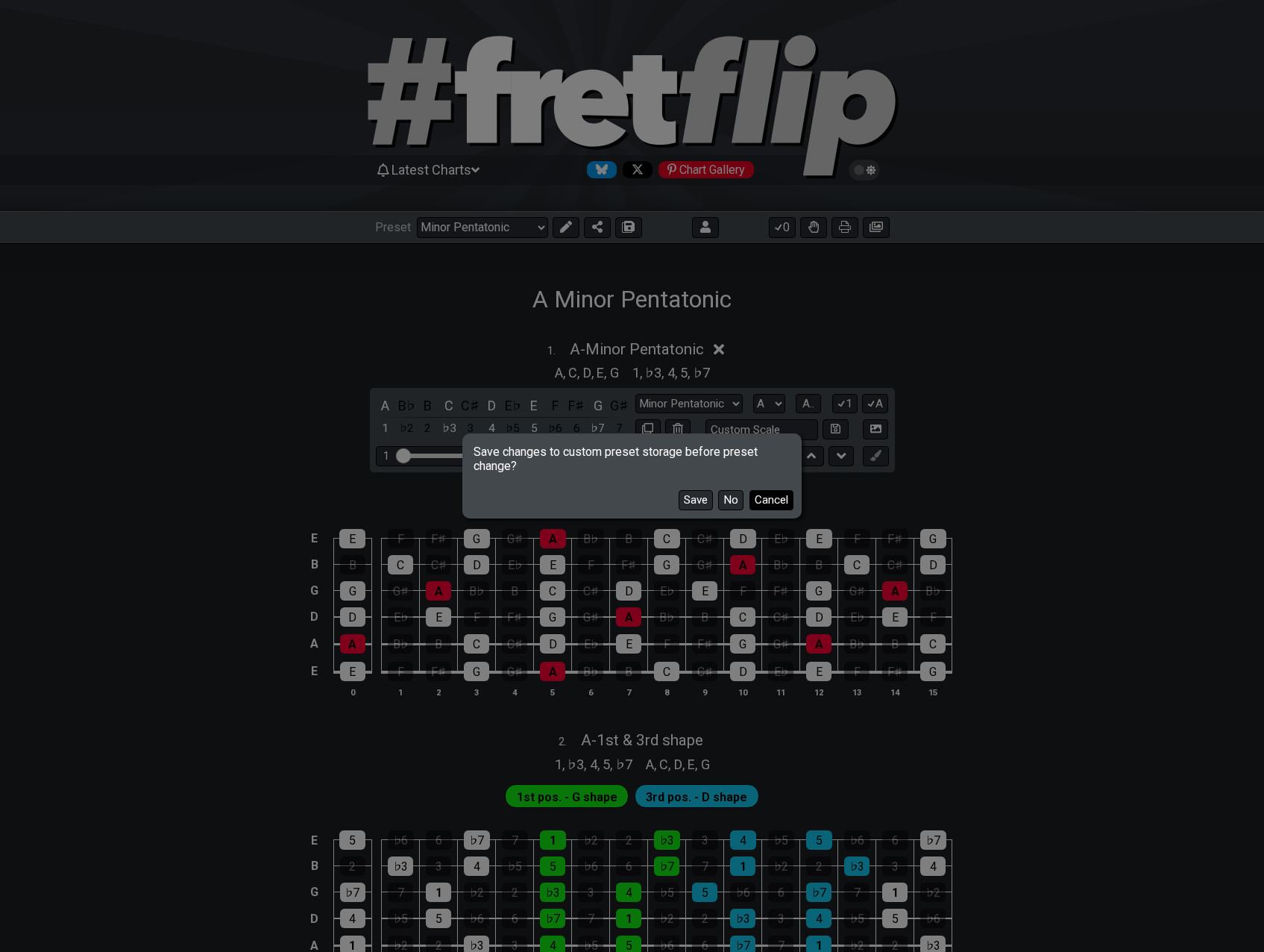
click at [770, 504] on button "Cancel" at bounding box center [771, 500] width 44 height 20
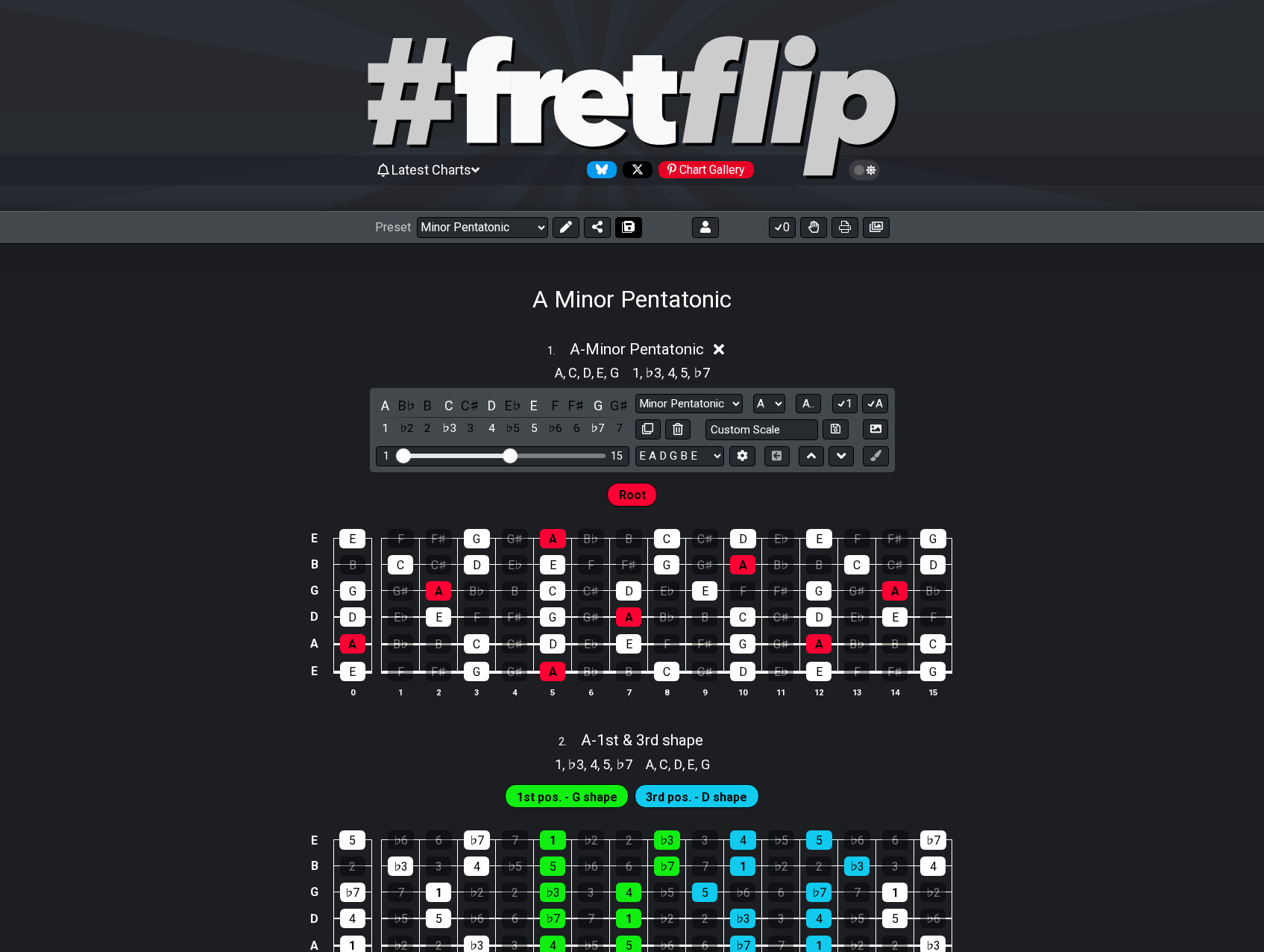
click at [629, 223] on icon at bounding box center [627, 228] width 11 height 11
select select "/0238QYAMW"
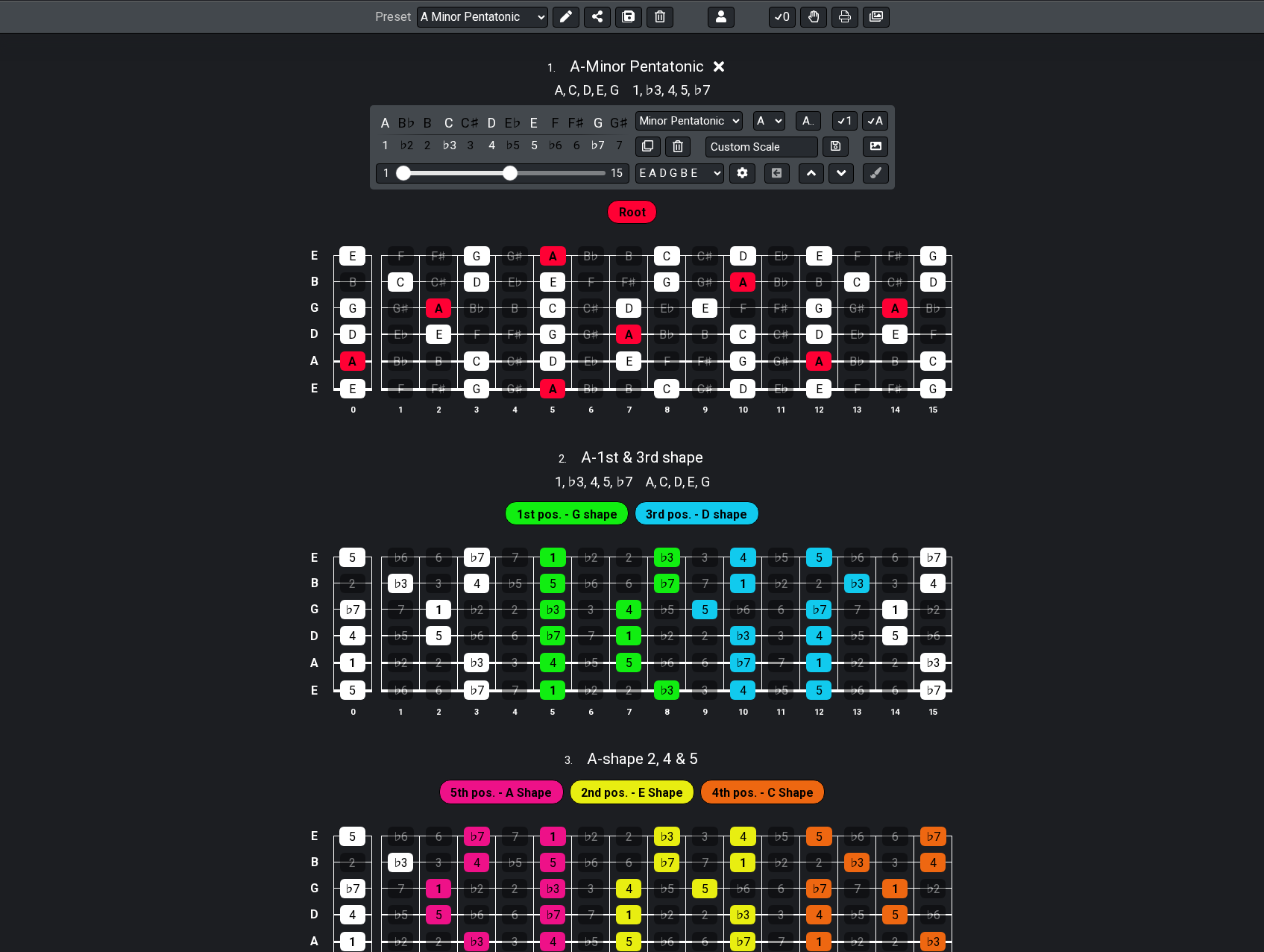
scroll to position [298, 0]
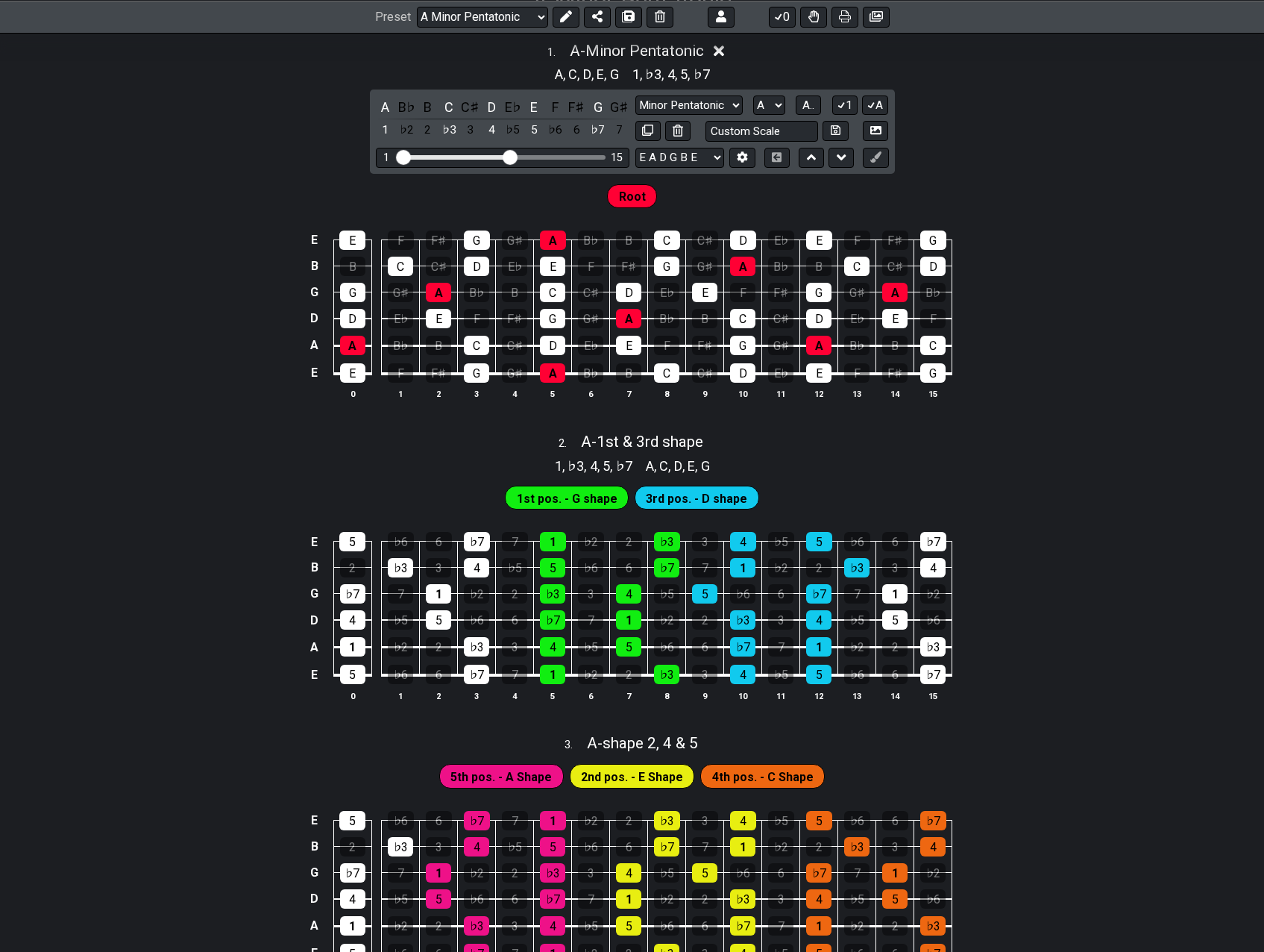
click at [952, 306] on td "F" at bounding box center [933, 304] width 38 height 27
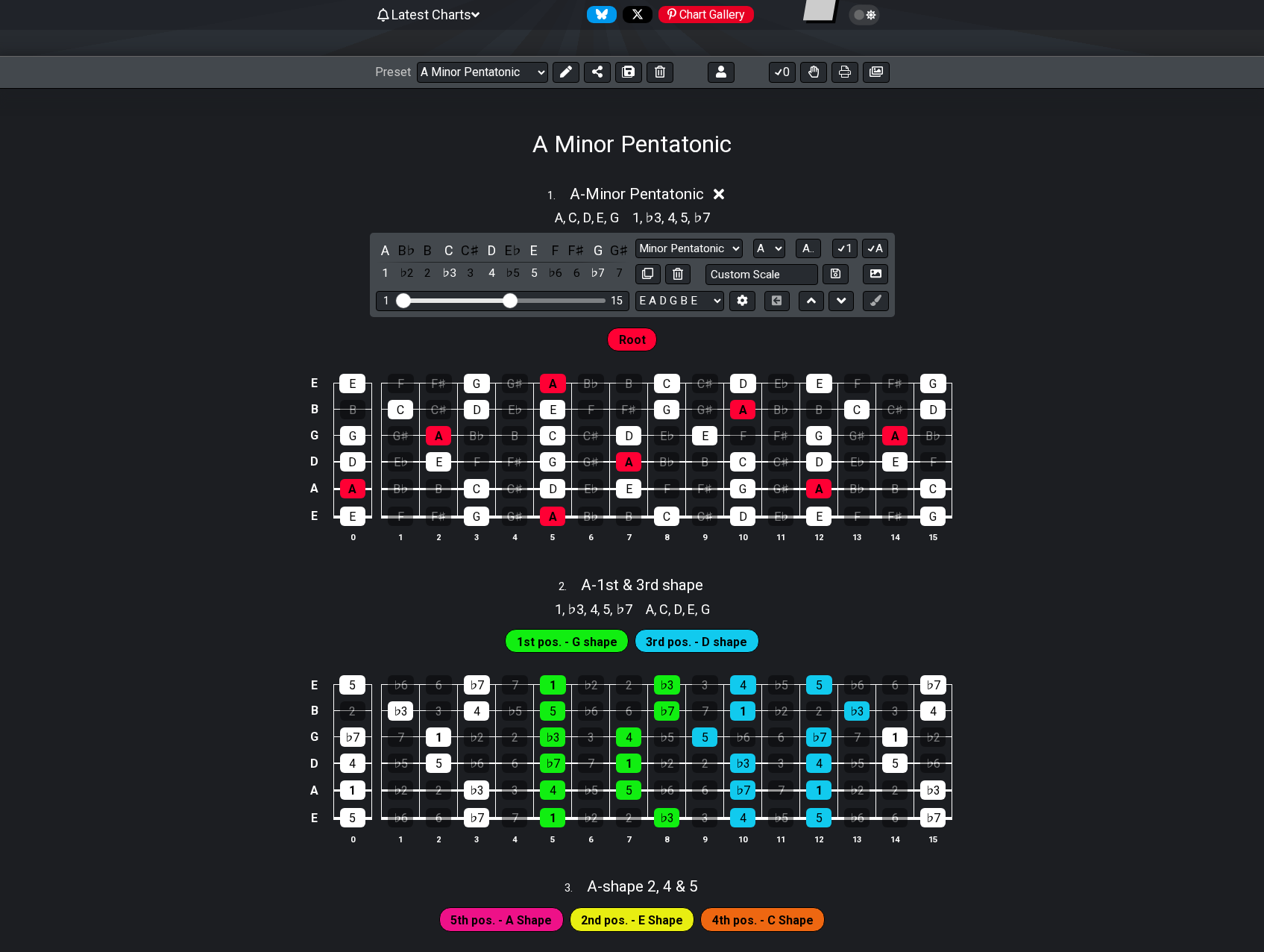
scroll to position [149, 0]
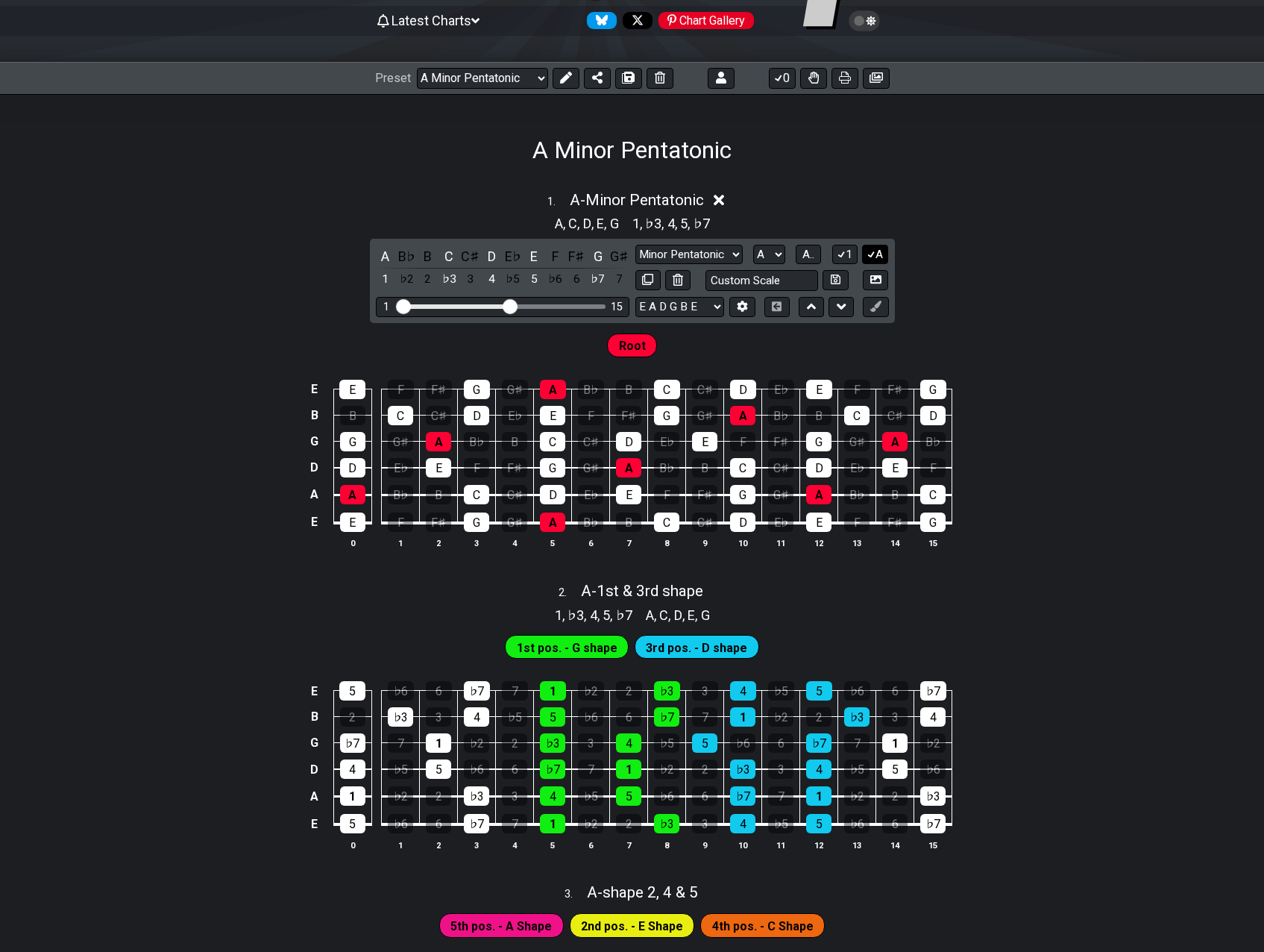
click at [874, 252] on icon at bounding box center [871, 253] width 14 height 11
click at [839, 250] on icon at bounding box center [842, 253] width 14 height 11
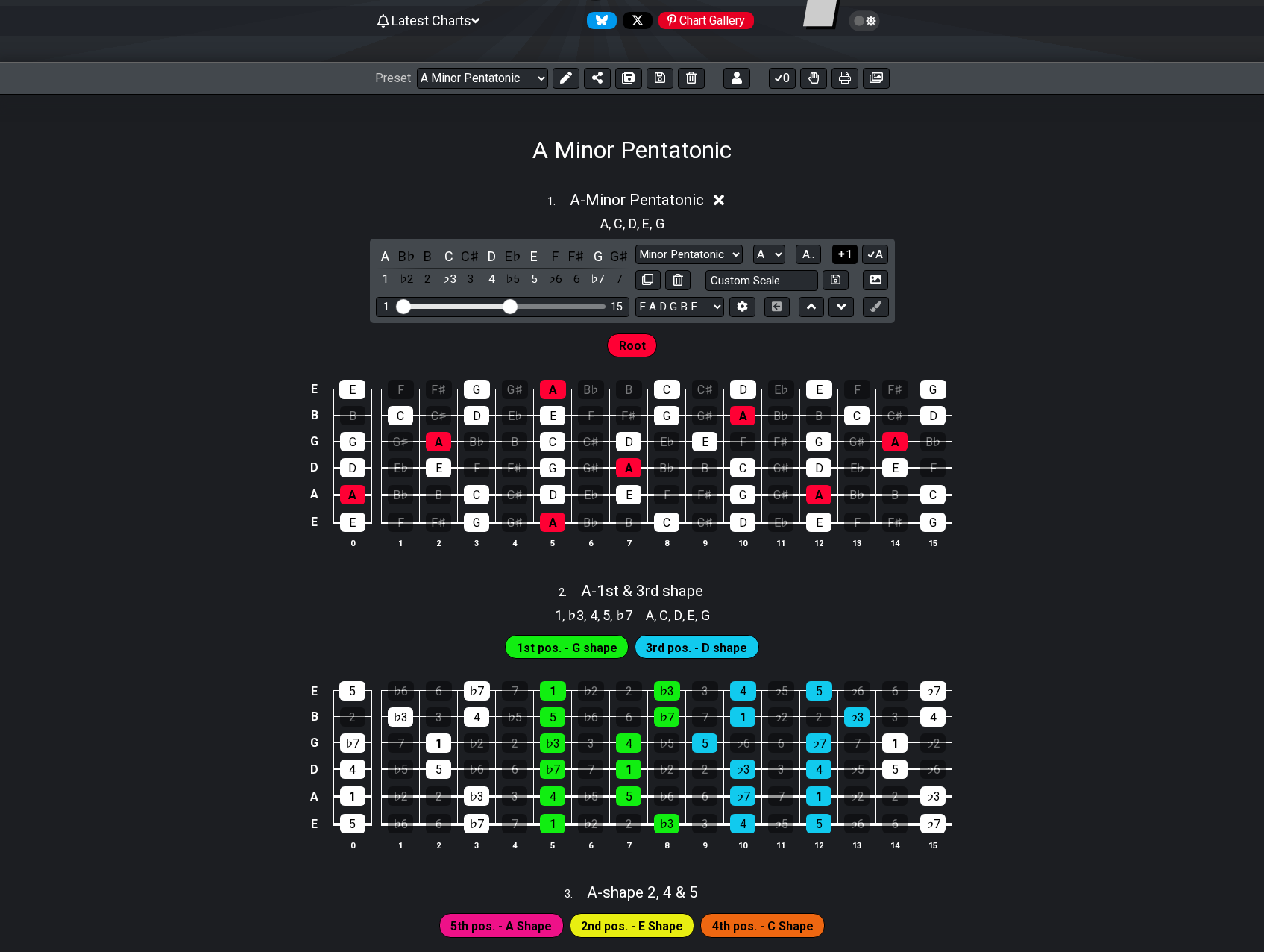
click at [839, 250] on icon at bounding box center [842, 253] width 14 height 11
click at [806, 249] on span "A.." at bounding box center [809, 254] width 12 height 14
click at [806, 249] on span "1..7" at bounding box center [809, 254] width 18 height 14
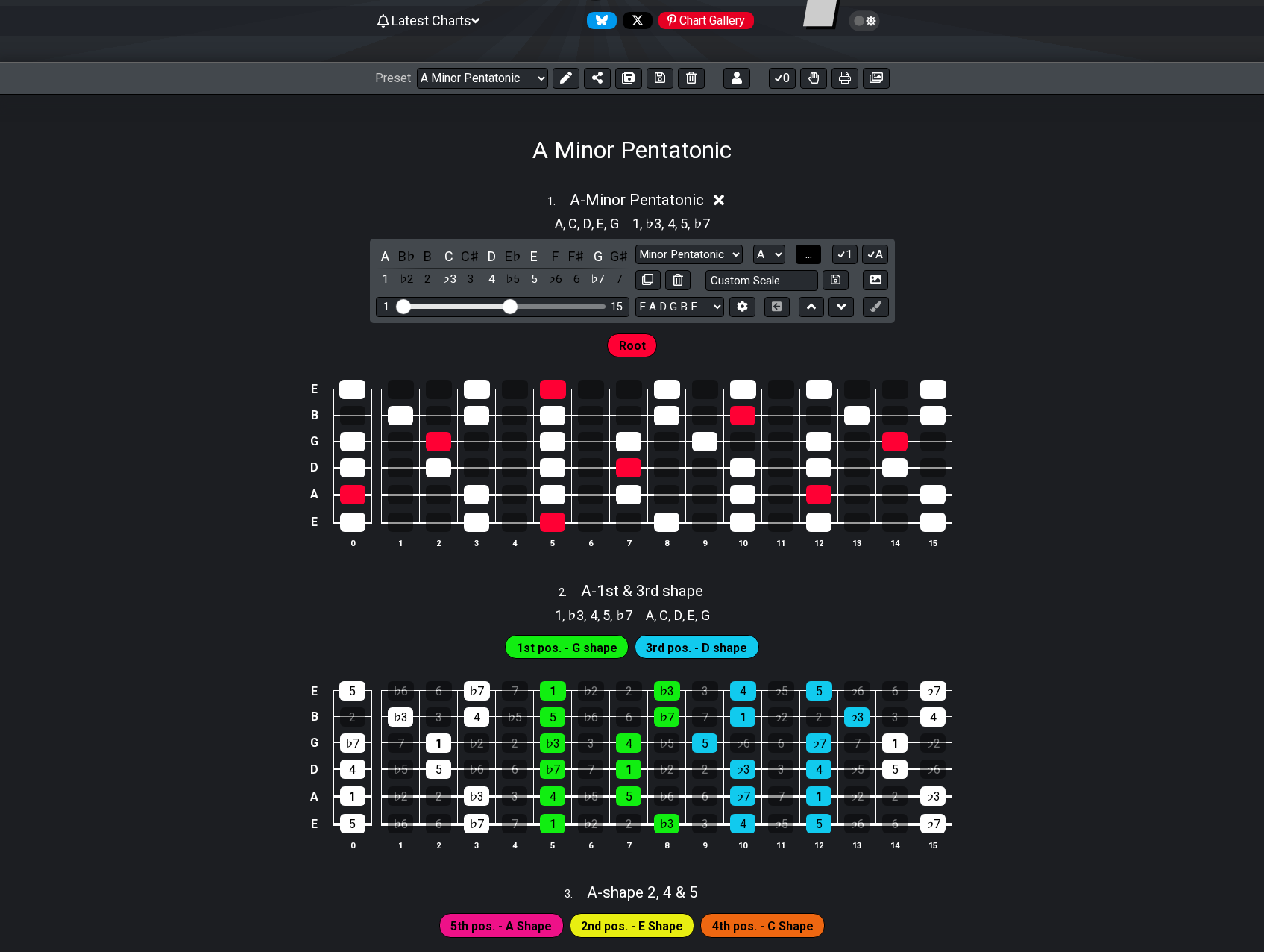
click at [806, 249] on span "..." at bounding box center [809, 254] width 7 height 14
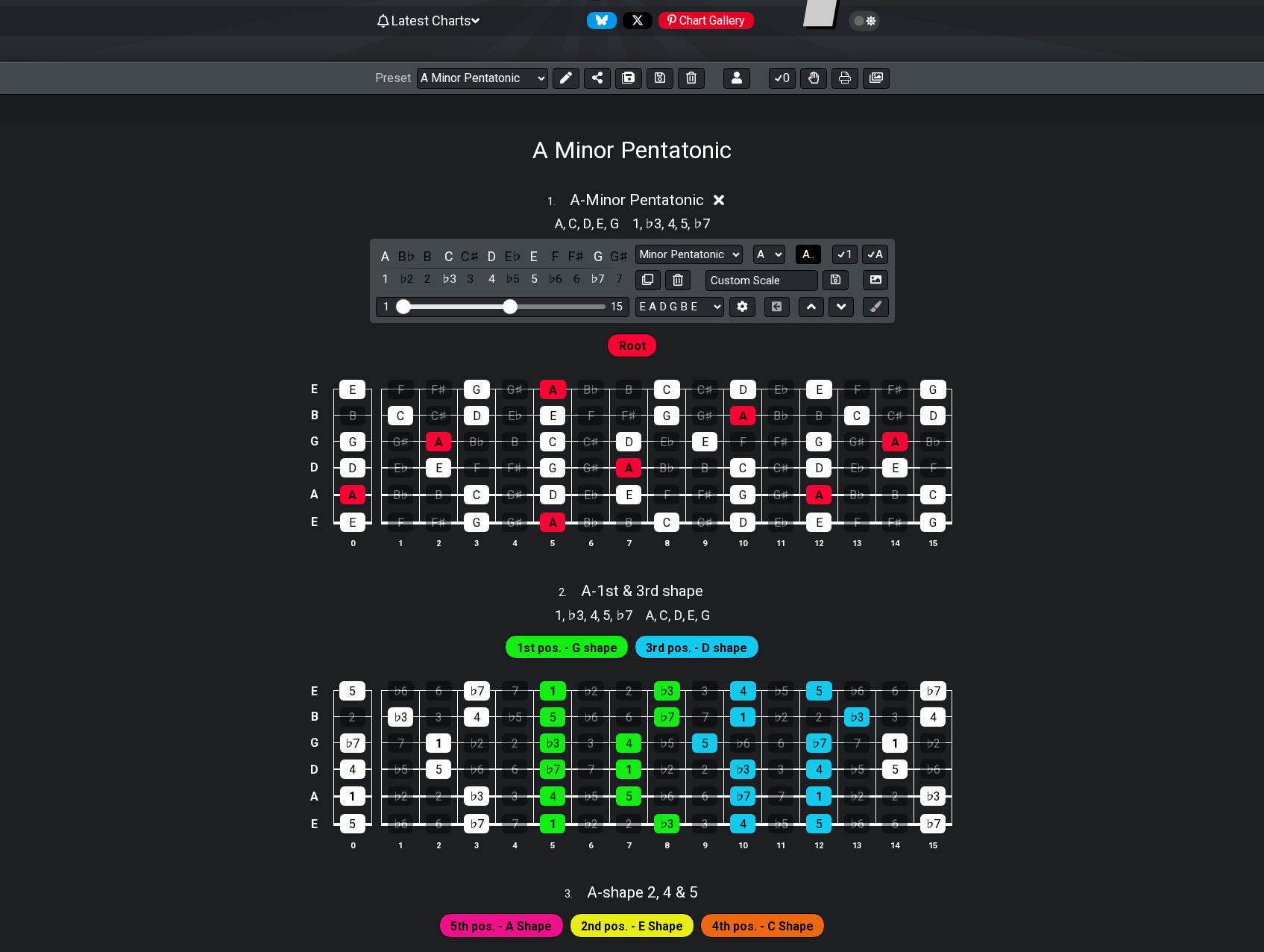
click at [809, 247] on span "A.." at bounding box center [809, 254] width 12 height 14
click at [809, 247] on span "1..7" at bounding box center [809, 254] width 18 height 14
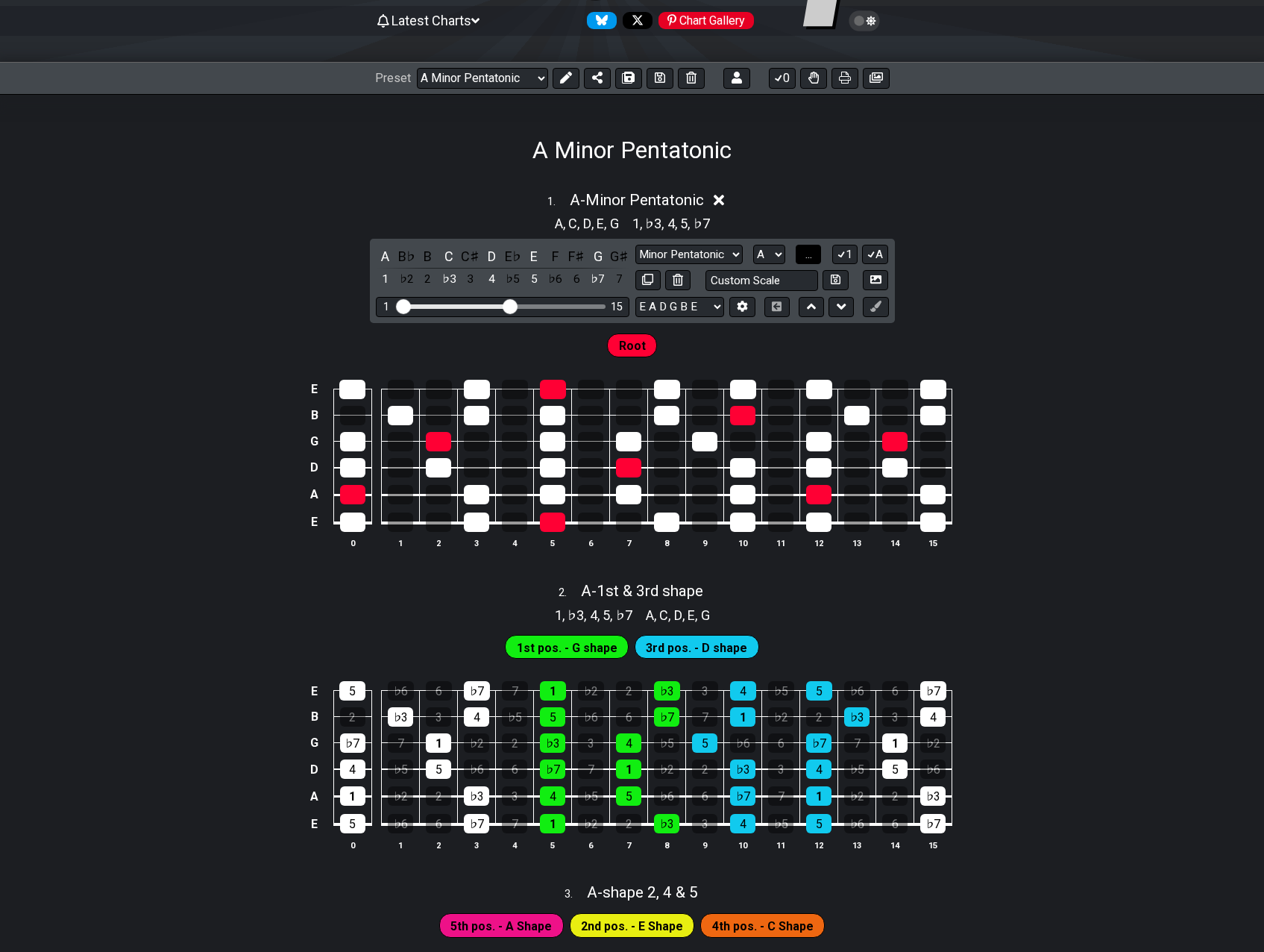
click at [809, 247] on span "..." at bounding box center [809, 254] width 7 height 14
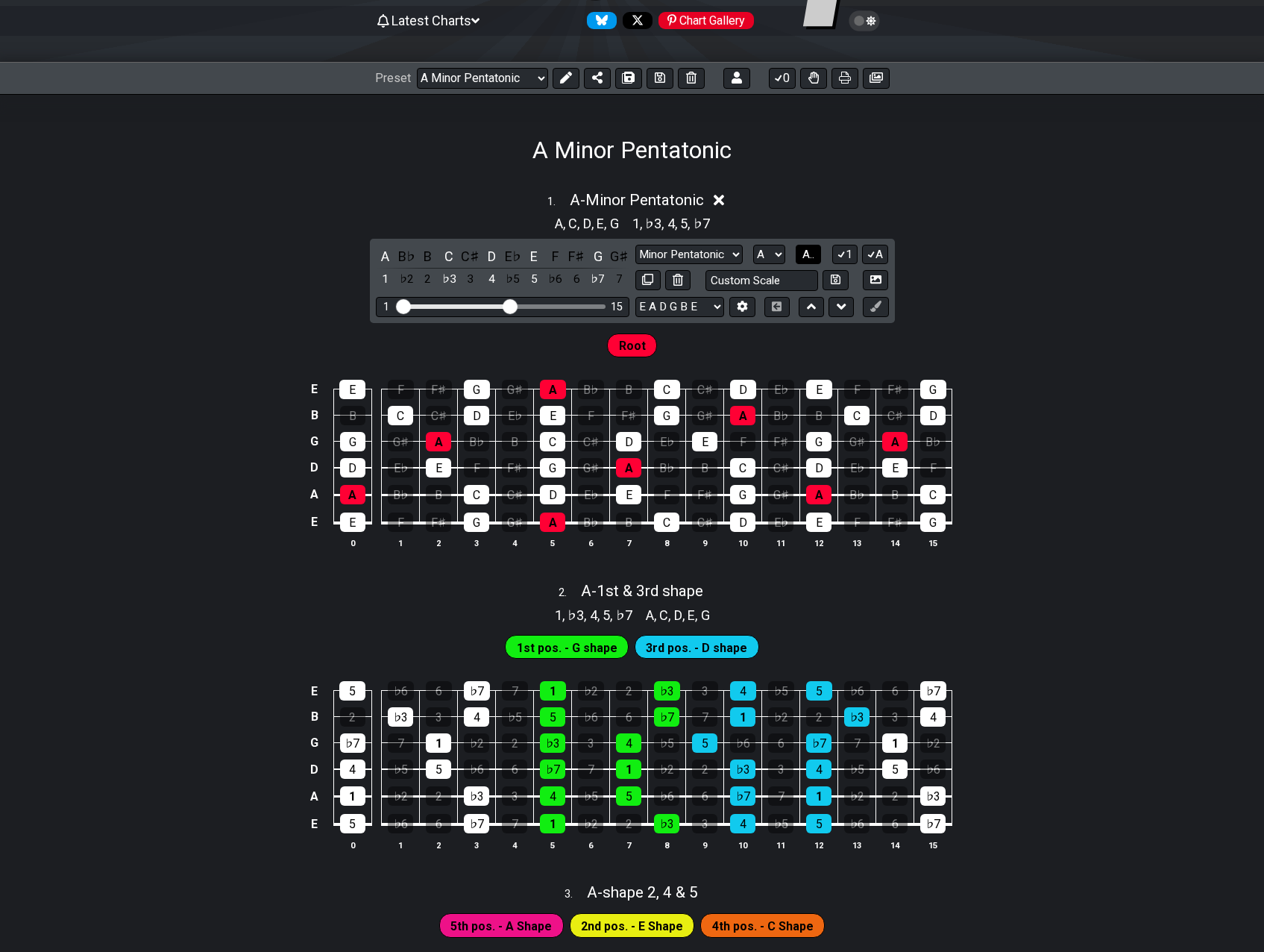
click at [809, 247] on span "A.." at bounding box center [809, 254] width 12 height 14
click at [712, 306] on select "E A D G B E E A D G B E E A D G B E B E A D F♯ B A D G C E A D A D G B E E♭ A♭ …" at bounding box center [679, 307] width 88 height 20
click at [650, 278] on icon at bounding box center [647, 278] width 11 height 11
select select "A"
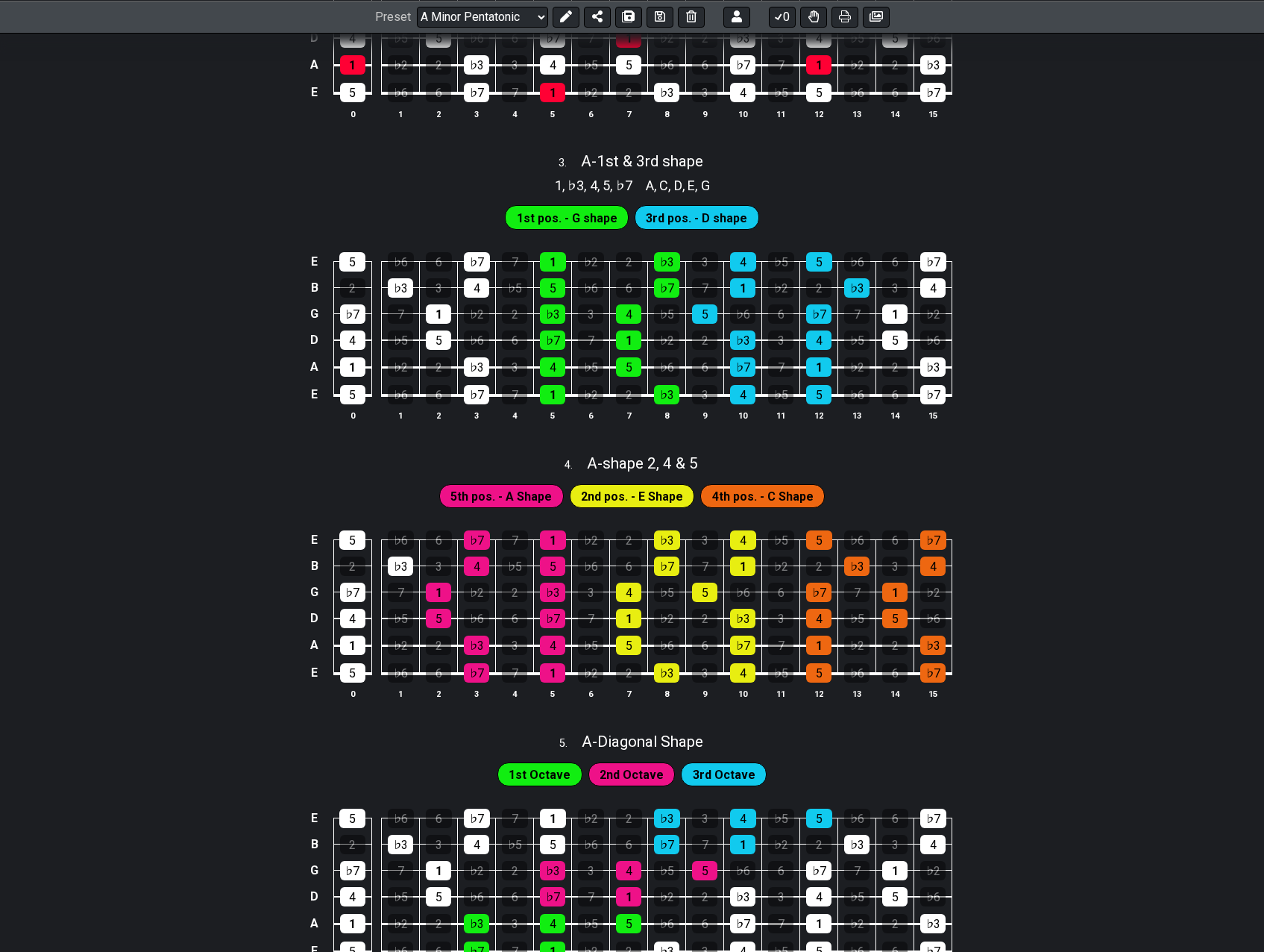
scroll to position [1044, 0]
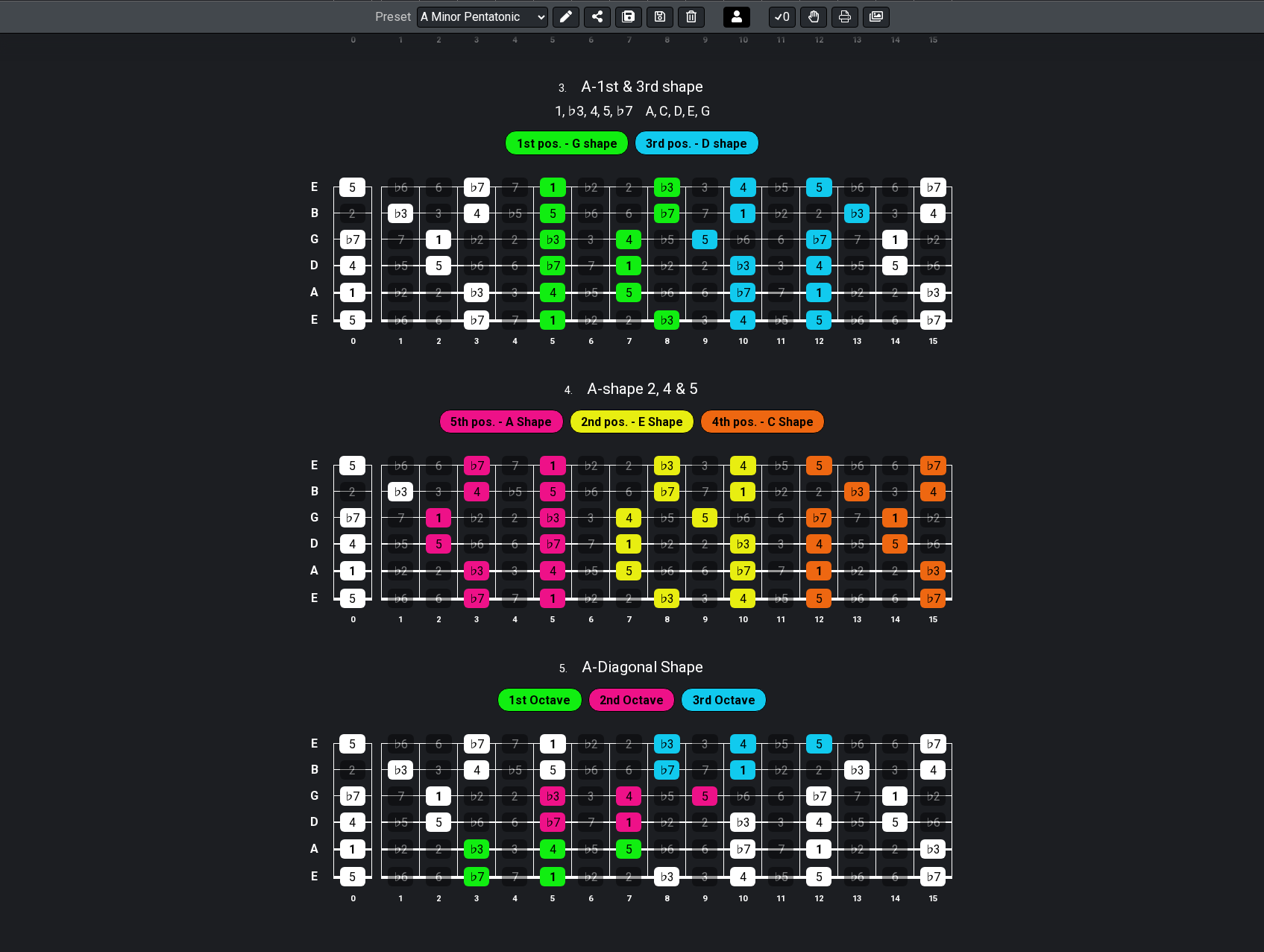
click at [737, 21] on icon at bounding box center [736, 17] width 11 height 12
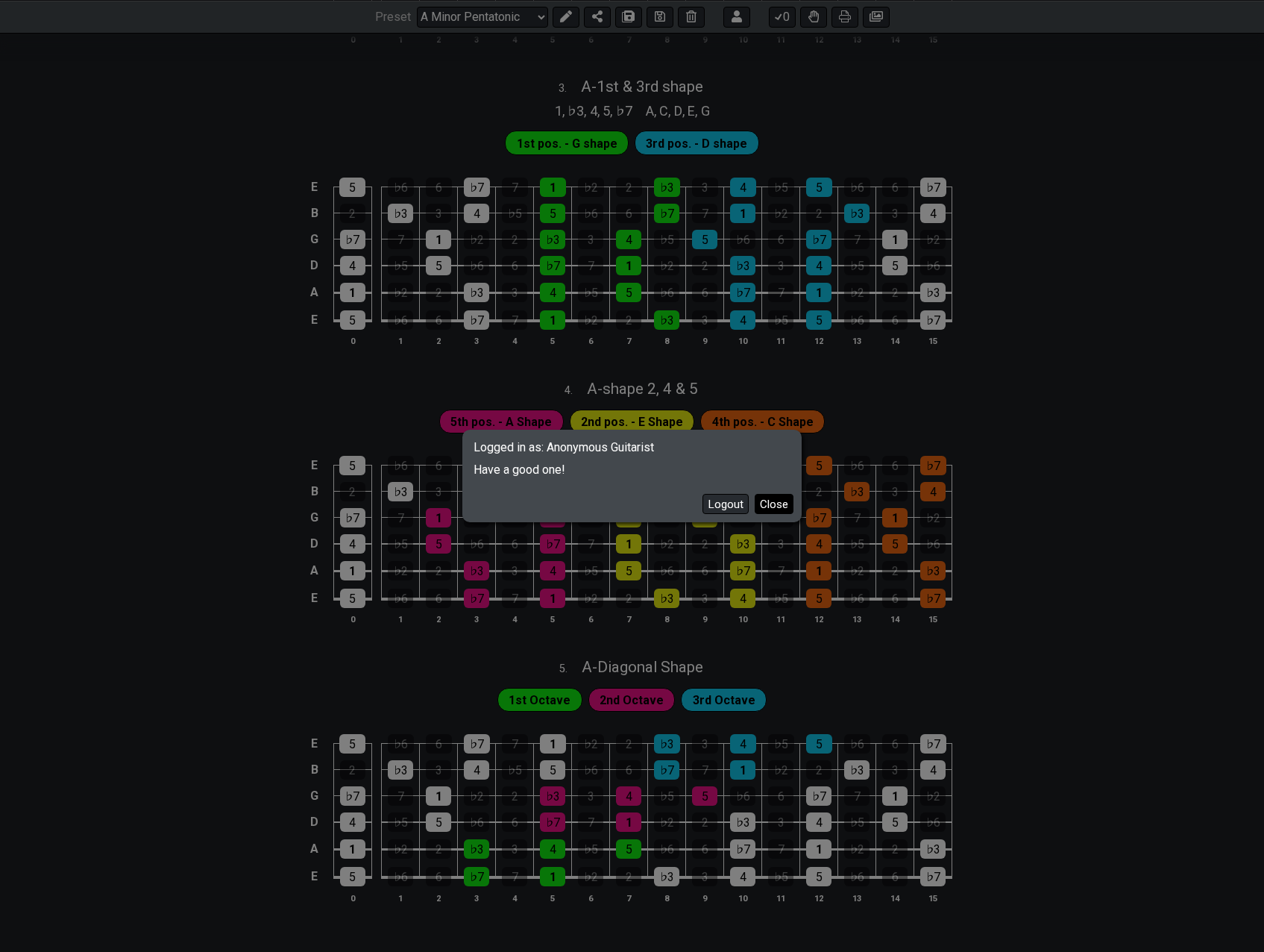
click at [779, 509] on button "Close" at bounding box center [774, 504] width 39 height 20
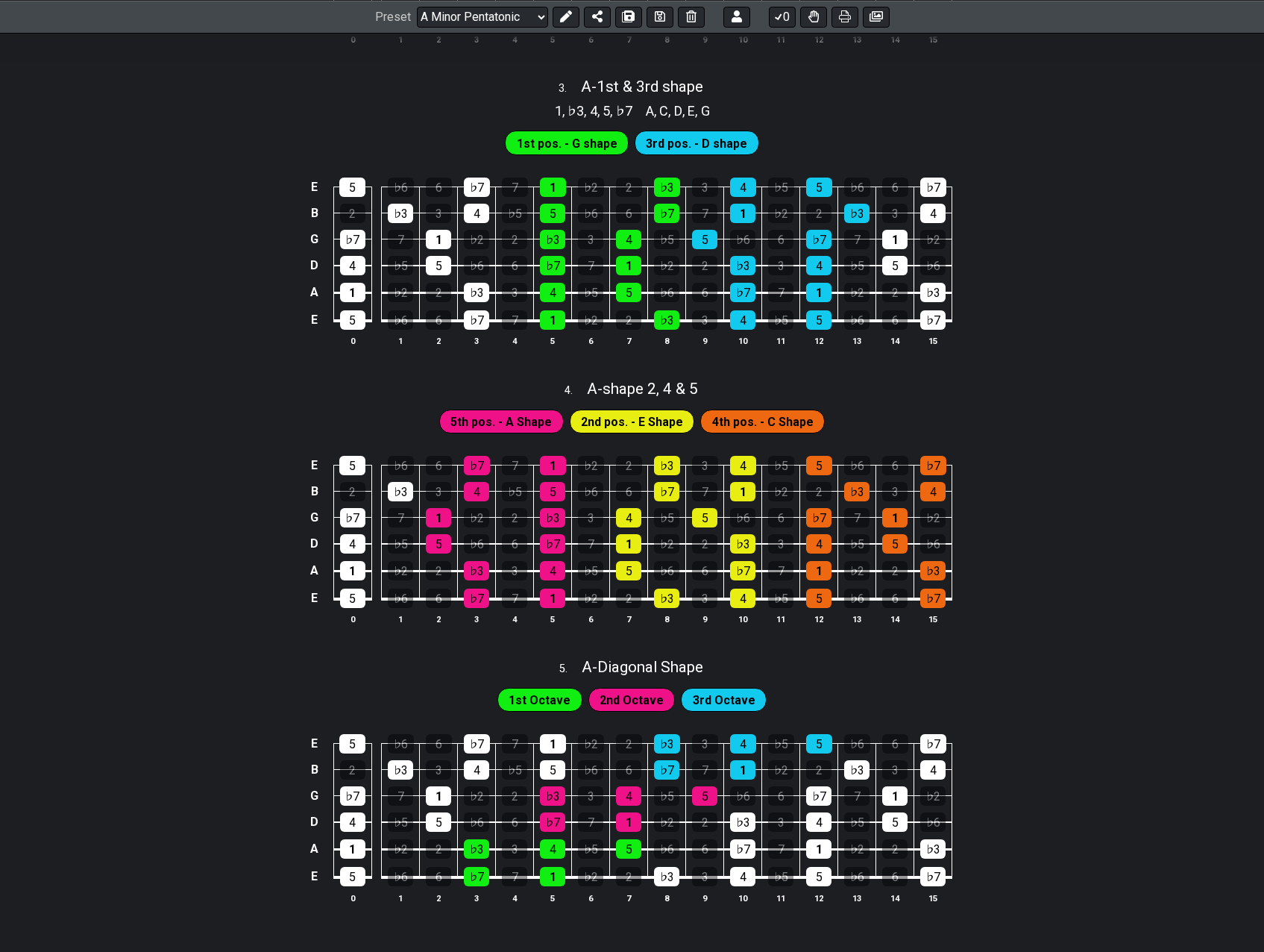
click at [1083, 158] on div "E 5 ♭6 6 ♭7 7 1 ♭2 2 ♭3 3 4 ♭5 5 ♭6 6 ♭7 B 2 ♭3 3 4 ♭5 5 ♭6 6 ♭7 7 1 ♭2 2 ♭3 3 …" at bounding box center [632, 262] width 1264 height 210
click at [881, 16] on icon at bounding box center [876, 16] width 14 height 11
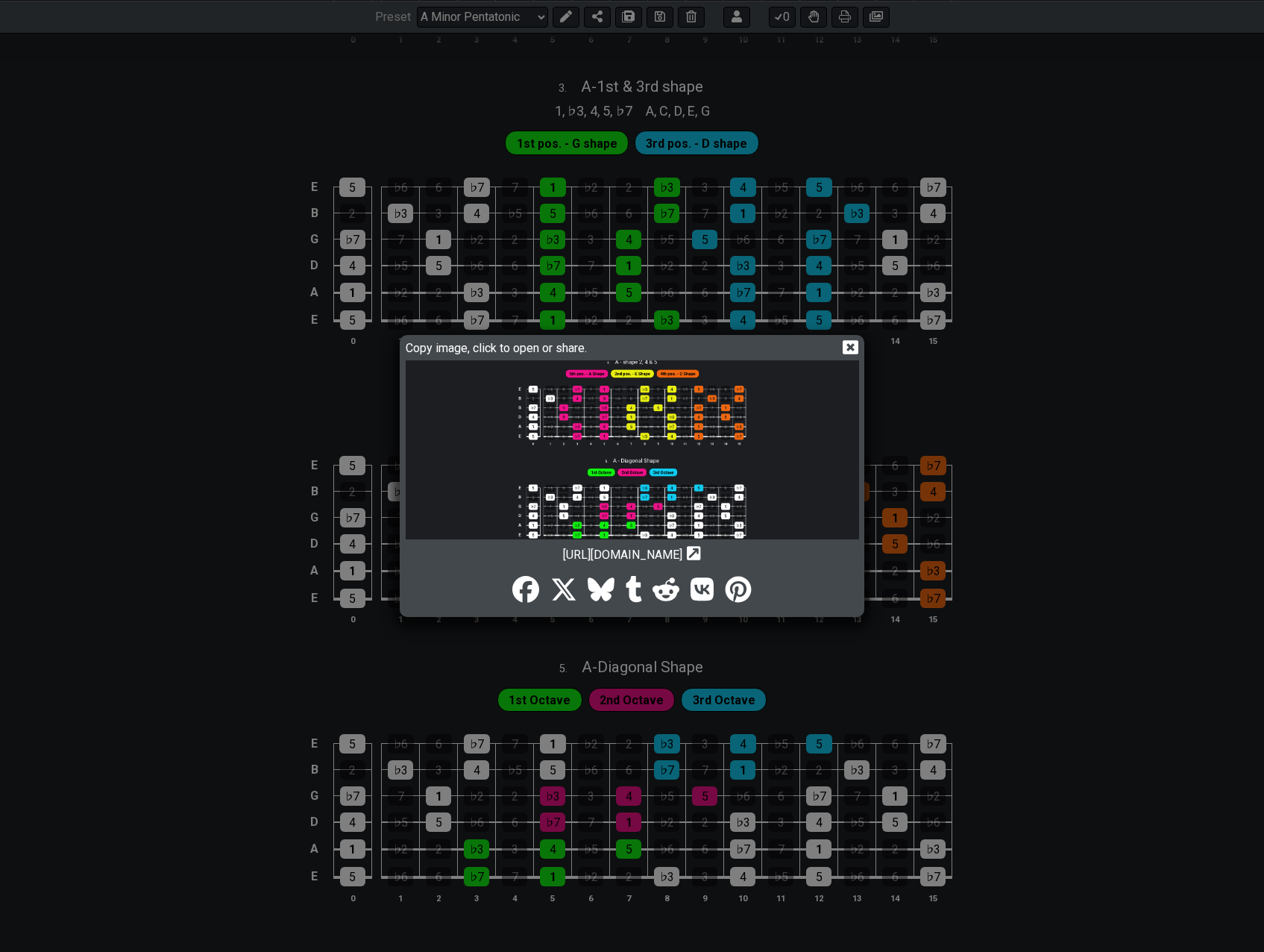
scroll to position [446, 0]
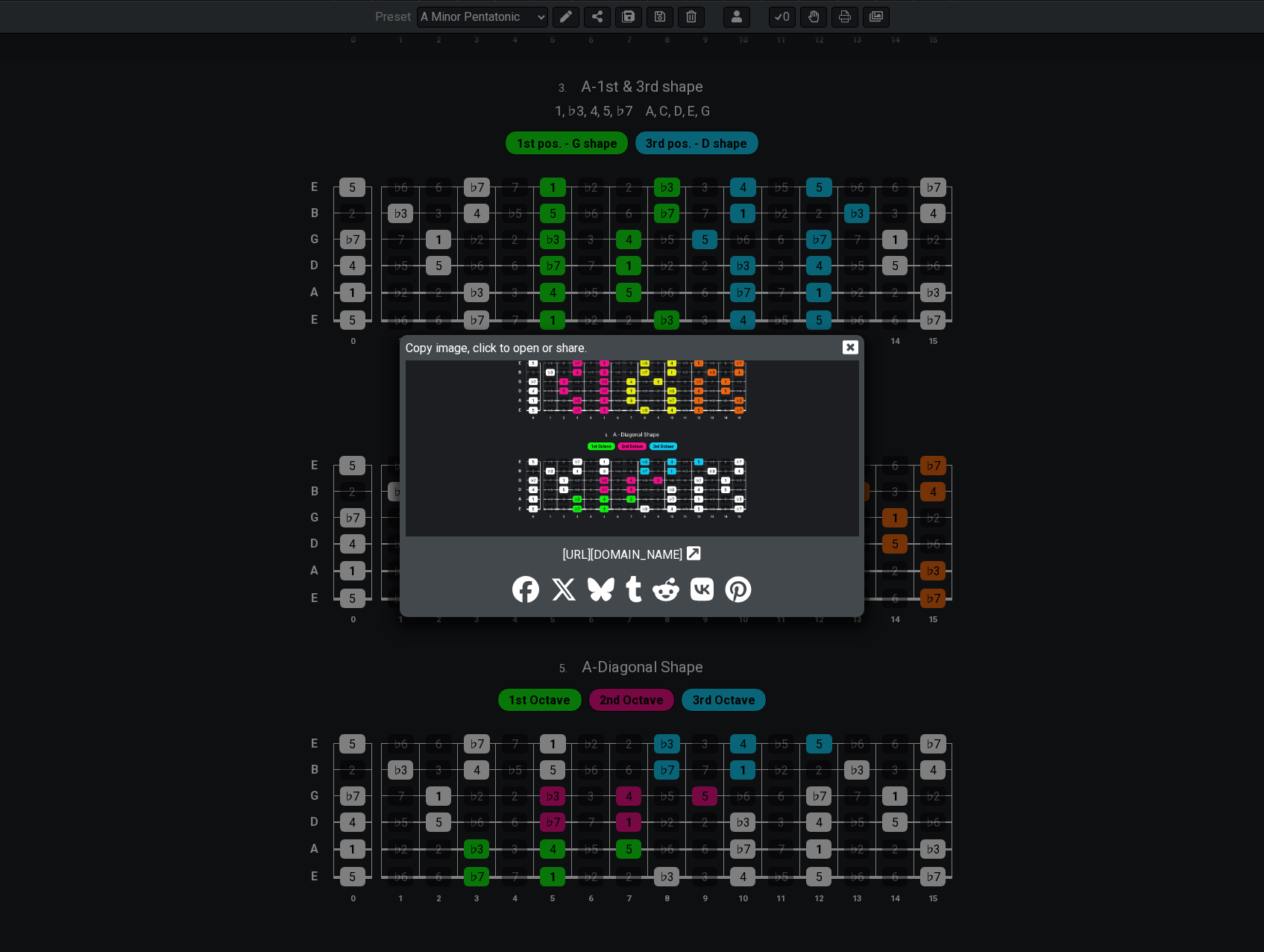
click at [702, 551] on icon "Copy url to clipboard" at bounding box center [694, 554] width 14 height 16
click at [1004, 600] on div "Copy image, click to open or share. https://img.fretflip.com/024QNQE78-mfrp24ol…" at bounding box center [632, 476] width 1264 height 952
click at [854, 339] on div "Copy image, click to open or share." at bounding box center [632, 350] width 453 height 22
click at [851, 343] on icon at bounding box center [851, 347] width 16 height 14
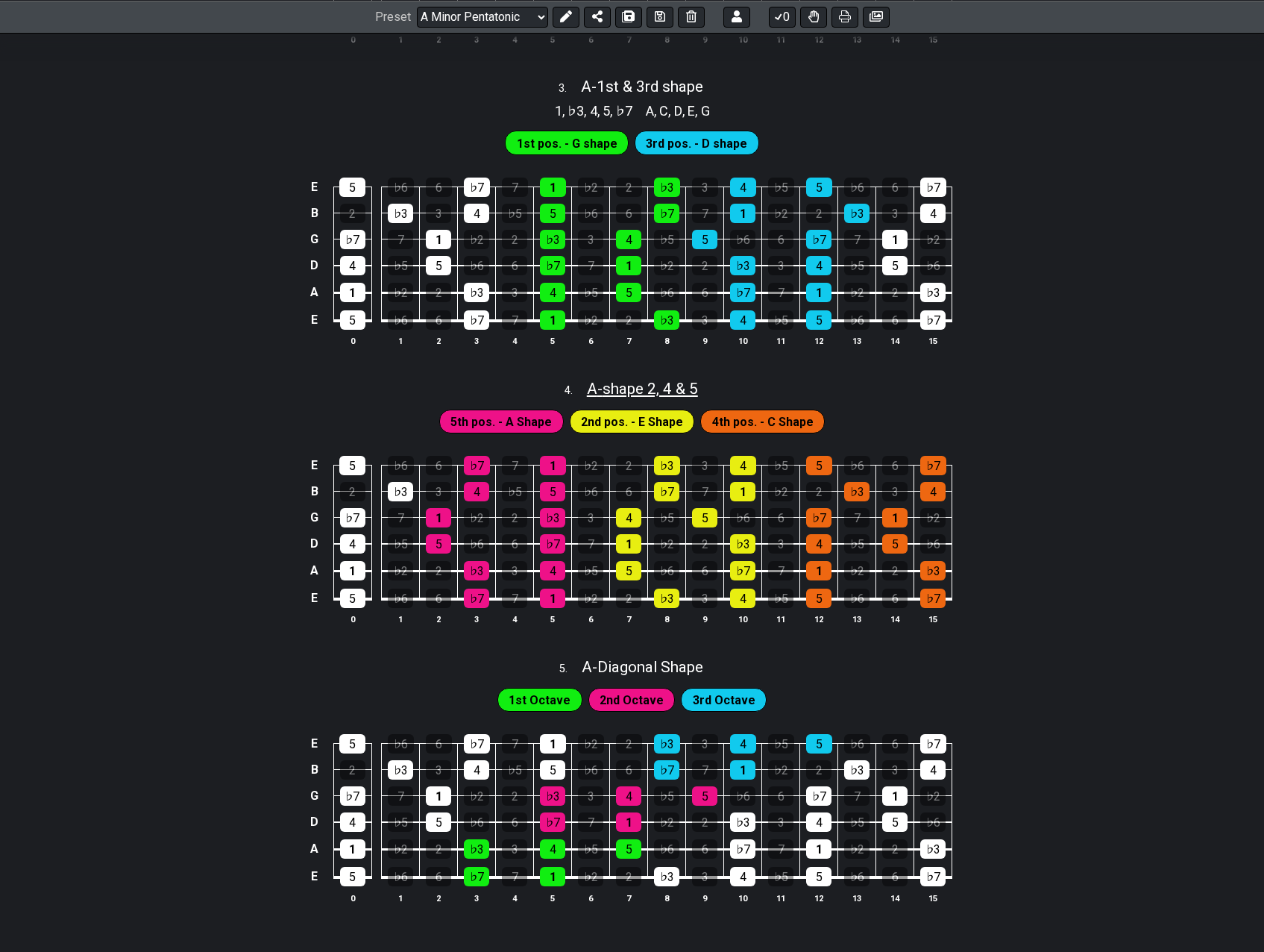
click at [657, 390] on span "A - shape 2, 4 & 5" at bounding box center [643, 389] width 111 height 18
select select "A"
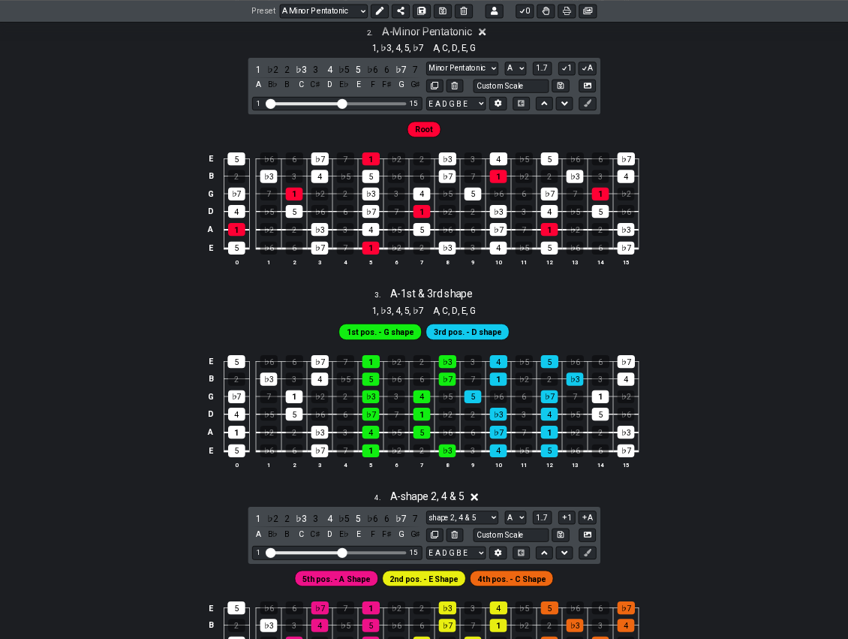
scroll to position [691, 0]
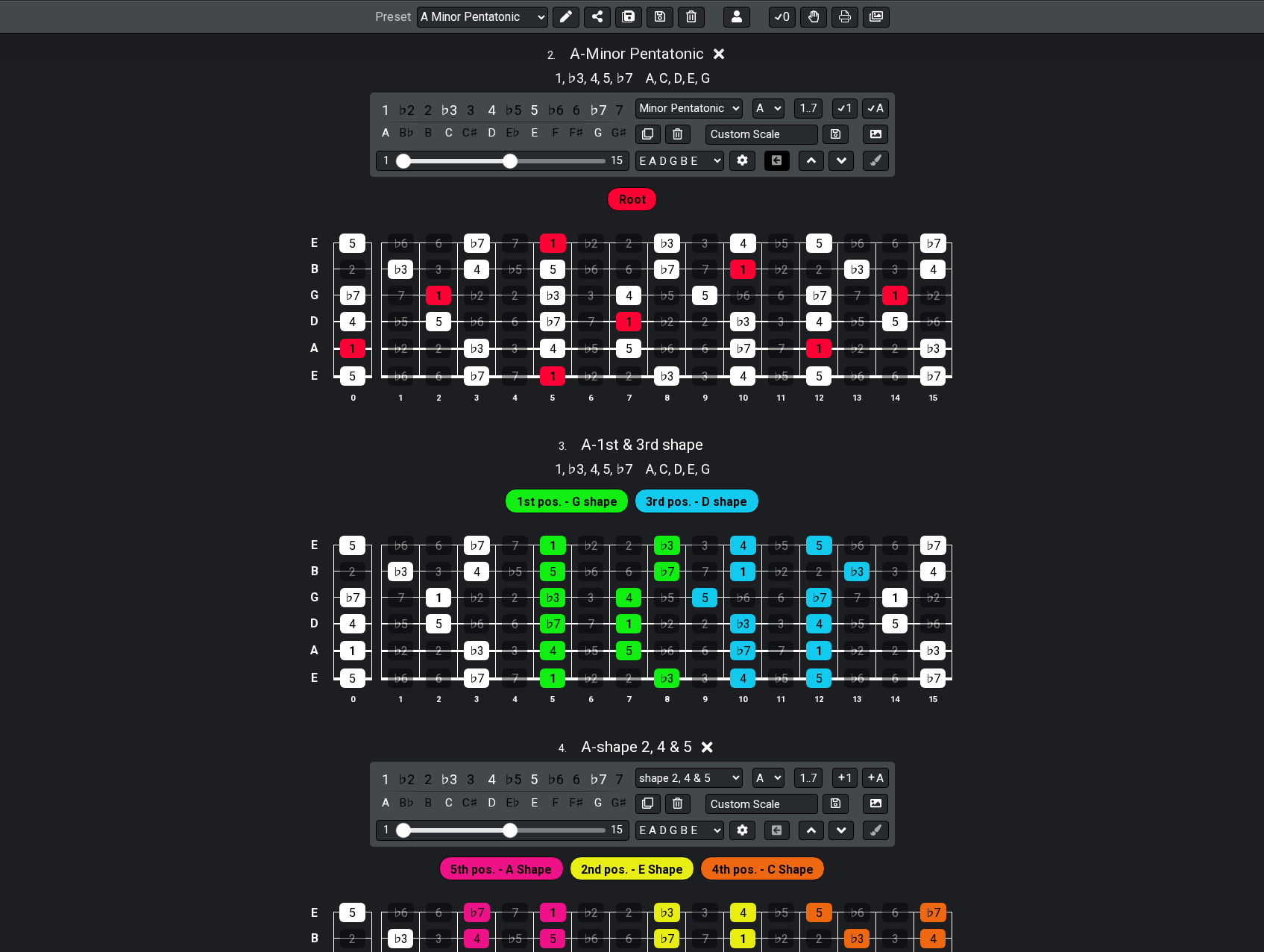
click at [777, 161] on icon at bounding box center [777, 160] width 10 height 10
click at [779, 157] on icon at bounding box center [777, 160] width 10 height 10
click at [773, 105] on select "A♭ A A♯ B♭ B C C♯ D♭ D D♯ E♭ E F F♯ G♭ G G♯" at bounding box center [768, 108] width 32 height 20
click at [988, 373] on div "E 5 ♭6 6 ♭7 7 1 ♭2 2 ♭3 3 4 ♭5 5 ♭6 6 ♭7 B 2 ♭3 3 4 ♭5 5 ♭6 6 ♭7 7 1 ♭2 2 ♭3 3 …" at bounding box center [632, 318] width 1264 height 210
click at [986, 391] on div "E 5 ♭6 6 ♭7 7 1 ♭2 2 ♭3 3 4 ♭5 5 ♭6 6 ♭7 B 2 ♭3 3 4 ♭5 5 ♭6 6 ♭7 7 1 ♭2 2 ♭3 3 …" at bounding box center [632, 318] width 1264 height 210
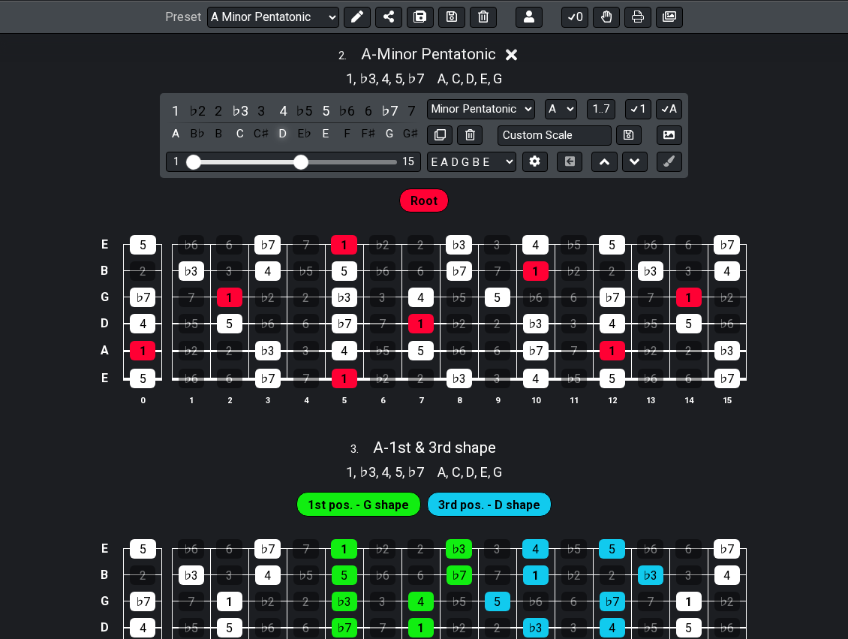
click at [285, 131] on div "D" at bounding box center [283, 134] width 20 height 20
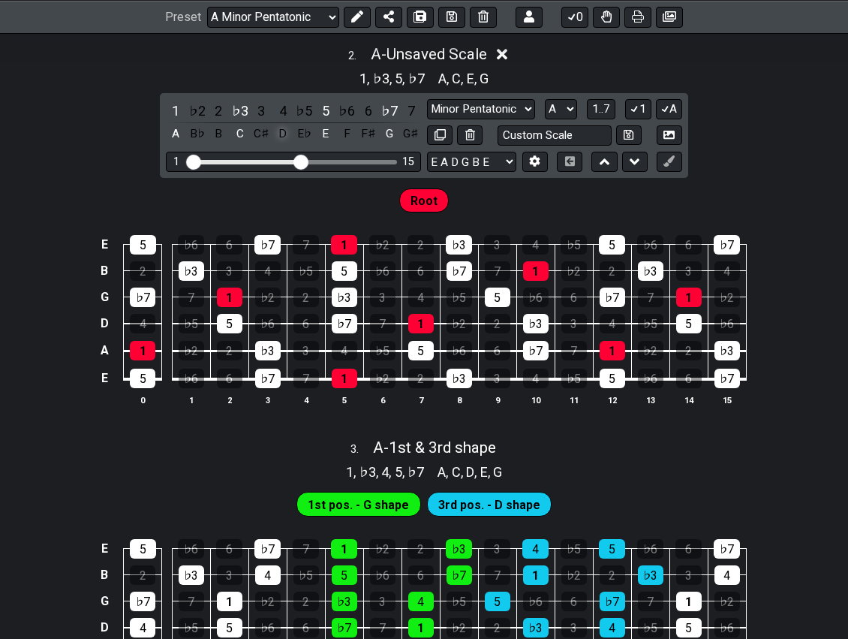
click at [284, 129] on div "D" at bounding box center [283, 134] width 20 height 20
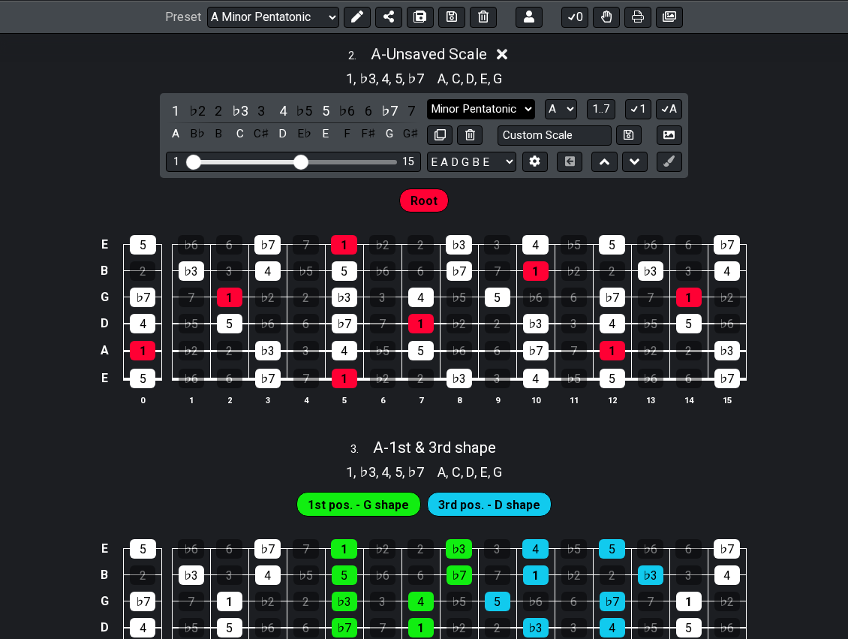
click at [519, 104] on select "Minor Pentatonic Notes Minor Pentatonic Major Pentatonic Minor Blues Major Blue…" at bounding box center [481, 109] width 108 height 20
click at [427, 99] on select "Minor Pentatonic Notes Minor Pentatonic Major Pentatonic Minor Blues Major Blue…" at bounding box center [481, 109] width 108 height 20
click at [506, 50] on icon at bounding box center [502, 55] width 11 height 11
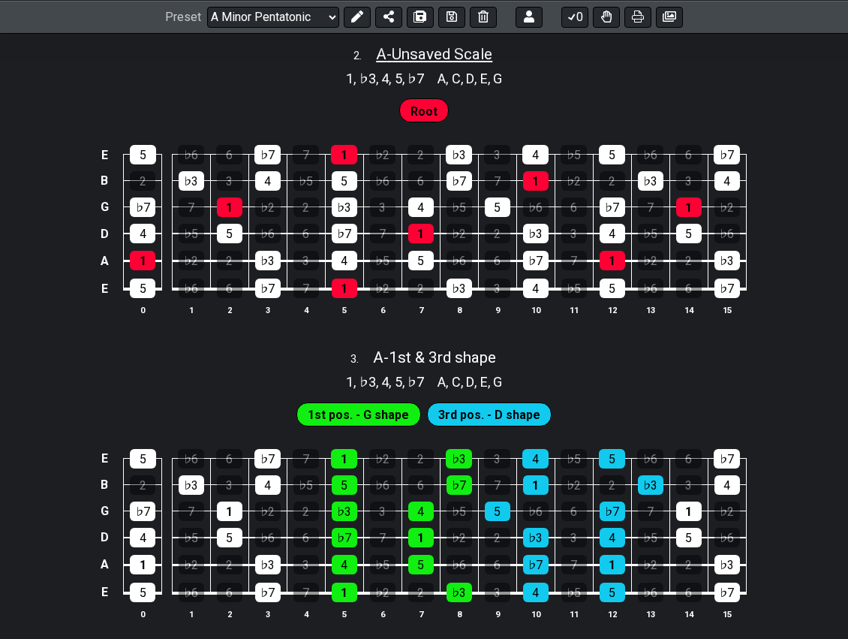
click at [468, 55] on span "A - Unsaved Scale" at bounding box center [434, 54] width 116 height 18
select select "A"
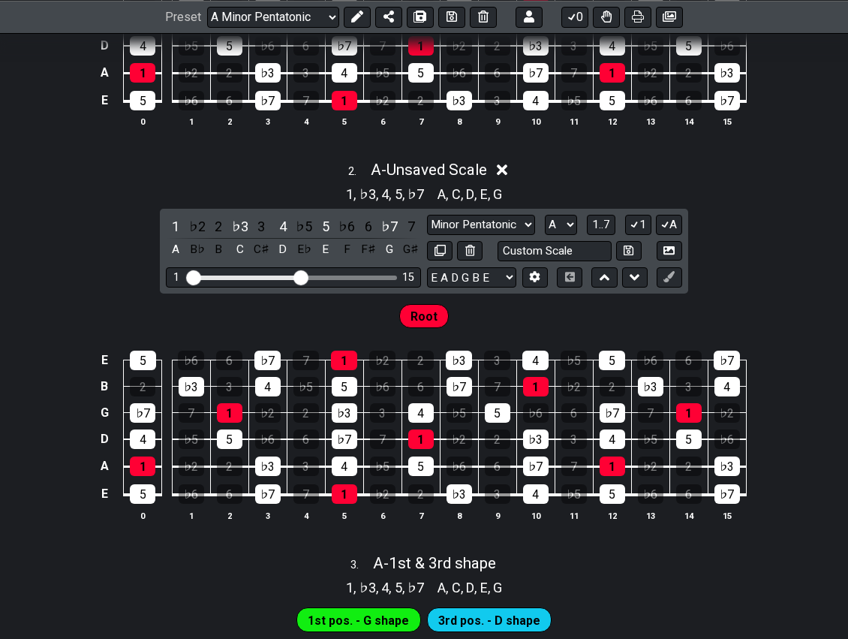
scroll to position [540, 0]
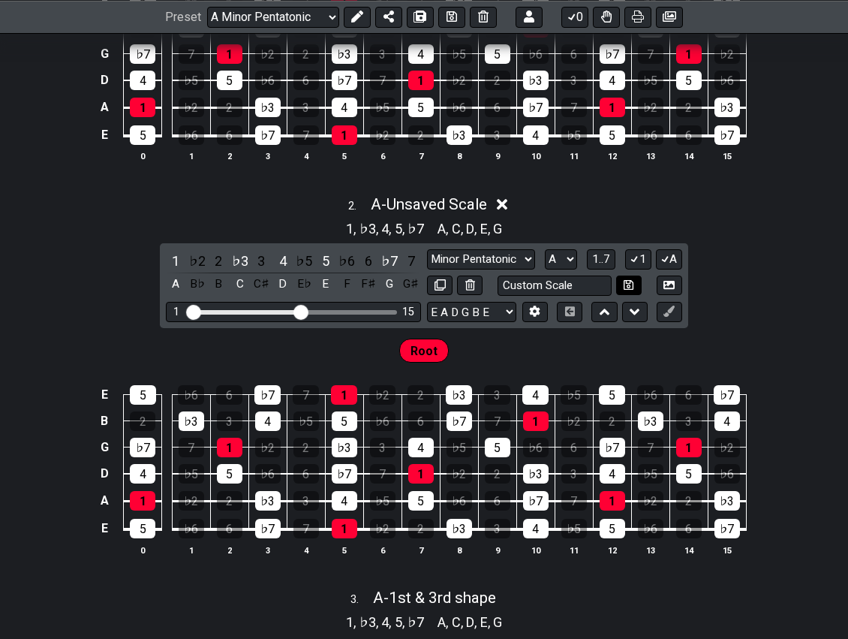
click at [626, 285] on icon at bounding box center [629, 284] width 10 height 11
select select "Custom Scale"
click at [546, 284] on input "text" at bounding box center [555, 285] width 114 height 20
type input "Custom Scale"
click at [465, 282] on icon at bounding box center [470, 284] width 10 height 11
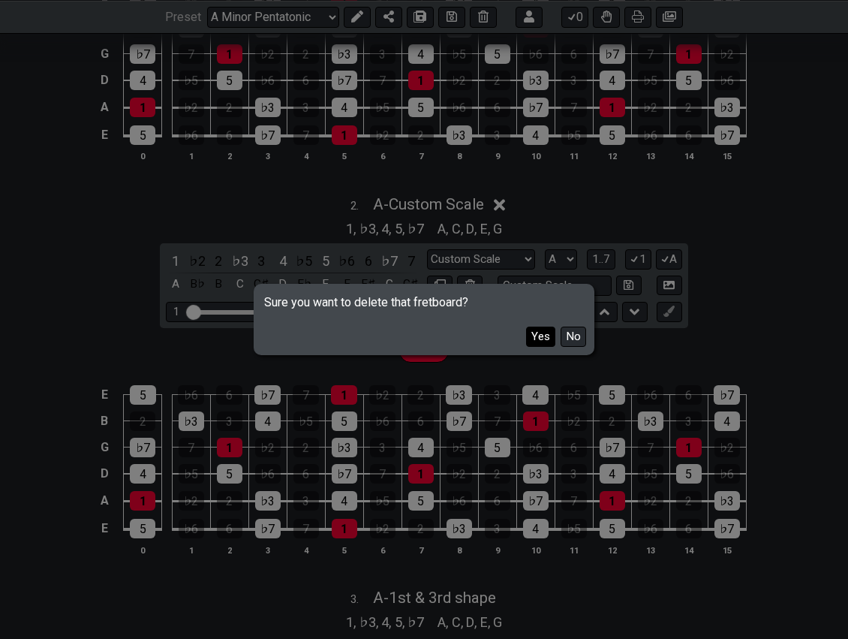
click at [543, 333] on button "Yes" at bounding box center [540, 337] width 29 height 20
select select "A"
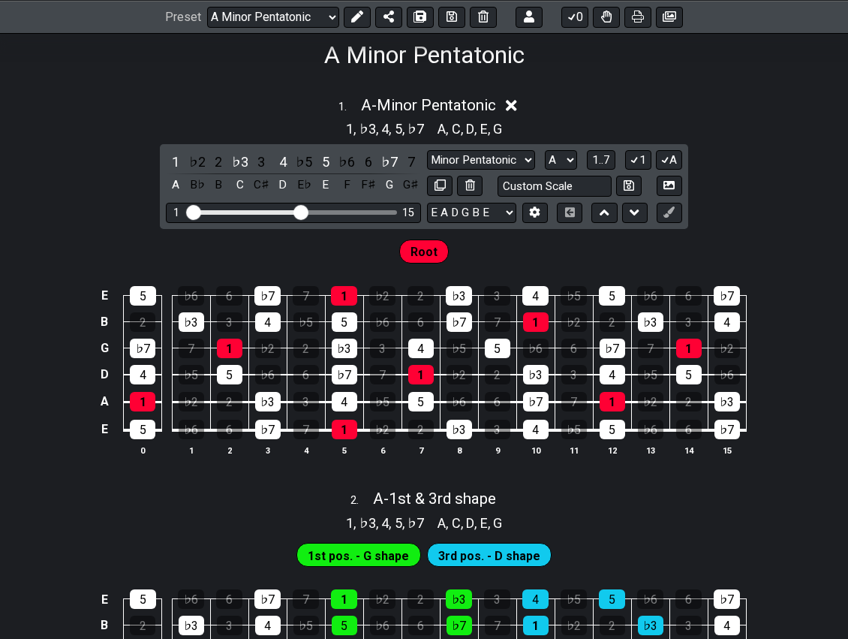
scroll to position [240, 0]
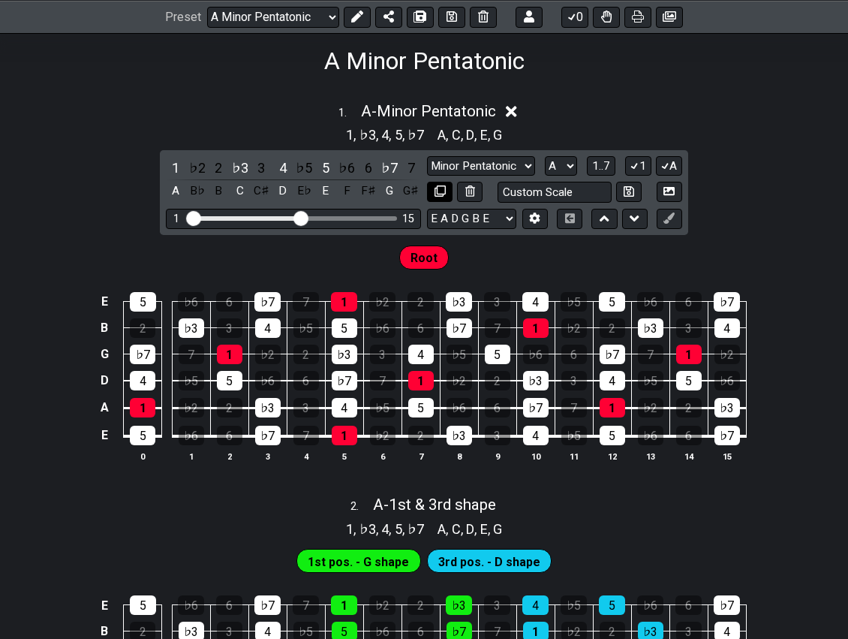
click at [441, 190] on icon at bounding box center [440, 190] width 11 height 11
select select "A"
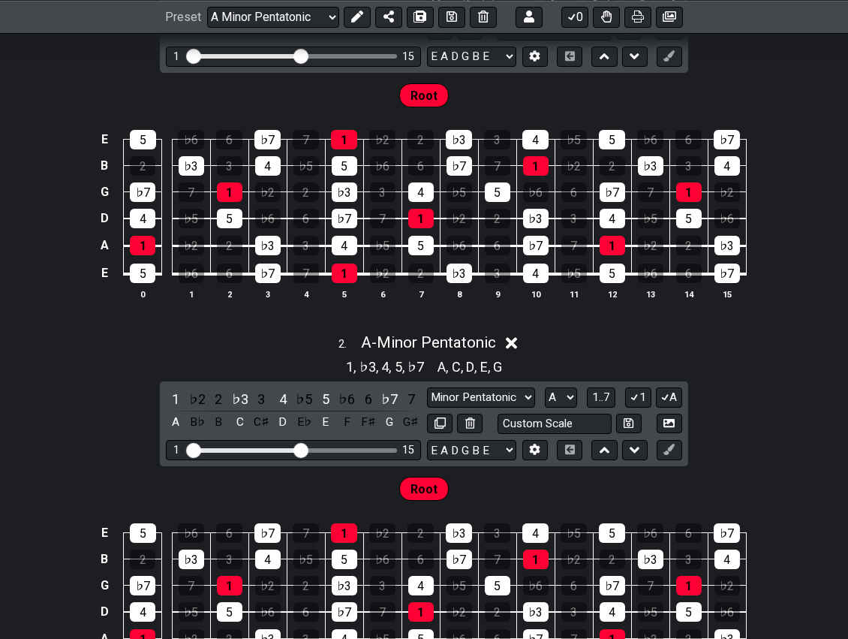
scroll to position [440, 0]
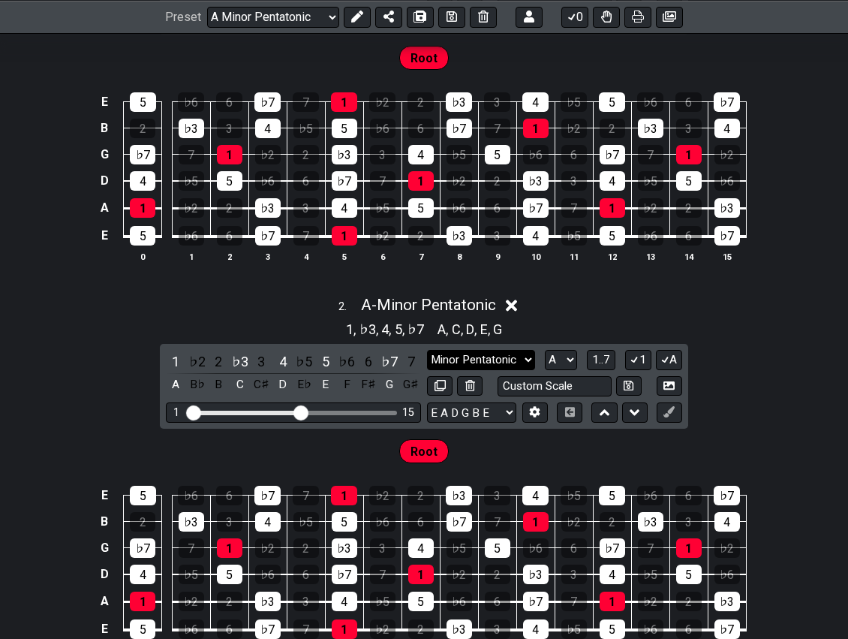
click at [528, 356] on select "Minor Pentatonic Notes Minor Pentatonic Major Pentatonic Minor Blues Major Blue…" at bounding box center [481, 360] width 108 height 20
click at [427, 350] on select "Minor Pentatonic Notes Minor Pentatonic Major Pentatonic Minor Blues Major Blue…" at bounding box center [481, 360] width 108 height 20
click at [486, 354] on select "Minor Pentatonic Notes Minor Pentatonic Major Pentatonic Minor Blues Major Blue…" at bounding box center [481, 360] width 108 height 20
select select "Major"
click at [427, 350] on select "Minor Pentatonic Notes Minor Pentatonic Major Pentatonic Minor Blues Major Blue…" at bounding box center [481, 360] width 108 height 20
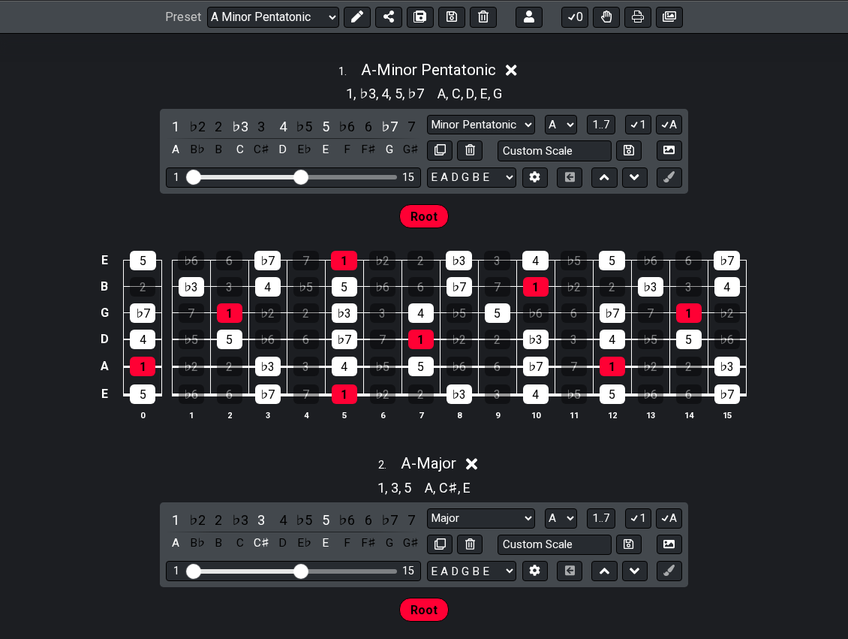
scroll to position [190, 0]
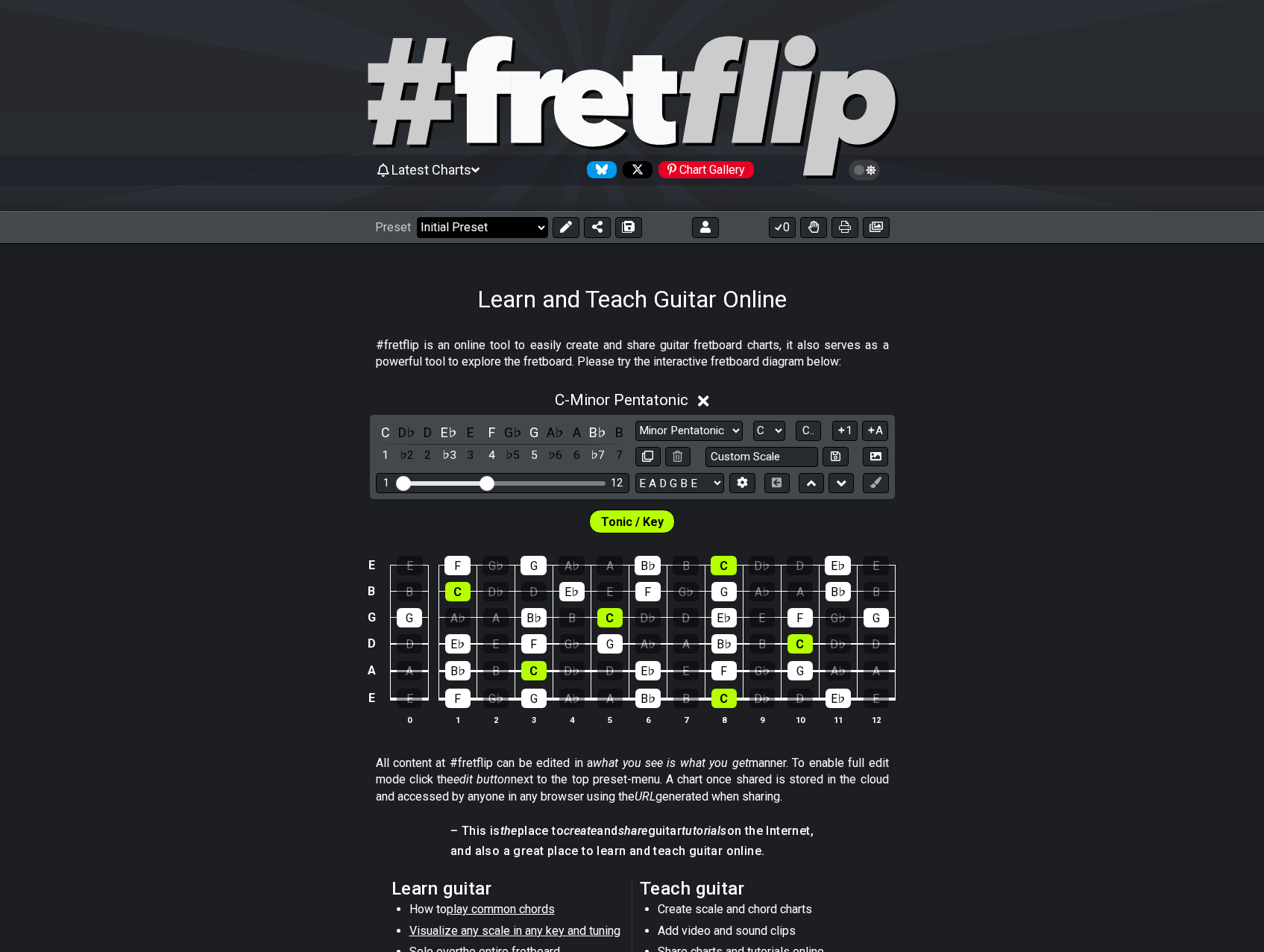
click at [519, 229] on select "Welcome to #fretflip! Initial Preset Custom Preset Minor Pentatonic Minor Penta…" at bounding box center [483, 227] width 131 height 21
click at [417, 217] on select "Welcome to #fretflip! Initial Preset Custom Preset Minor Pentatonic Minor Penta…" at bounding box center [483, 227] width 131 height 21
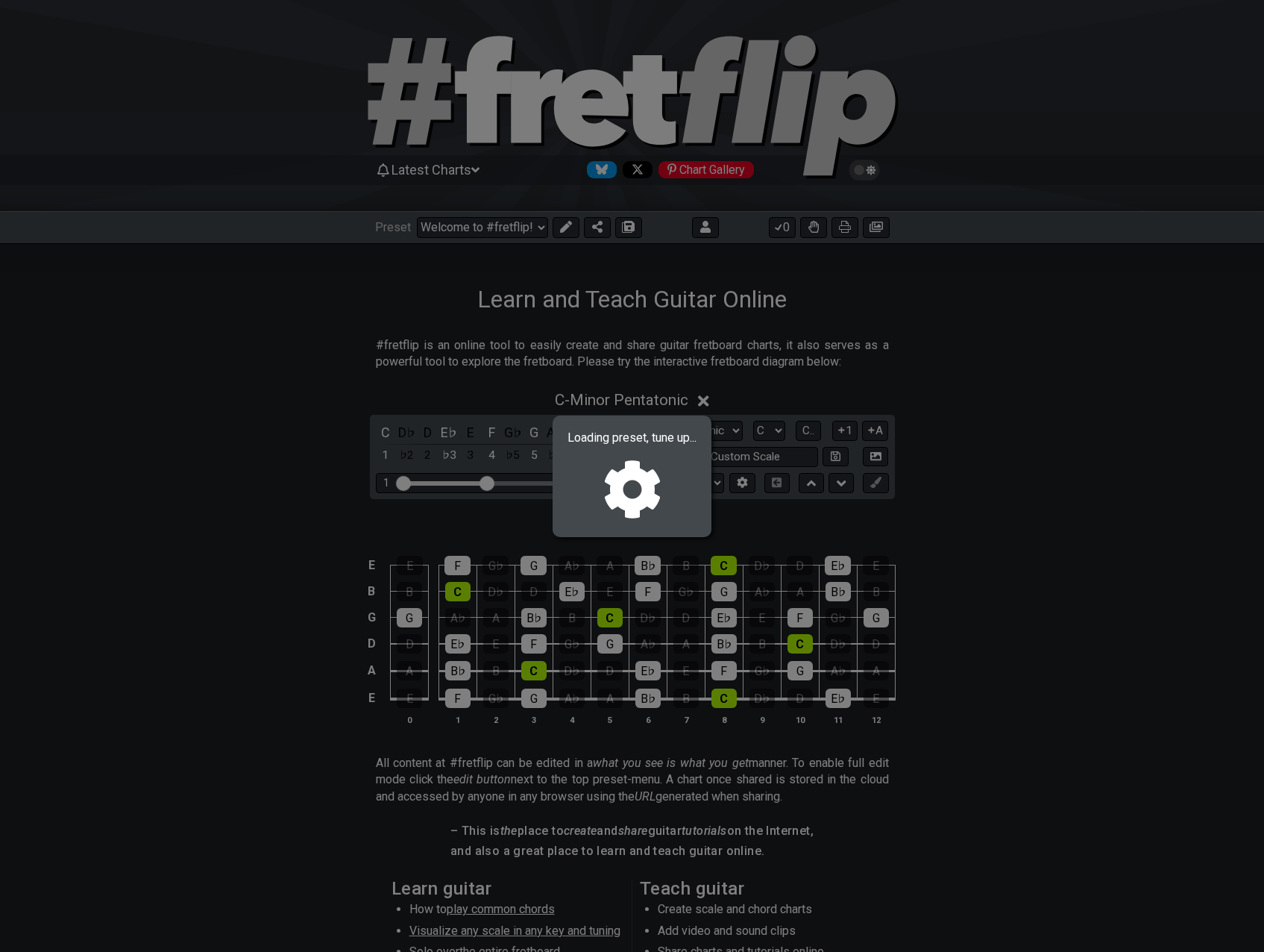
select select "/022KM7QJW"
select select "E"
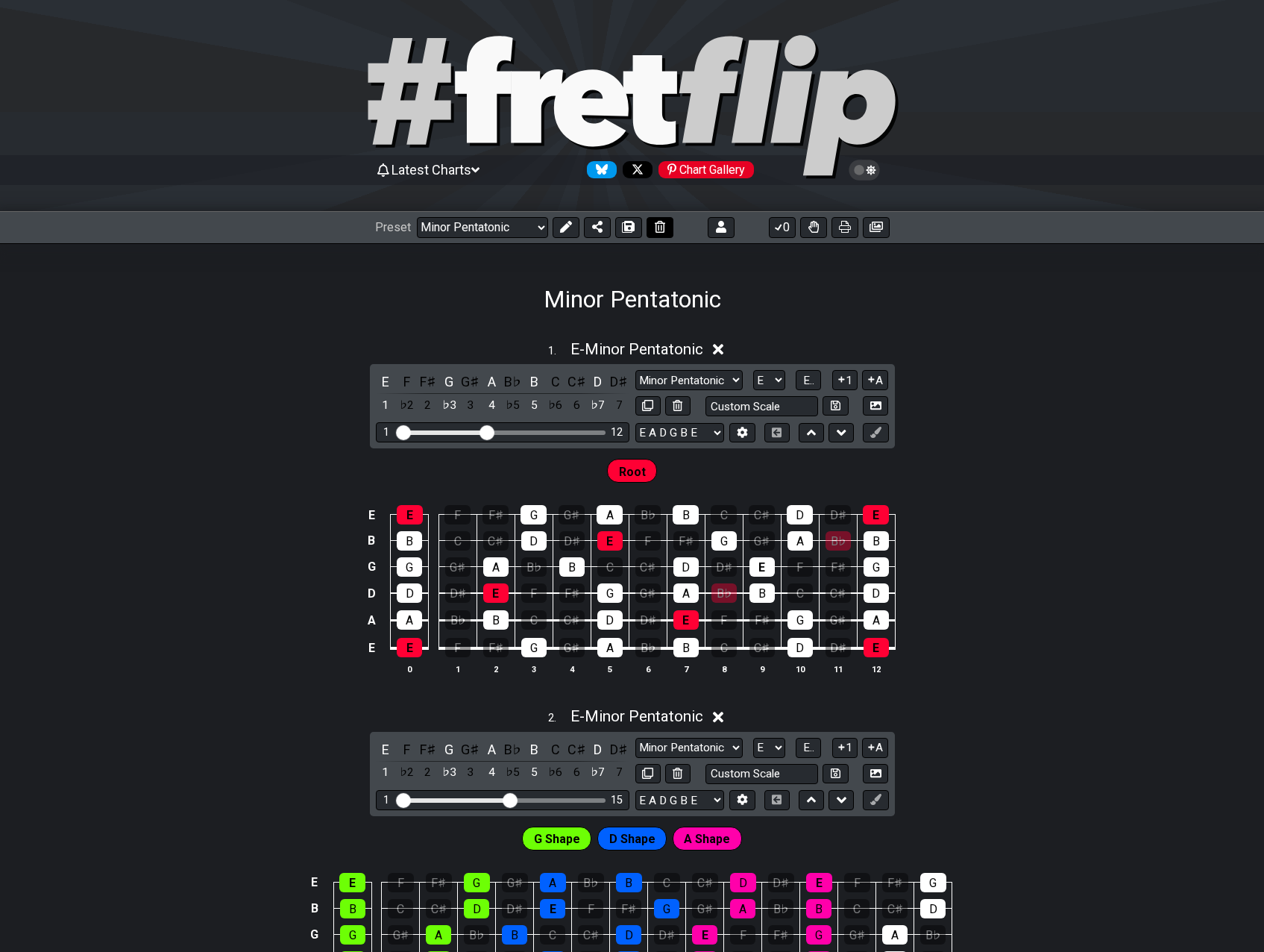
click at [658, 223] on icon at bounding box center [660, 227] width 11 height 12
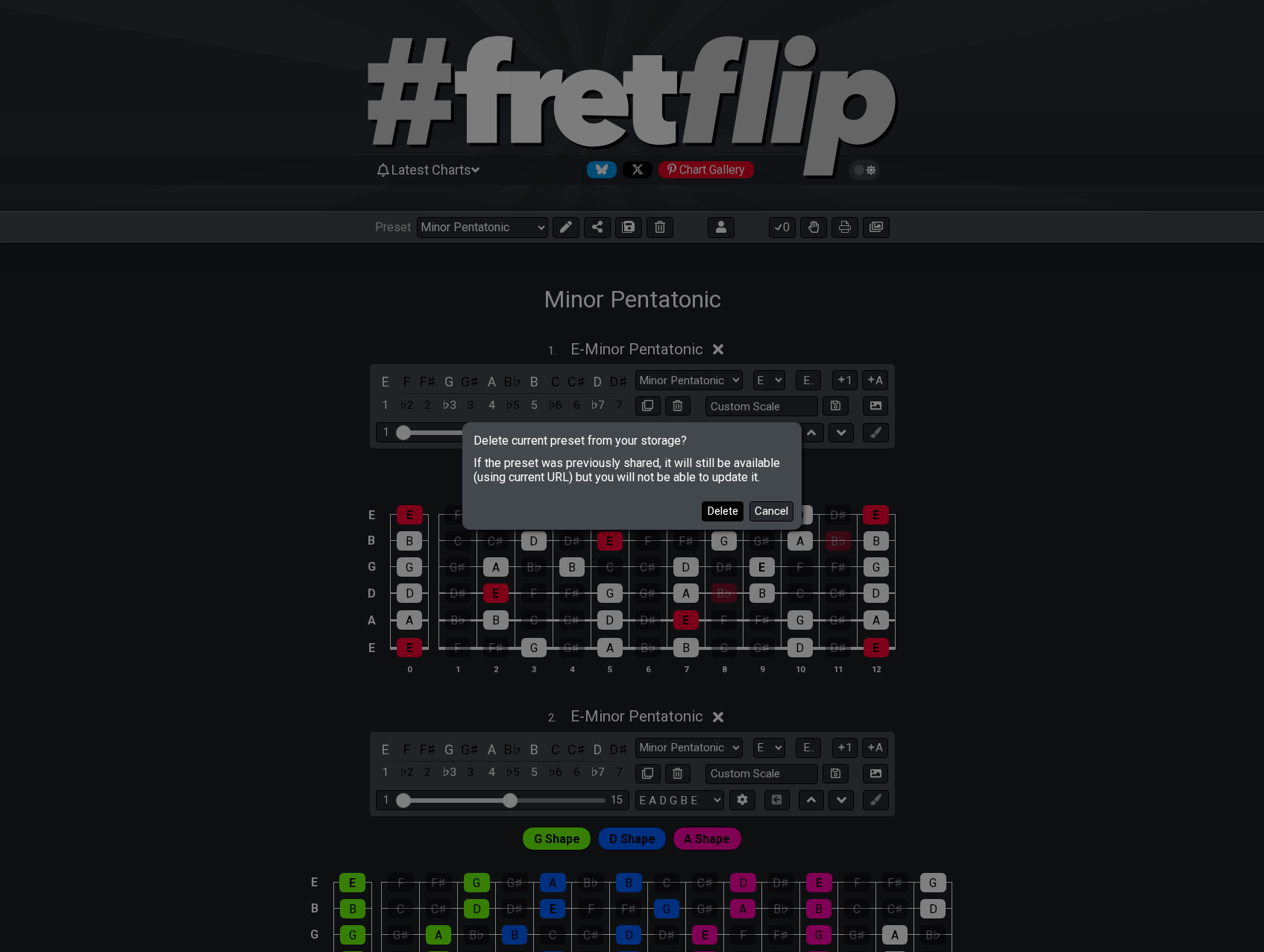
click at [716, 510] on button "Delete" at bounding box center [722, 511] width 42 height 20
select select "C"
select select "/welcome"
